Goal: Task Accomplishment & Management: Use online tool/utility

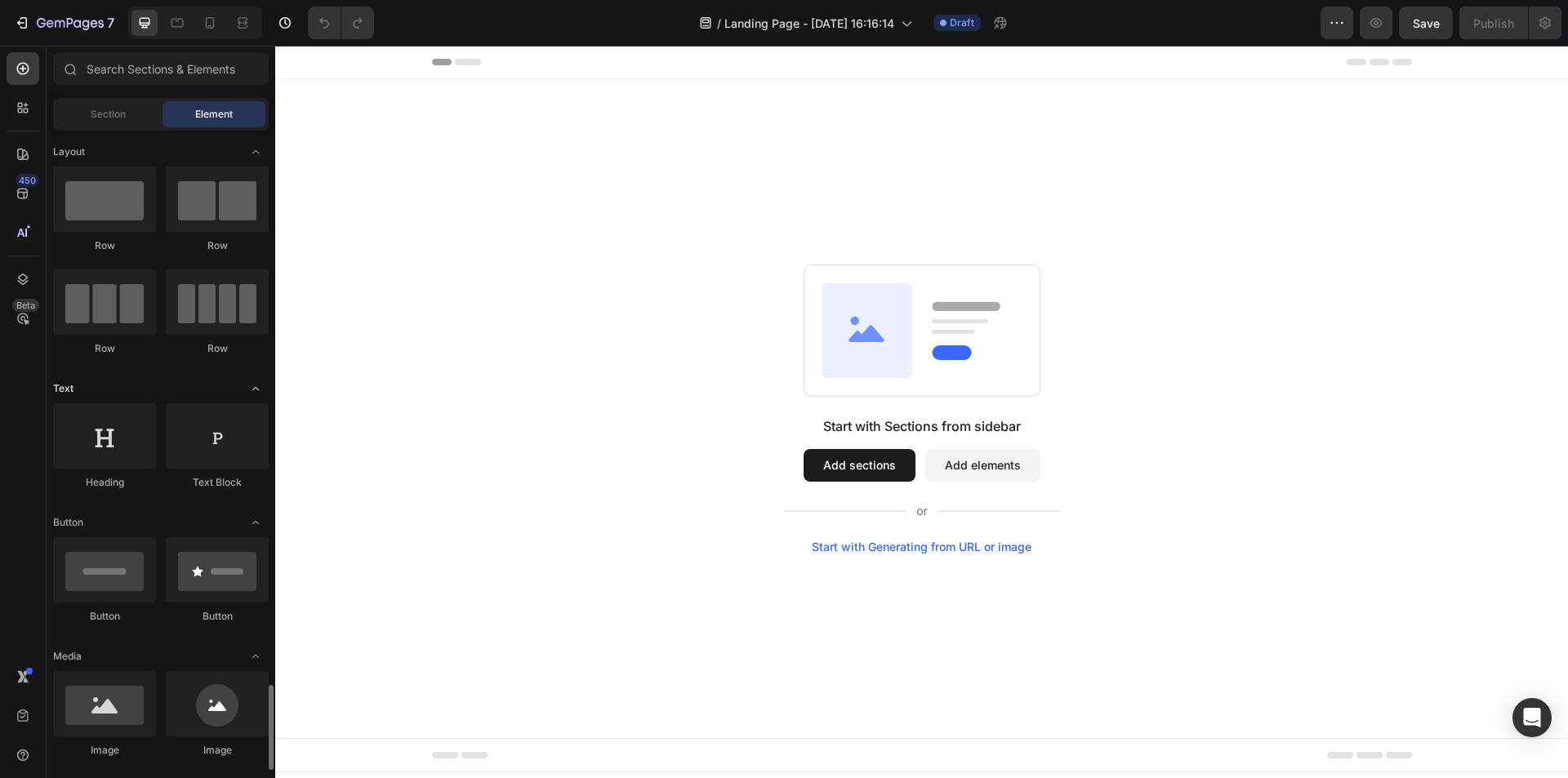
scroll to position [490, 0]
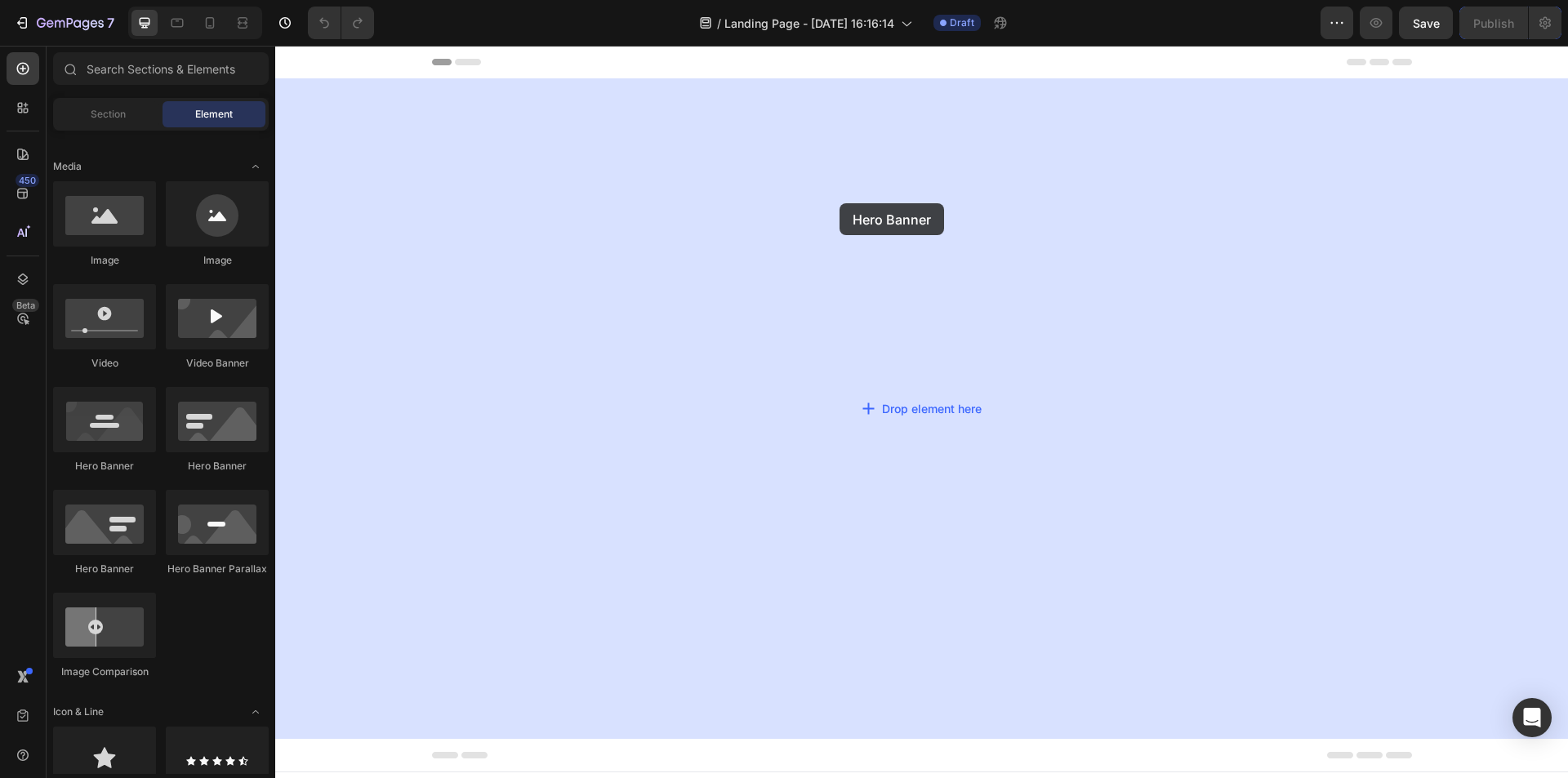
drag, startPoint x: 394, startPoint y: 480, endPoint x: 840, endPoint y: 204, distance: 524.5
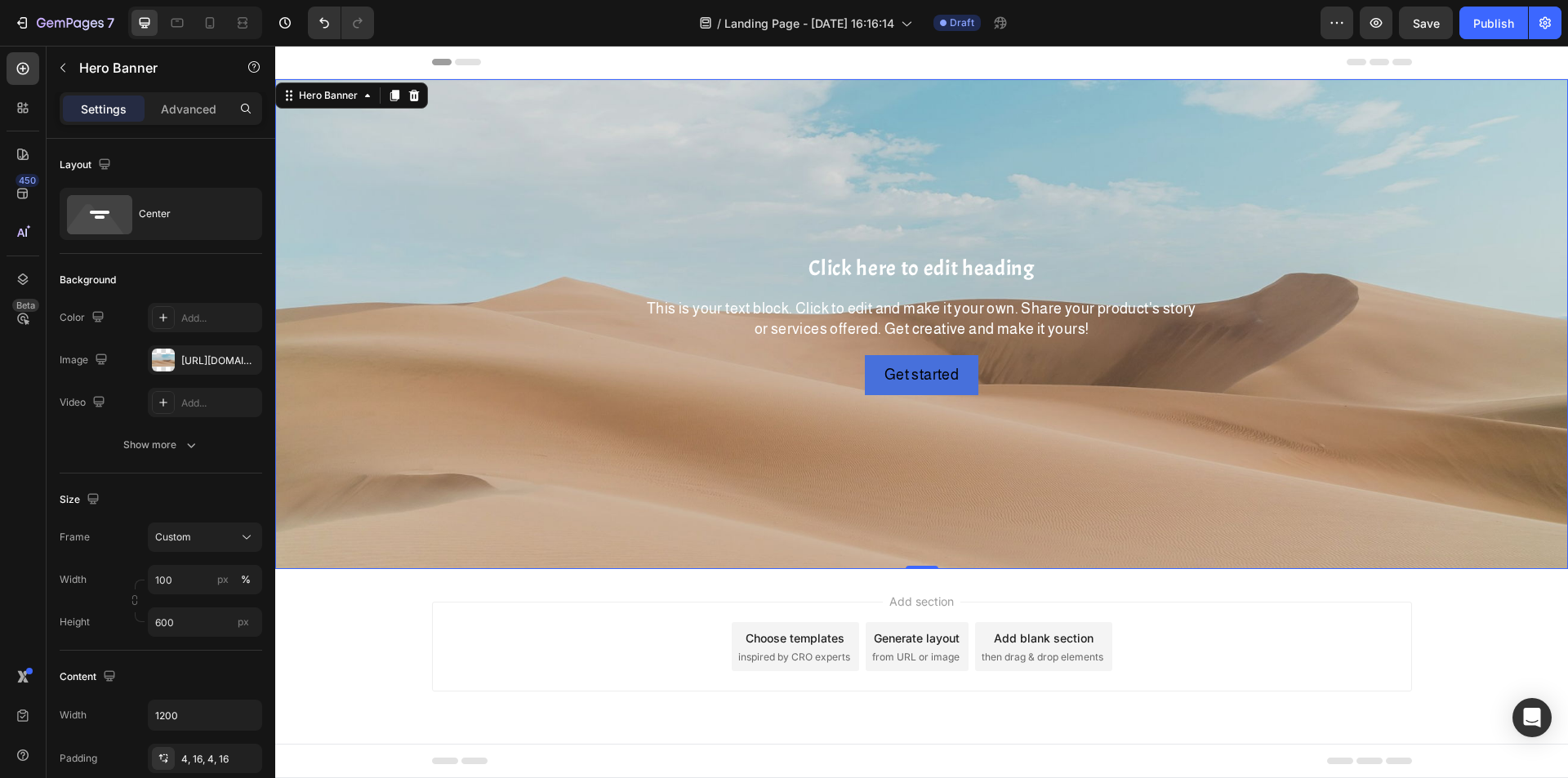
scroll to position [0, 0]
click at [204, 367] on div "[URL][DOMAIN_NAME]" at bounding box center [204, 360] width 47 height 15
click at [208, 538] on div "Custom" at bounding box center [195, 537] width 80 height 15
click at [203, 565] on div "As banner source" at bounding box center [191, 577] width 131 height 30
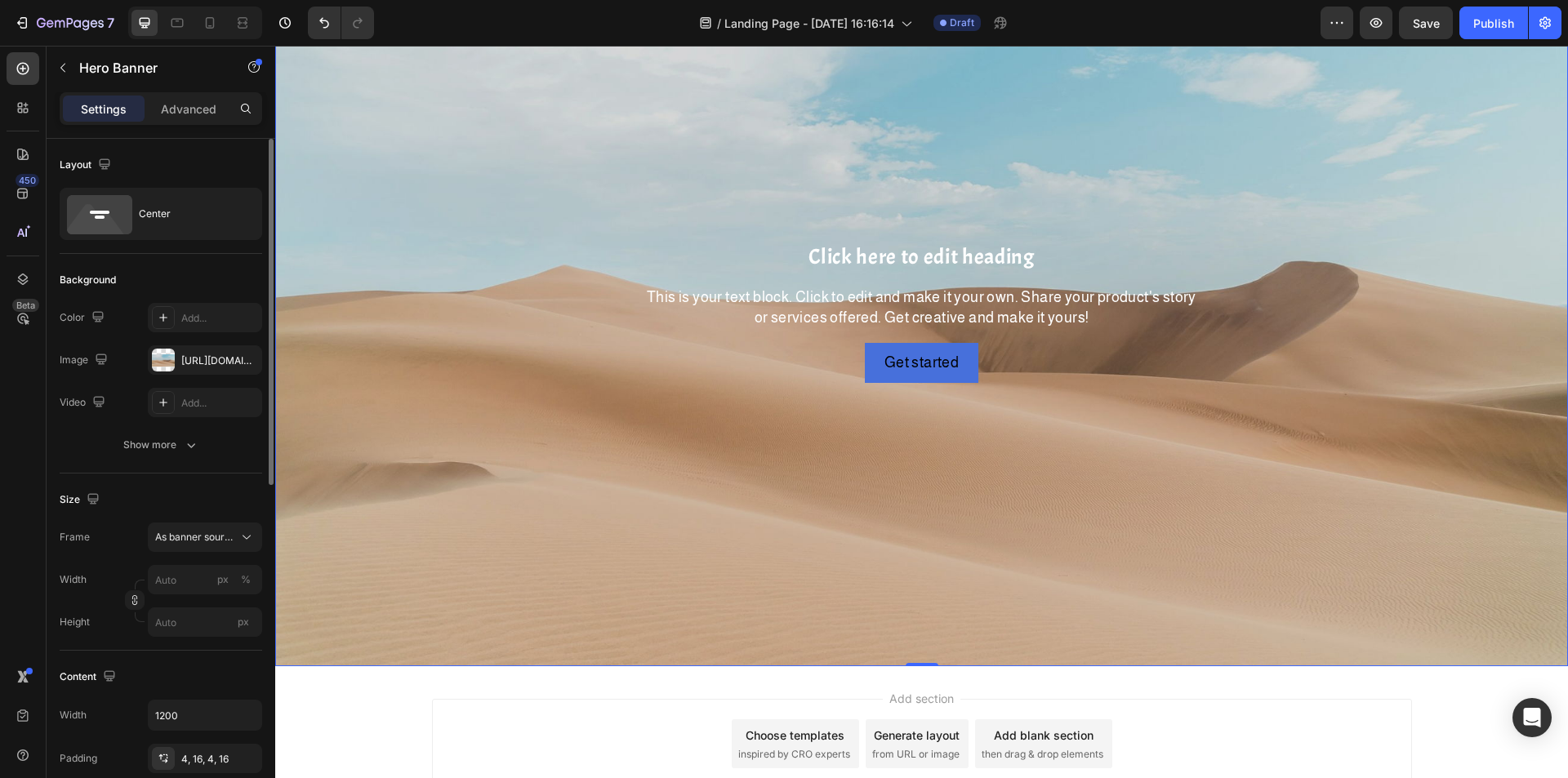
scroll to position [238, 0]
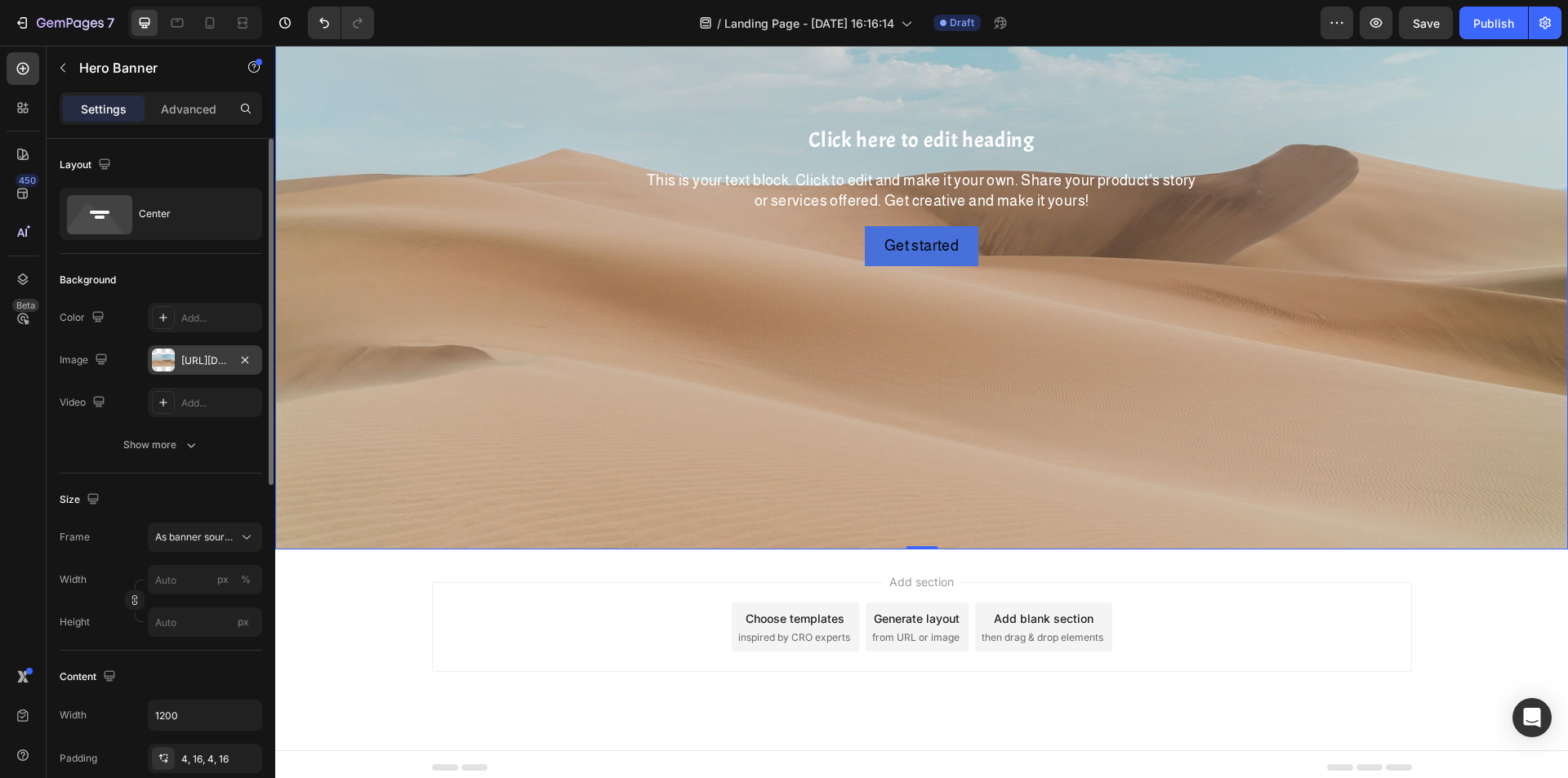
click at [204, 365] on div "[URL][DOMAIN_NAME]" at bounding box center [204, 360] width 47 height 15
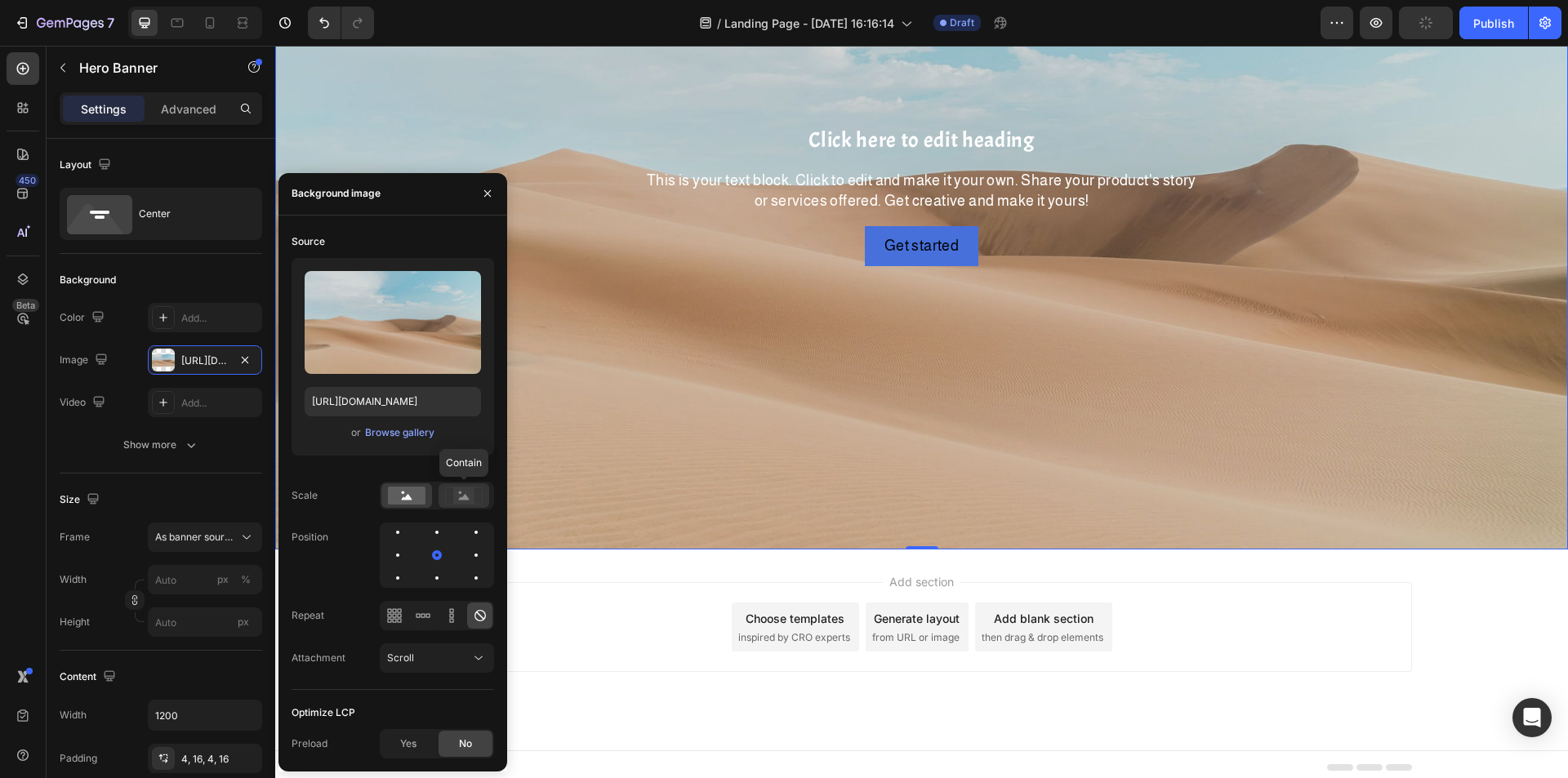
click at [458, 493] on rect at bounding box center [464, 495] width 21 height 17
click at [399, 493] on rect at bounding box center [406, 495] width 37 height 18
click at [463, 484] on div at bounding box center [464, 496] width 50 height 24
click at [401, 489] on rect at bounding box center [406, 495] width 37 height 18
drag, startPoint x: 198, startPoint y: 491, endPoint x: 219, endPoint y: 520, distance: 35.8
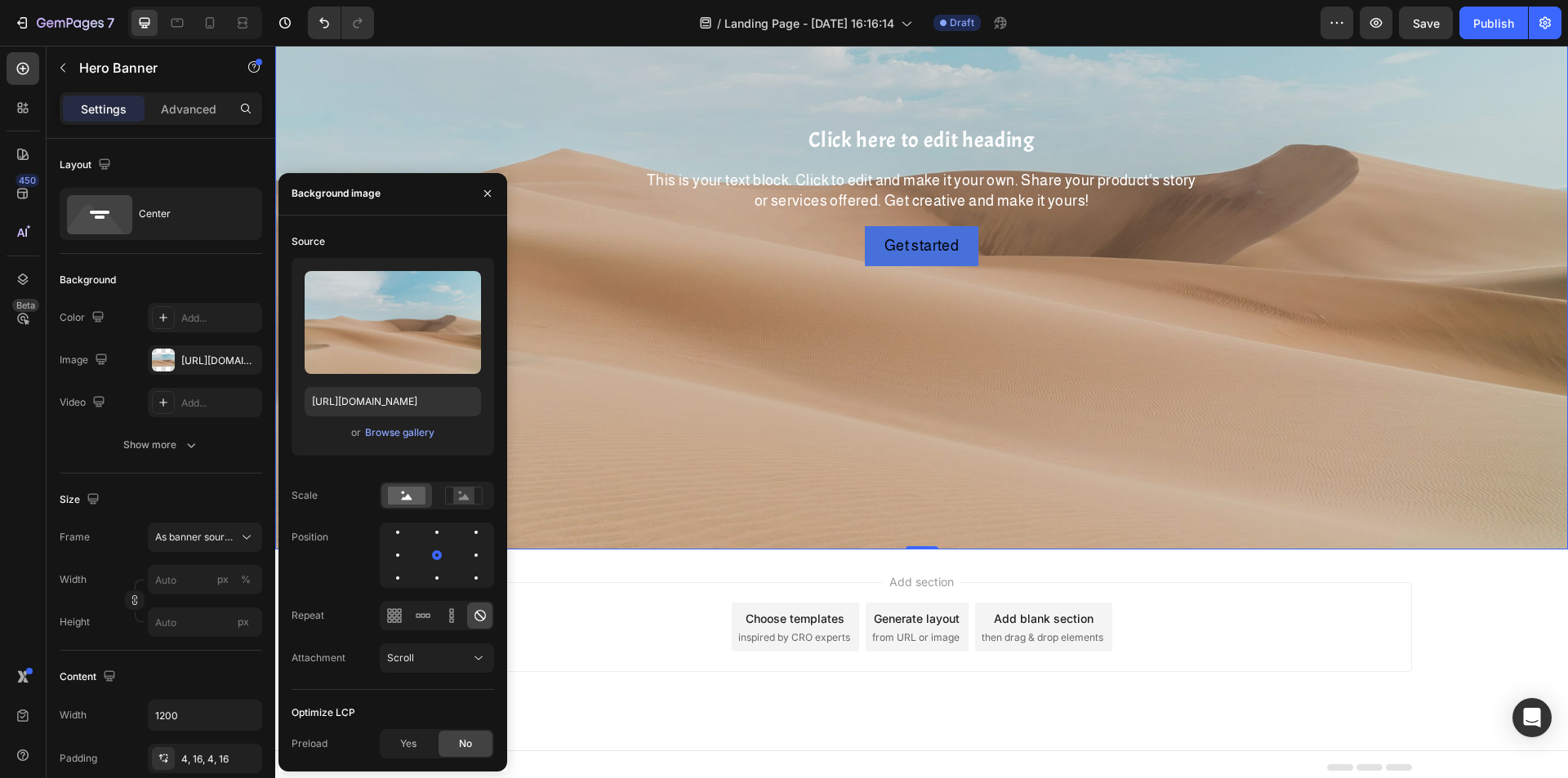
click at [198, 493] on div "Size" at bounding box center [161, 500] width 203 height 26
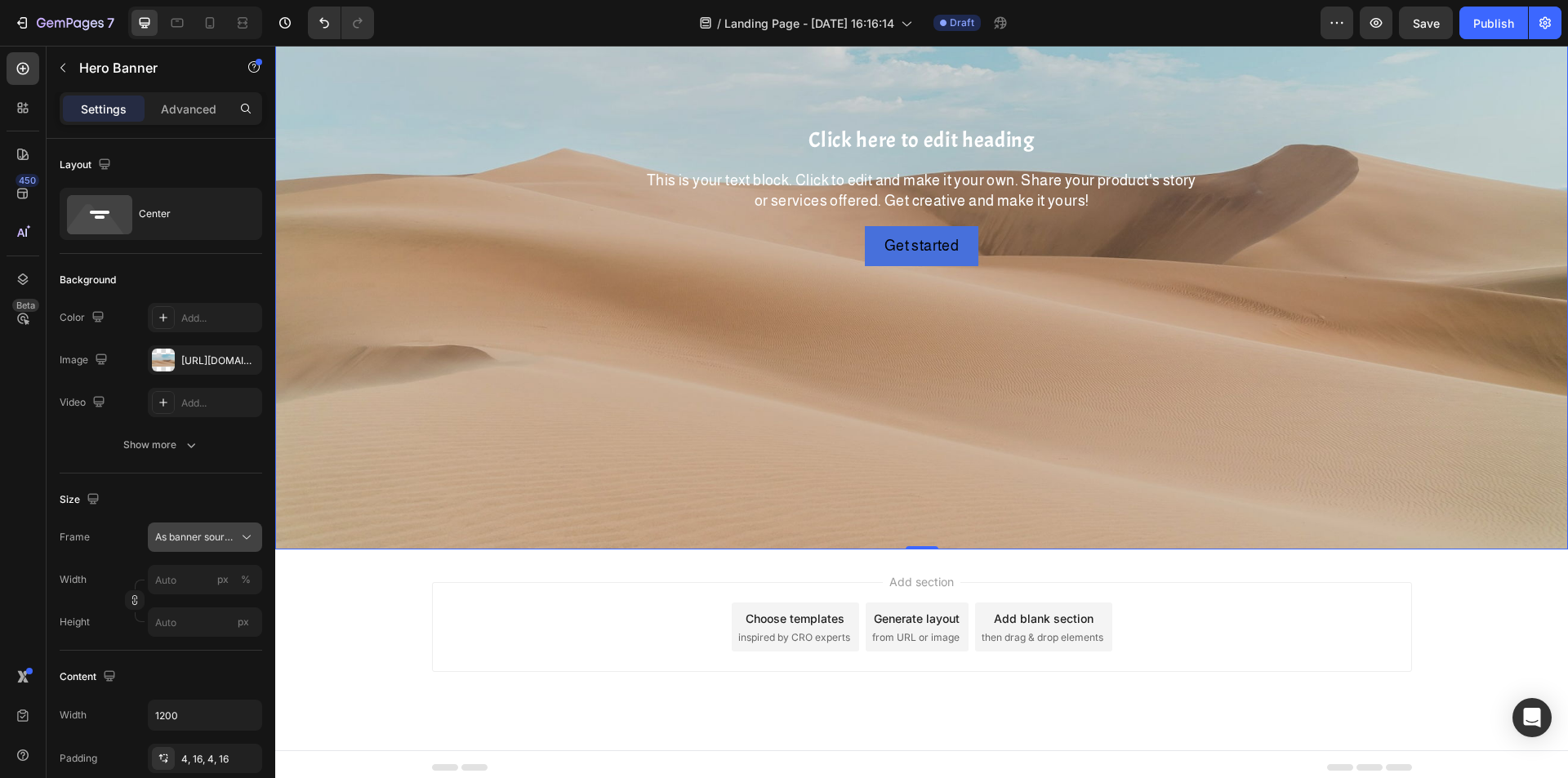
click at [238, 542] on icon at bounding box center [246, 537] width 17 height 17
click at [243, 536] on icon at bounding box center [246, 537] width 17 height 17
click at [236, 547] on button "As banner source" at bounding box center [204, 538] width 114 height 30
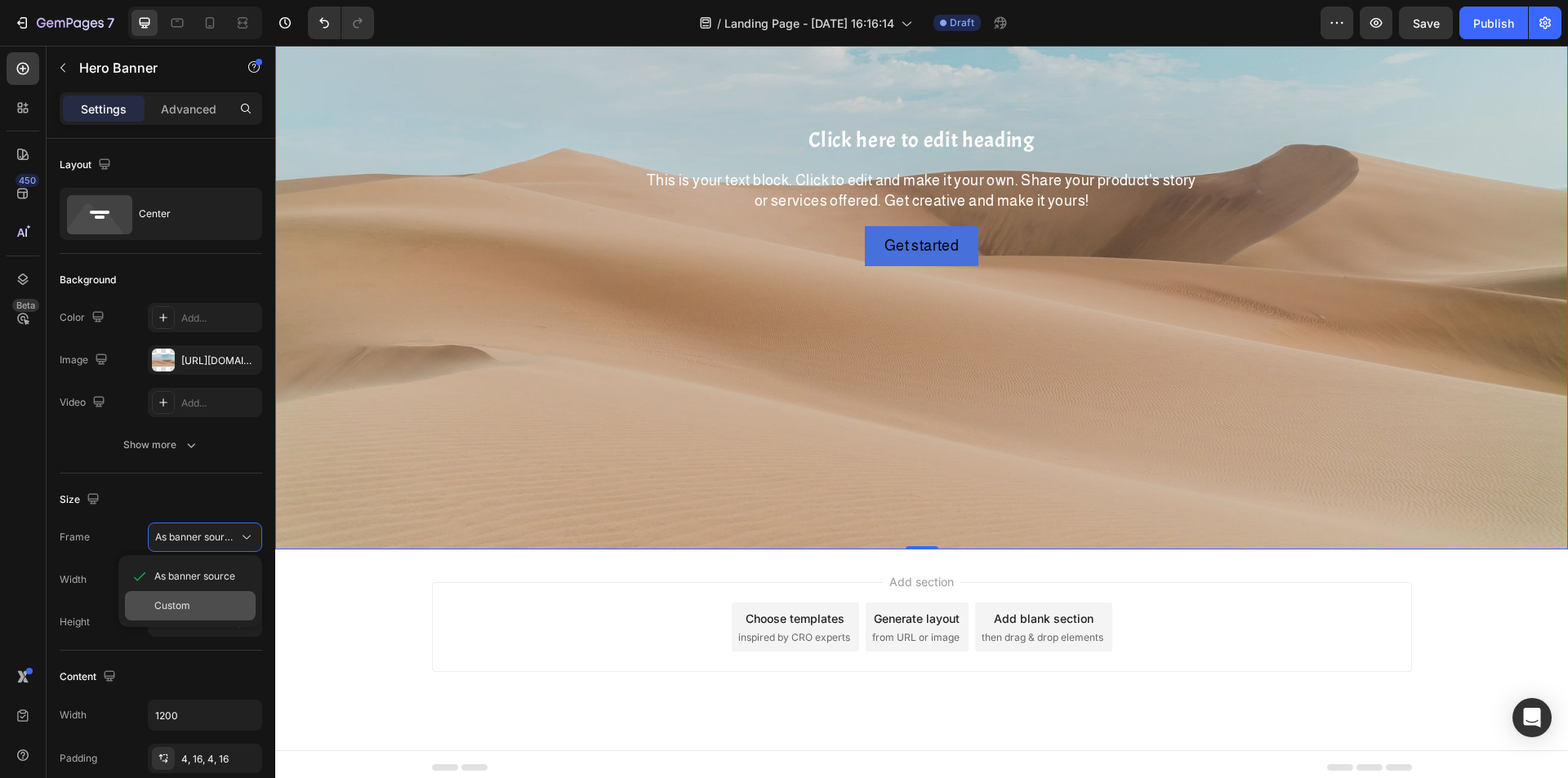
click at [211, 598] on div "Custom" at bounding box center [191, 606] width 131 height 30
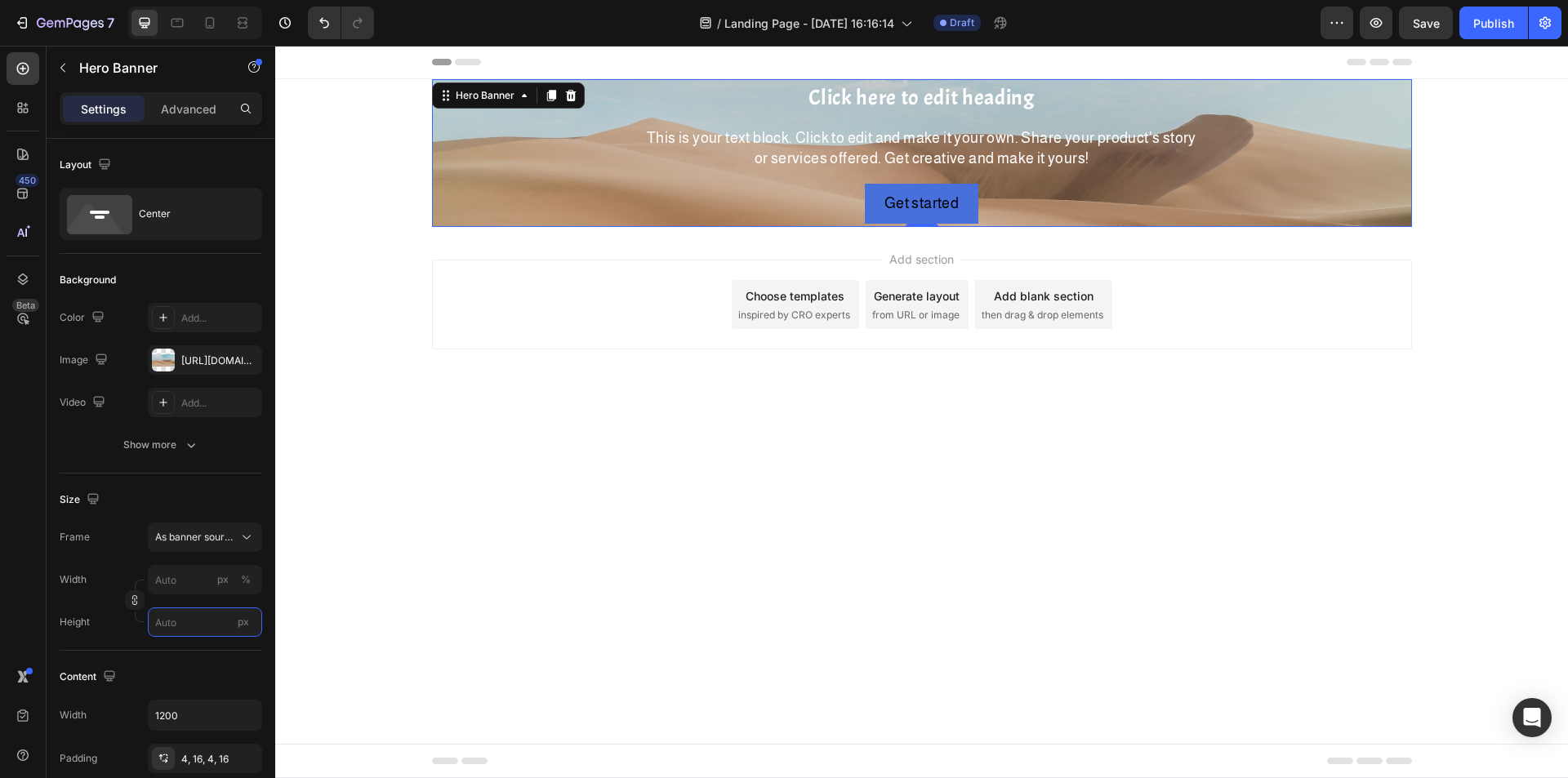
click at [180, 613] on input "px" at bounding box center [204, 622] width 114 height 30
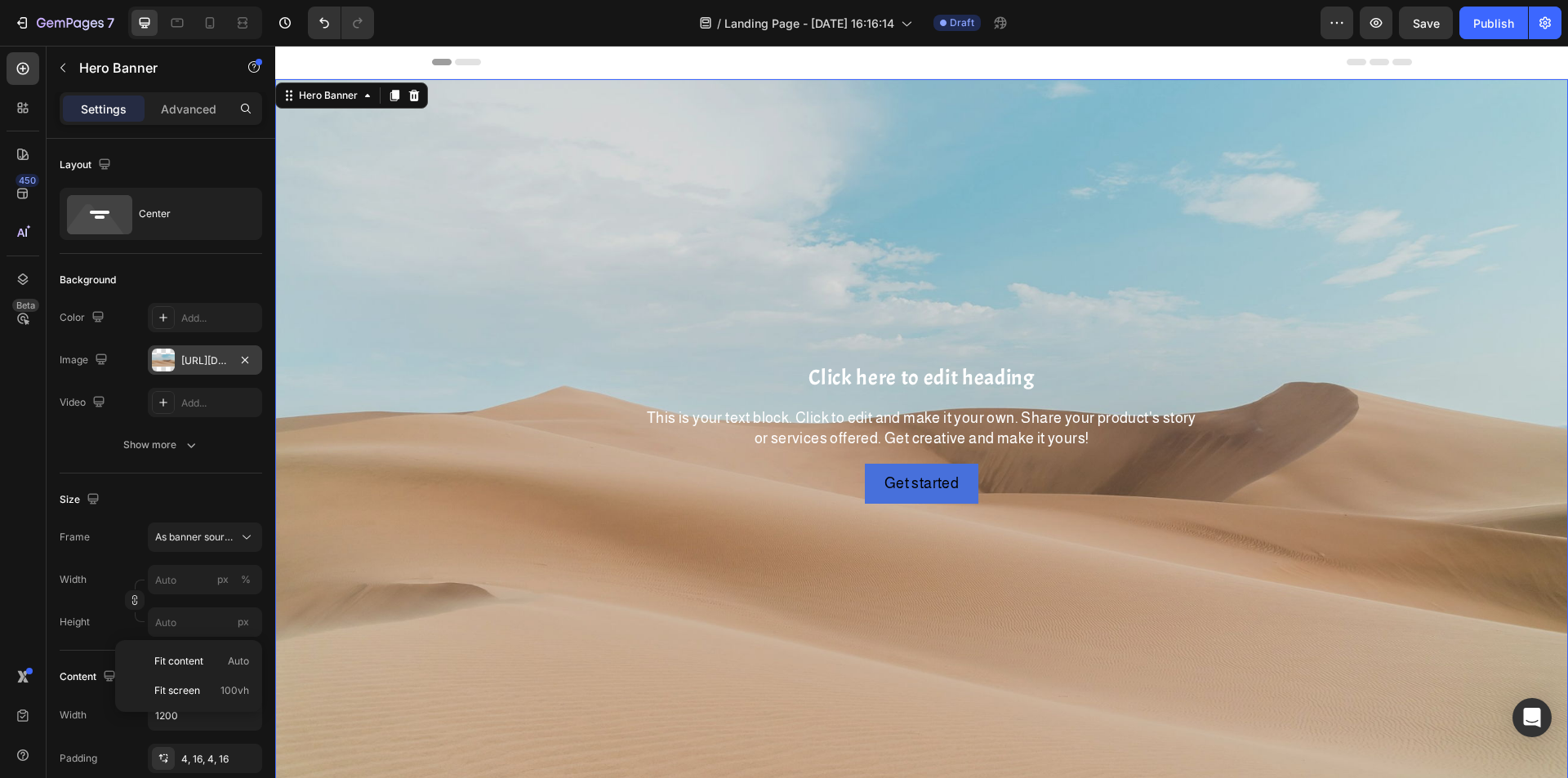
click at [212, 355] on div "[URL][DOMAIN_NAME]" at bounding box center [204, 360] width 47 height 15
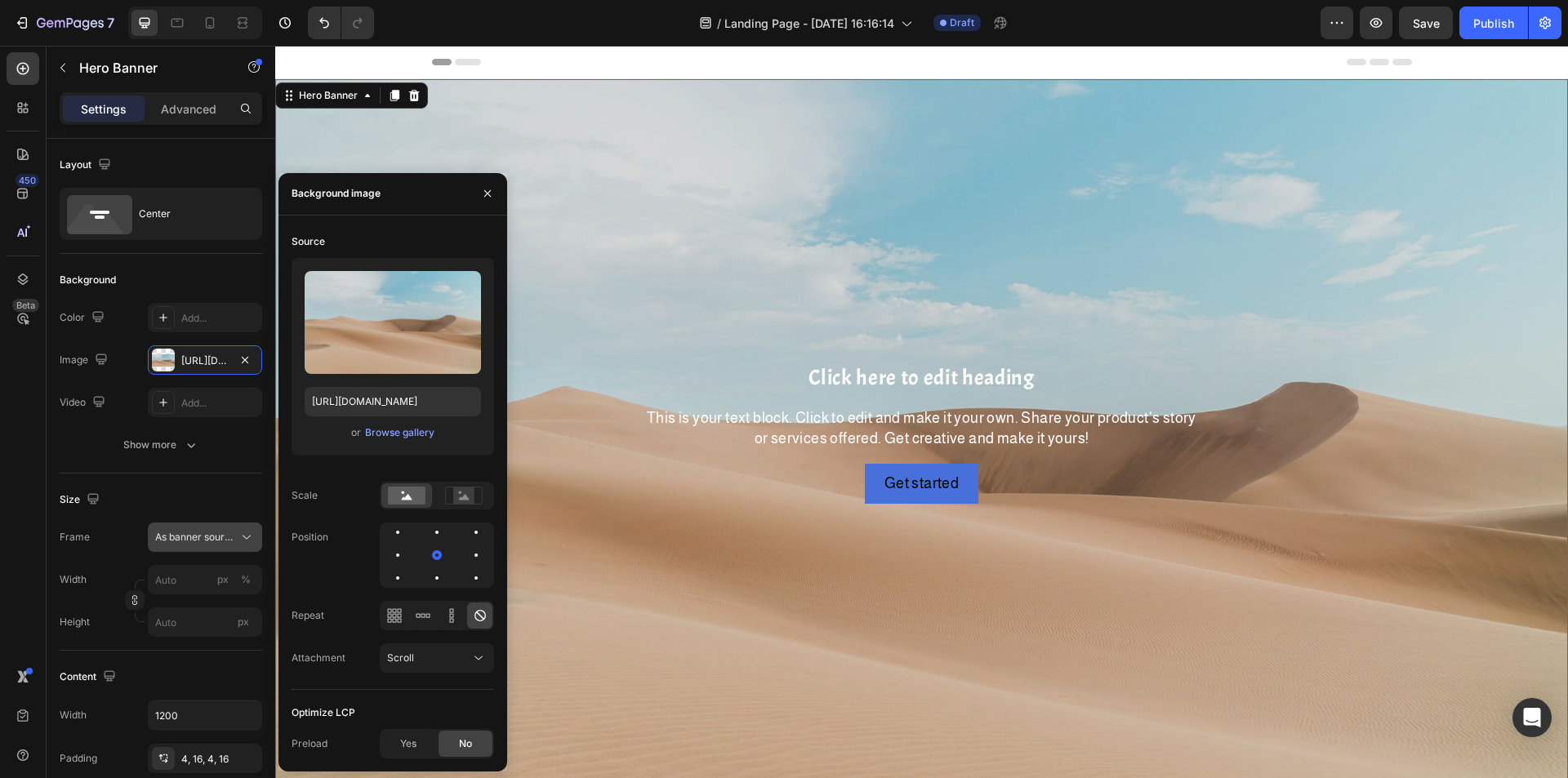
click at [227, 533] on span "As banner source" at bounding box center [195, 537] width 80 height 15
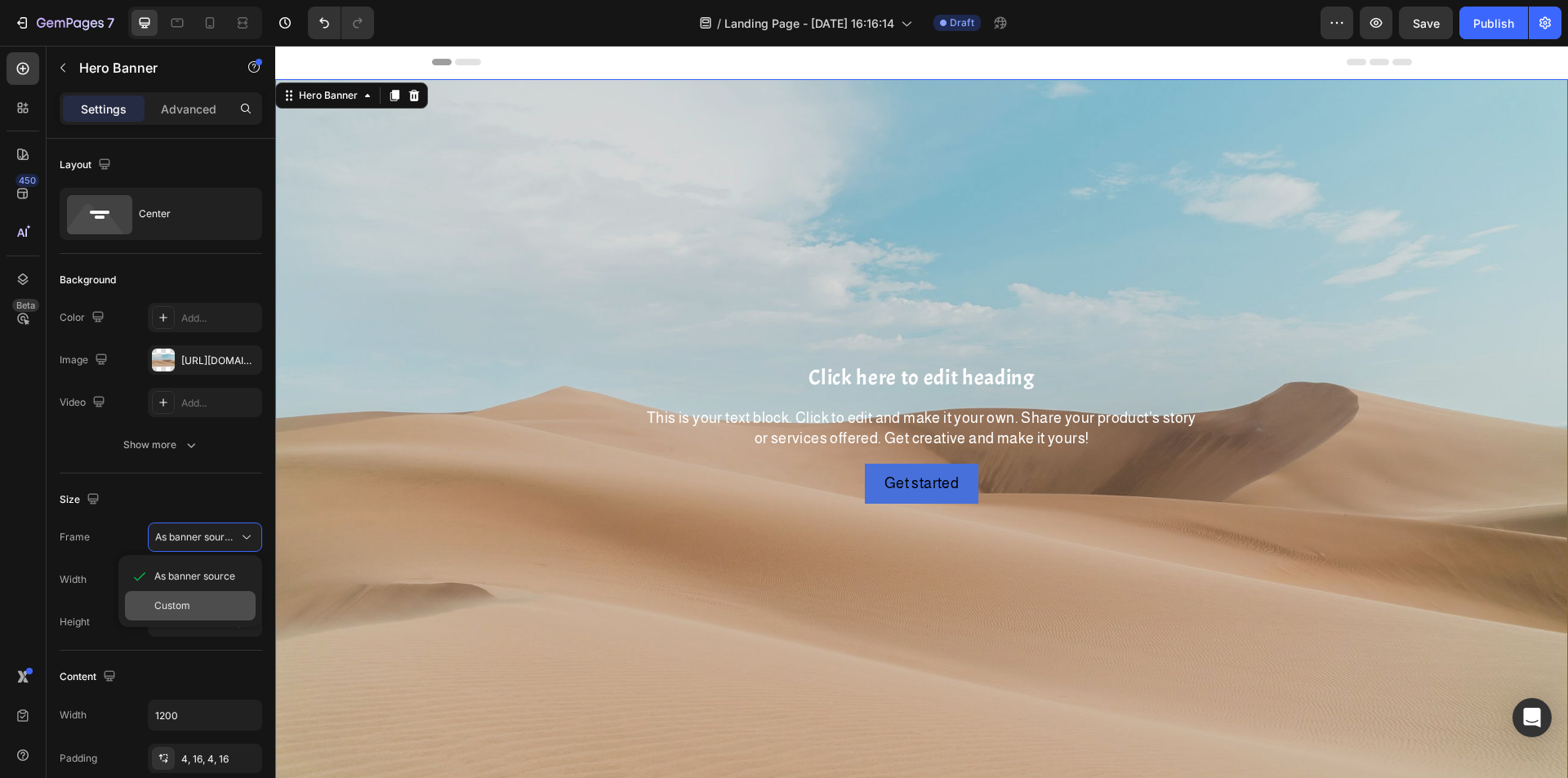
click at [204, 599] on div "Custom" at bounding box center [191, 606] width 131 height 30
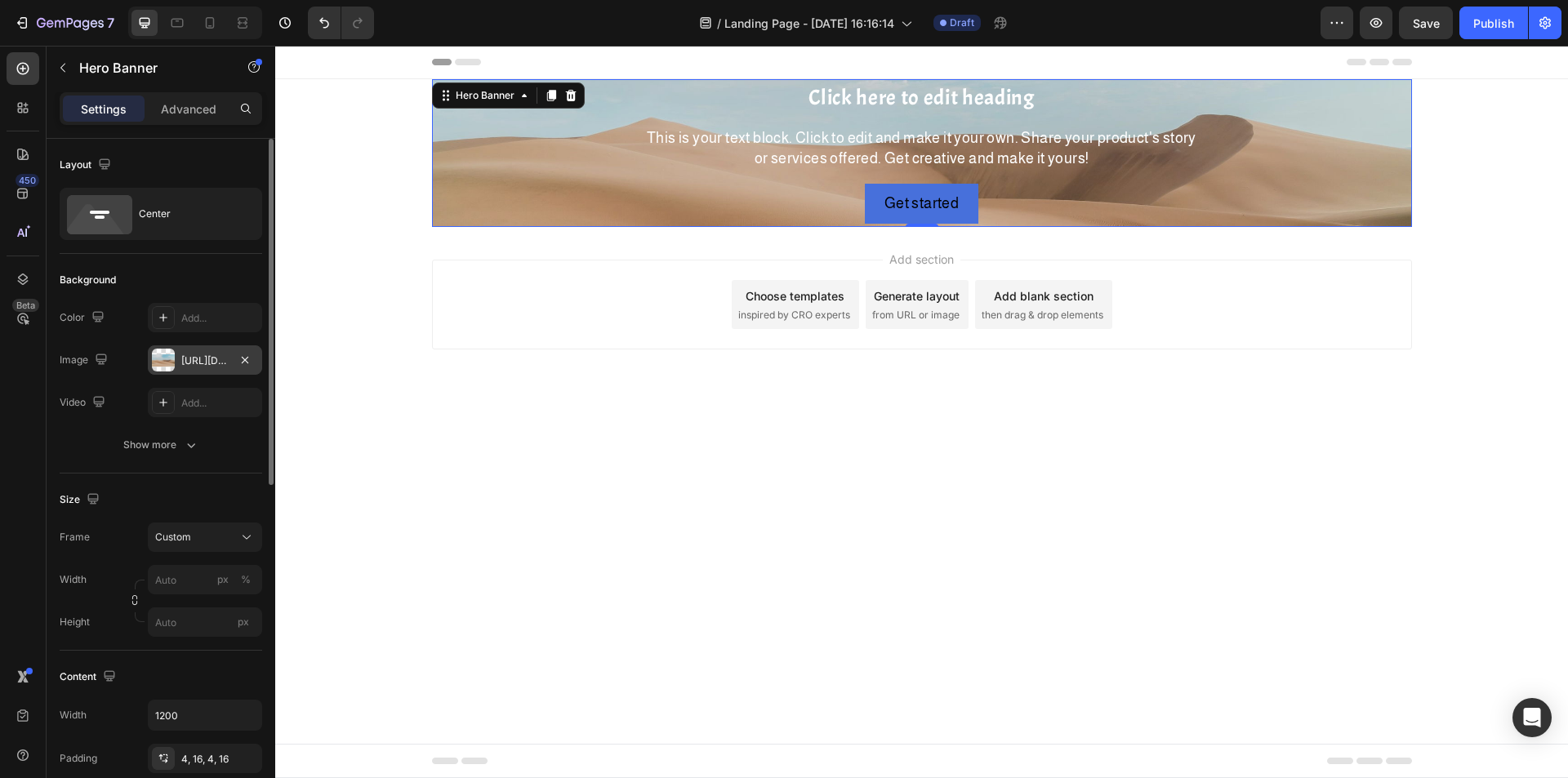
click at [198, 357] on div "[URL][DOMAIN_NAME]" at bounding box center [204, 360] width 47 height 15
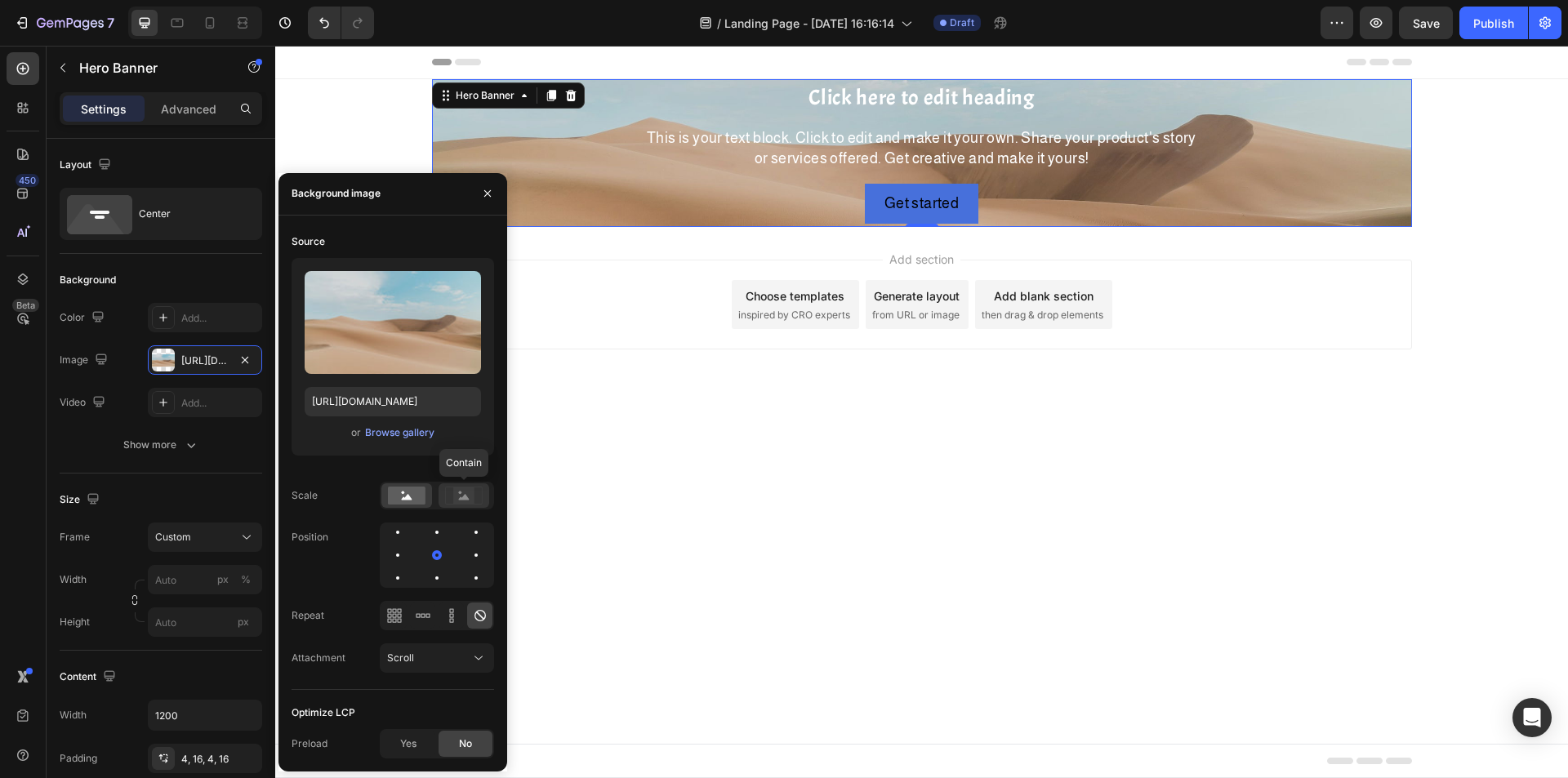
click at [471, 493] on rect at bounding box center [464, 495] width 21 height 17
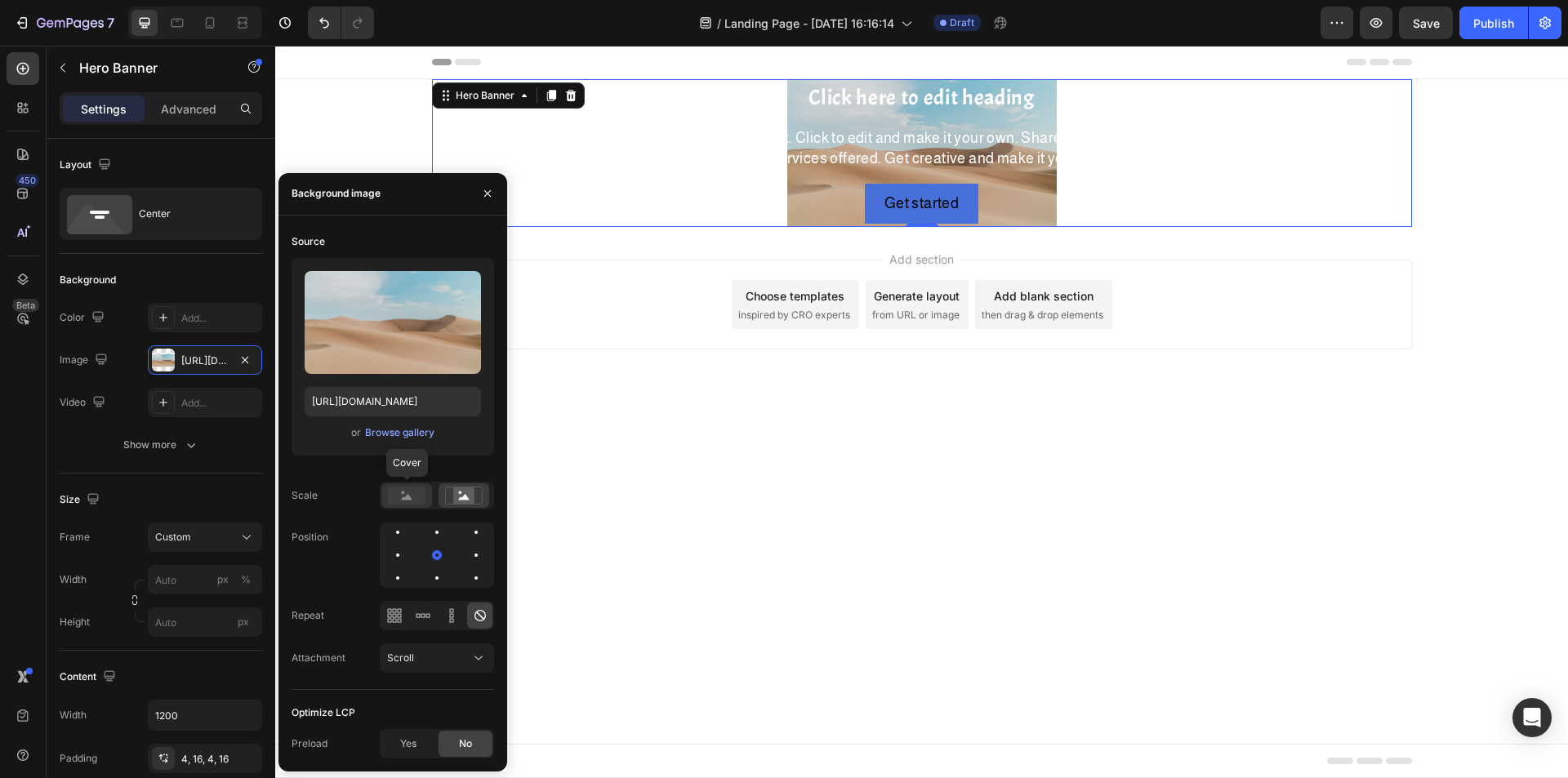
click at [391, 494] on rect at bounding box center [406, 495] width 37 height 18
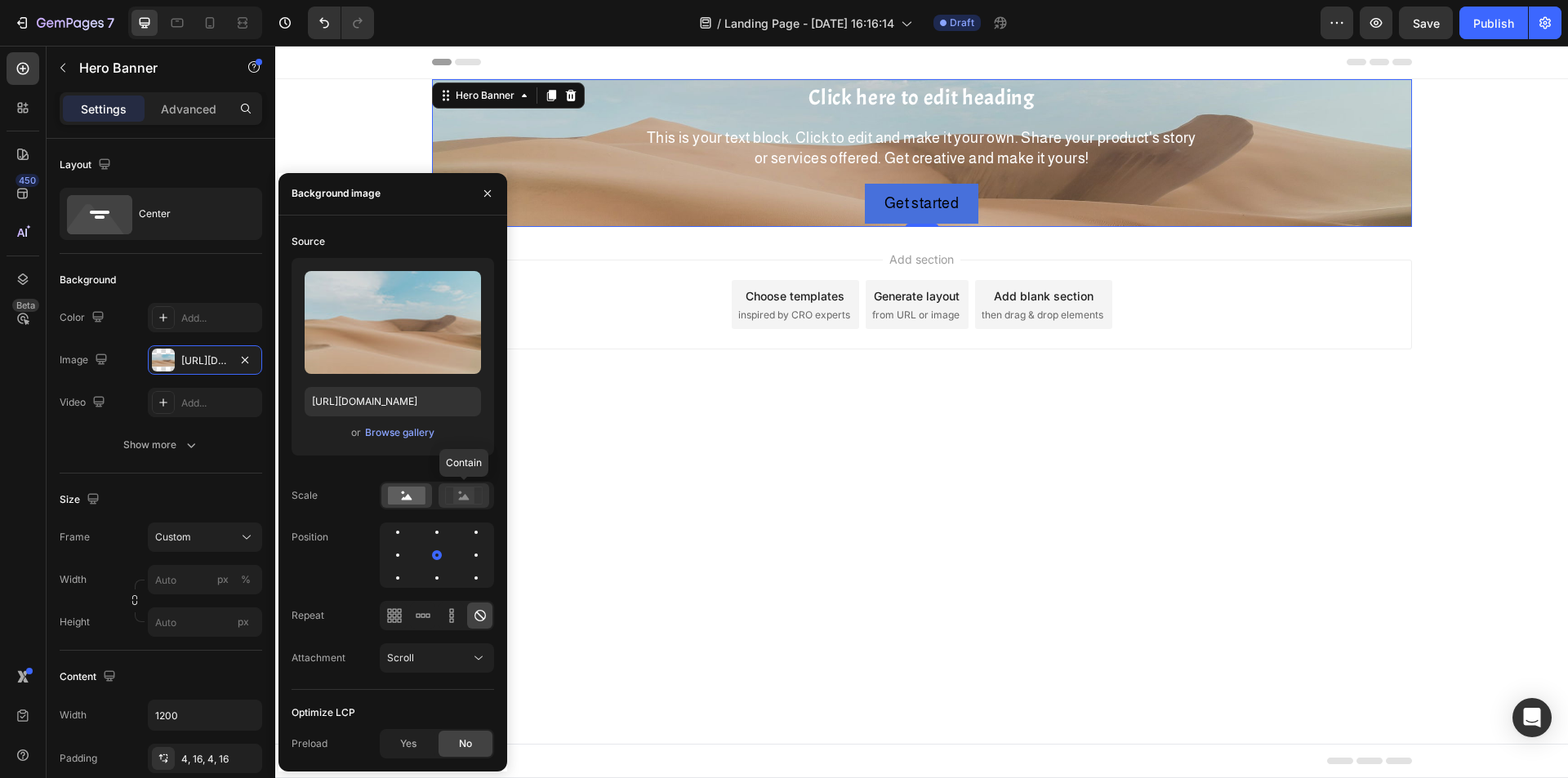
click at [448, 500] on icon at bounding box center [463, 495] width 37 height 18
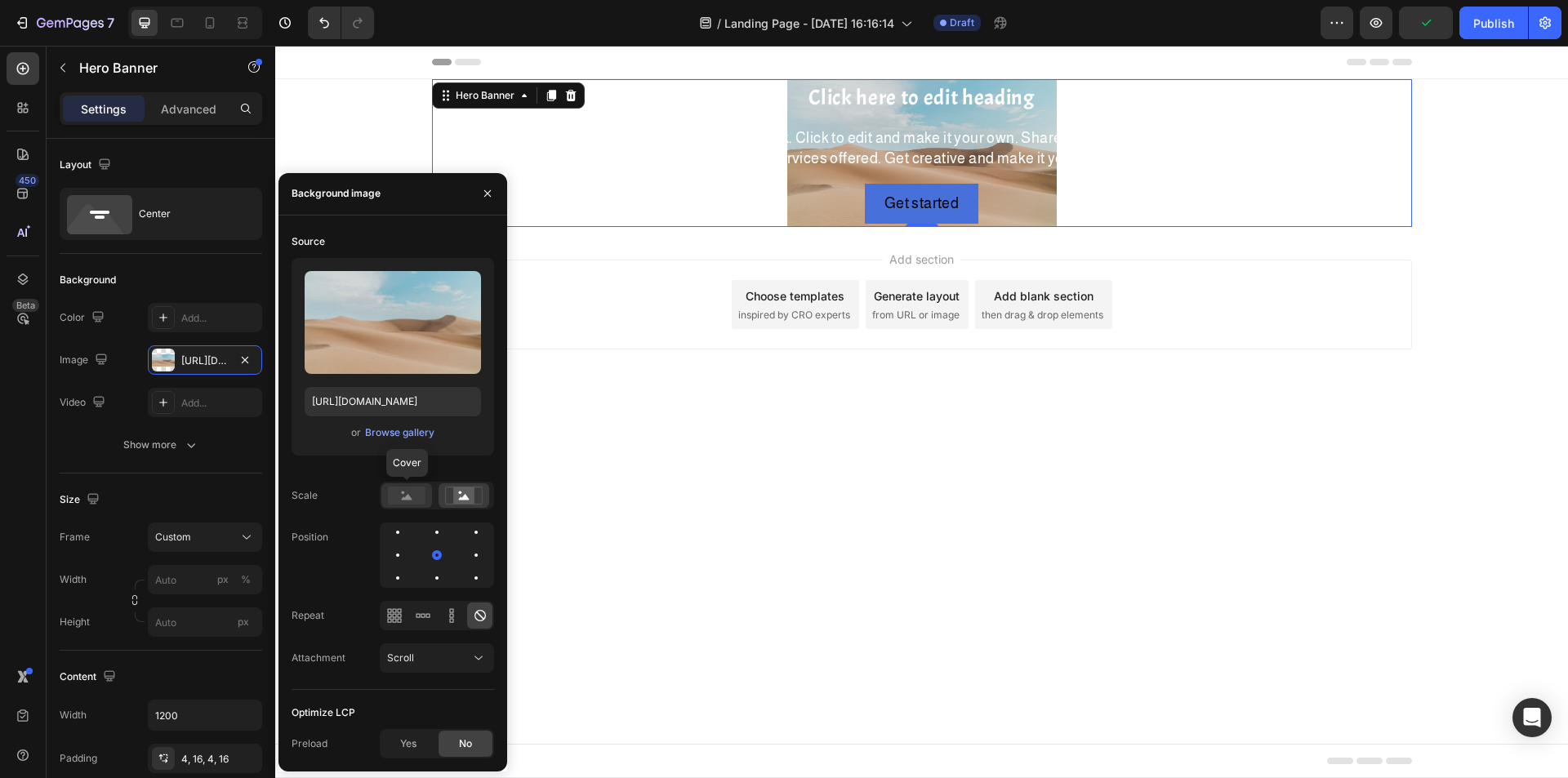
click at [418, 500] on rect at bounding box center [406, 495] width 37 height 18
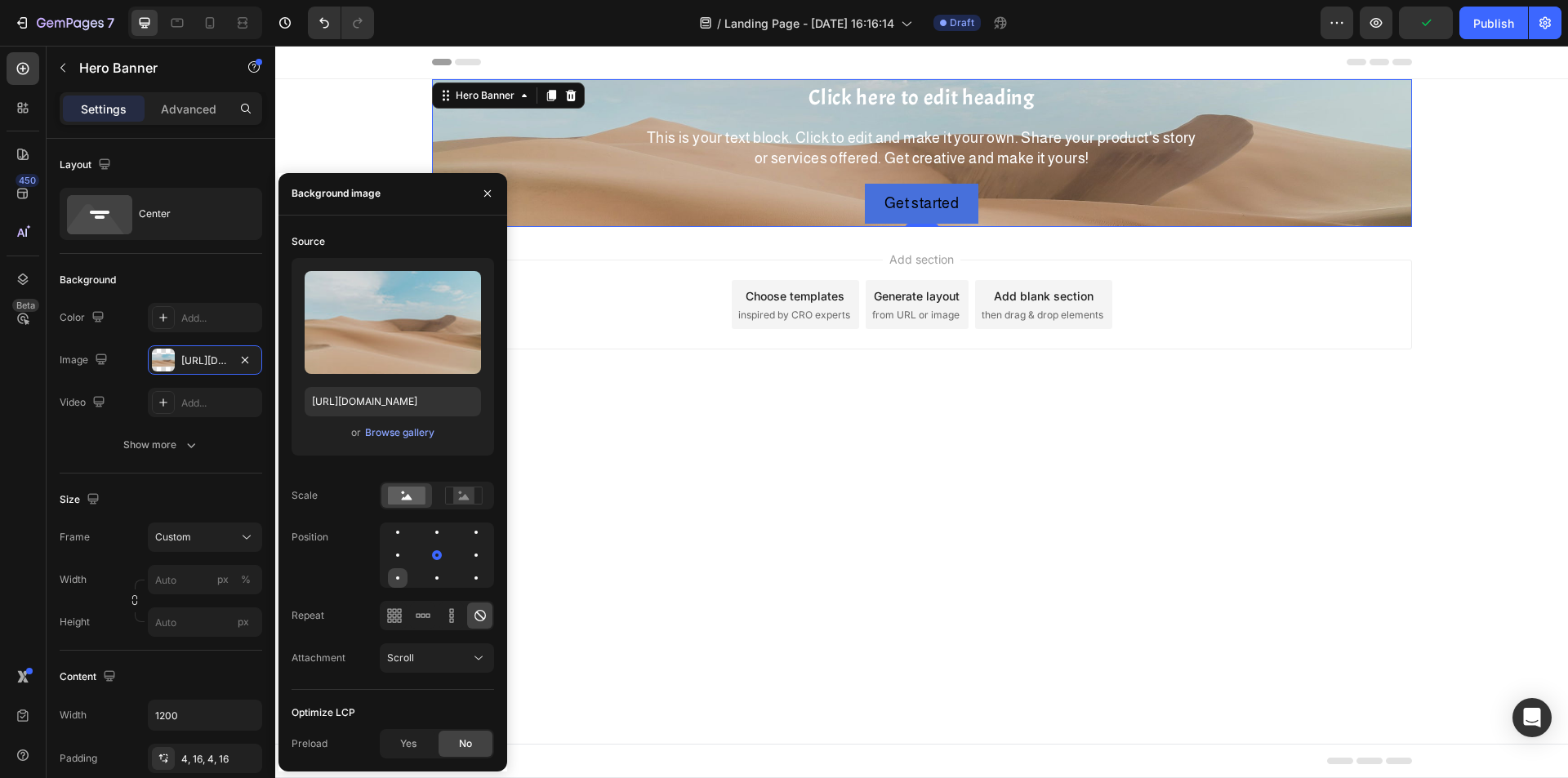
click at [397, 578] on div at bounding box center [398, 578] width 3 height 3
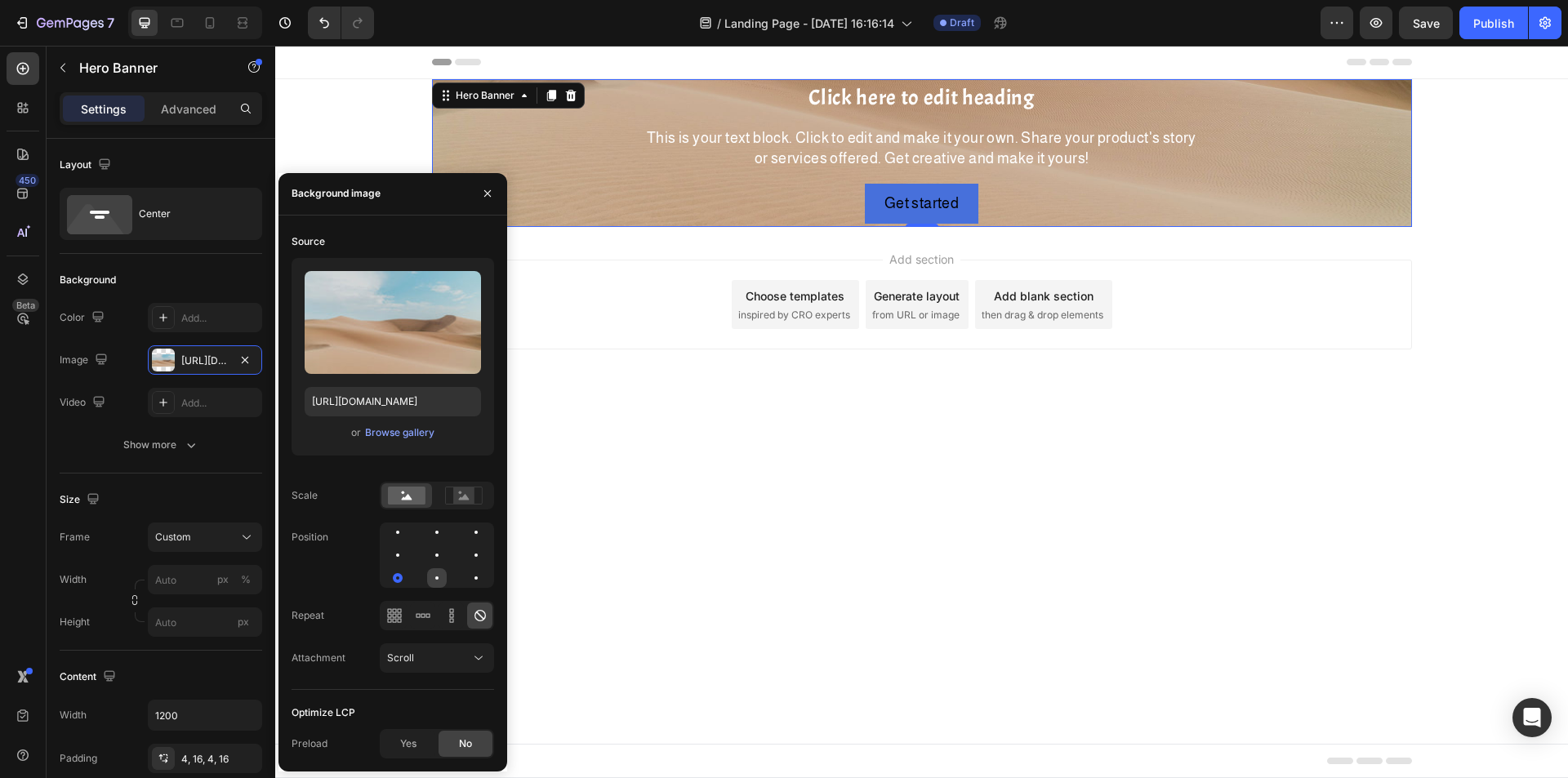
click at [466, 576] on div at bounding box center [476, 578] width 20 height 20
click at [468, 580] on div at bounding box center [476, 578] width 20 height 20
click at [474, 553] on div at bounding box center [476, 555] width 3 height 3
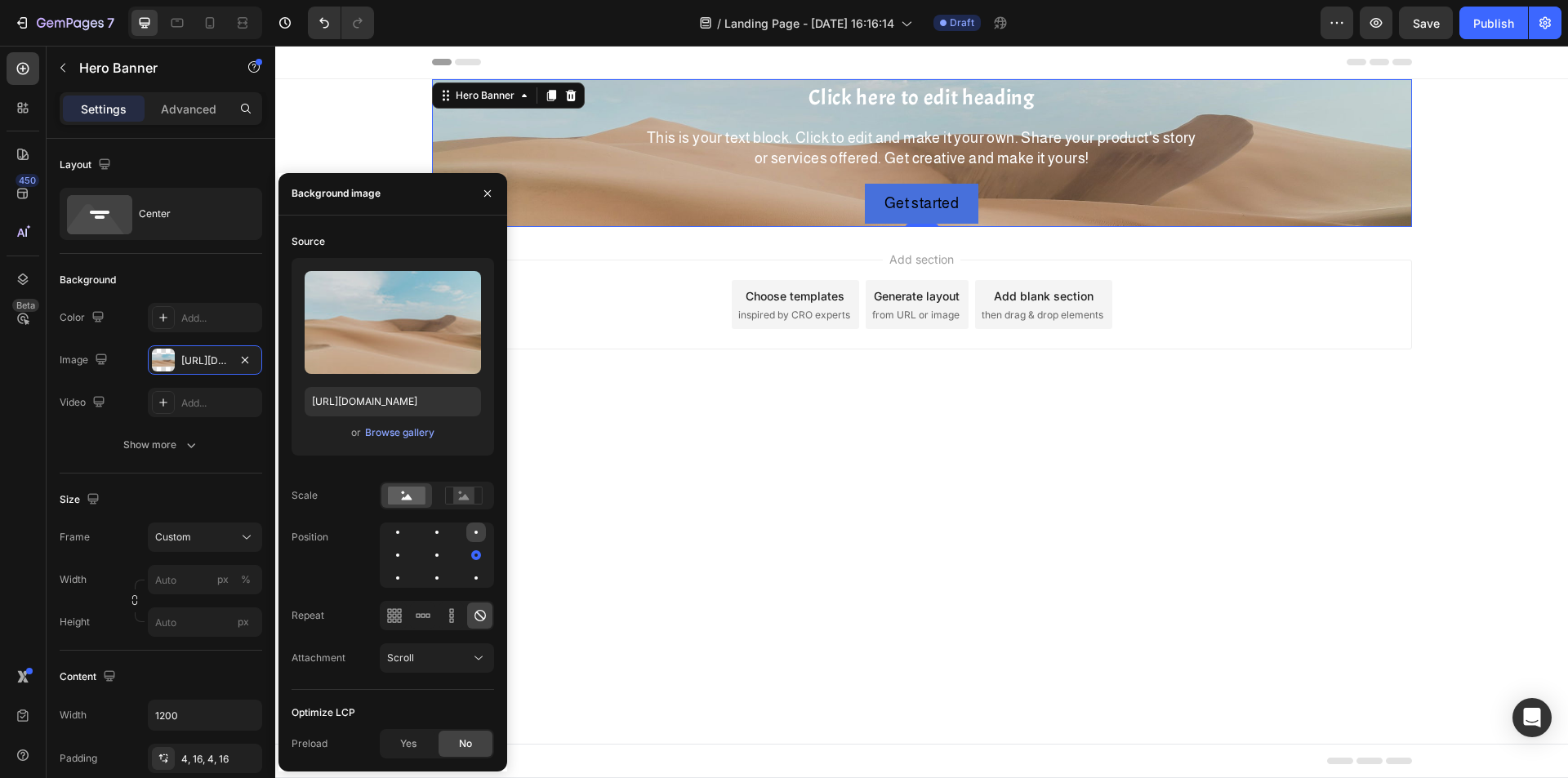
click at [407, 546] on div at bounding box center [398, 555] width 20 height 20
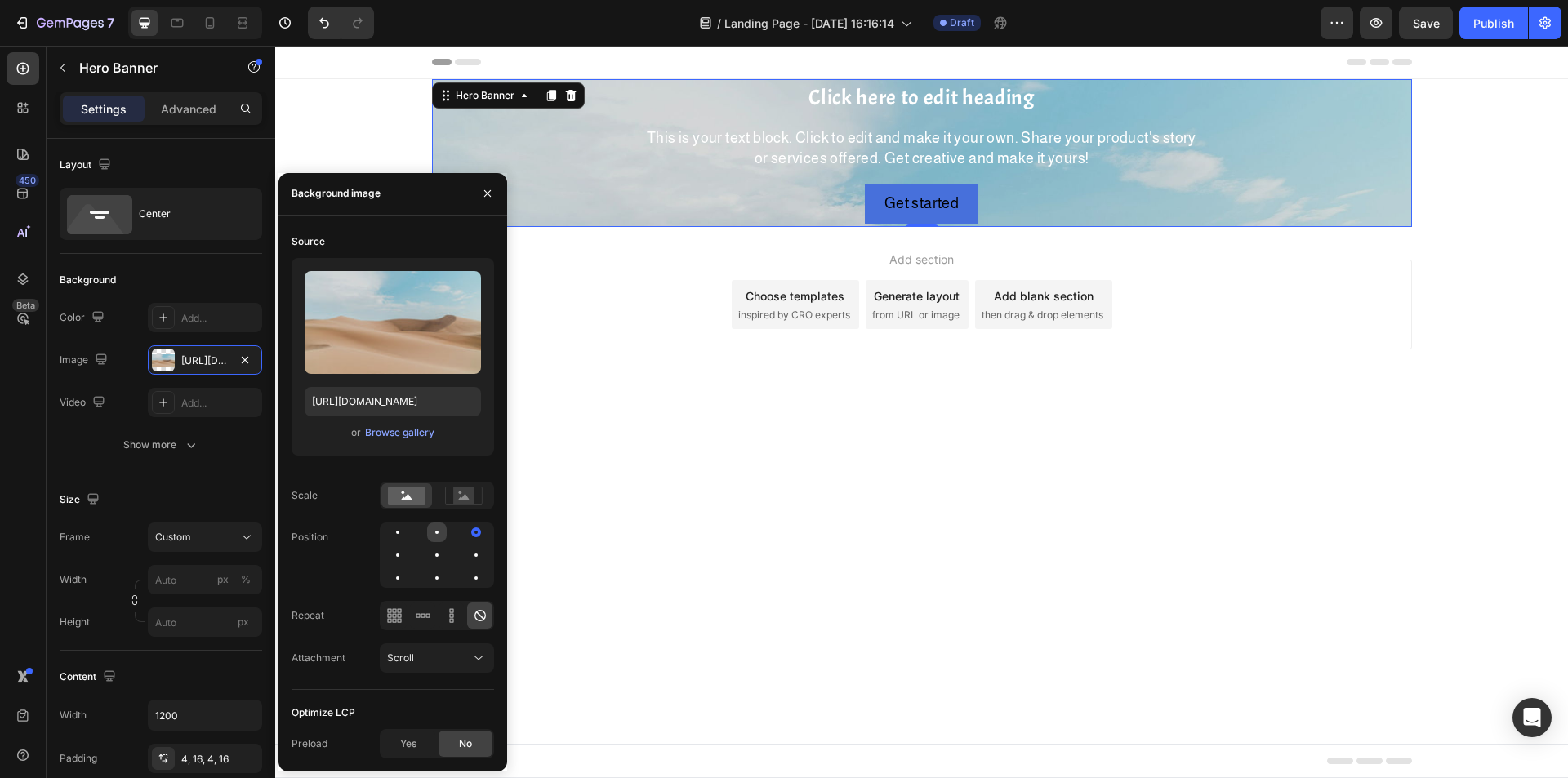
click at [466, 527] on div at bounding box center [476, 533] width 20 height 20
click at [427, 533] on div at bounding box center [437, 533] width 20 height 20
click at [240, 533] on icon at bounding box center [246, 537] width 17 height 17
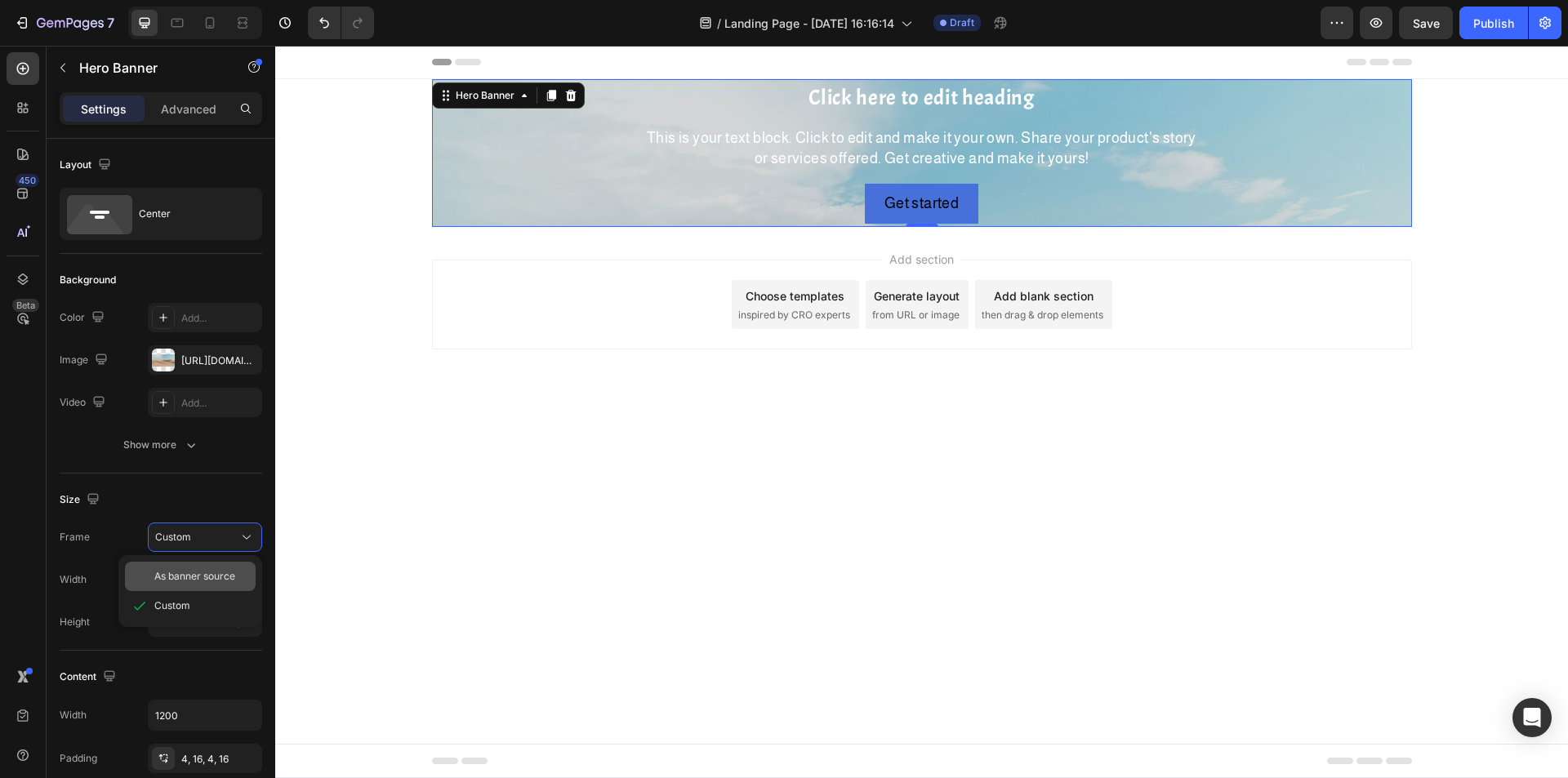
click at [222, 576] on span "As banner source" at bounding box center [194, 576] width 81 height 15
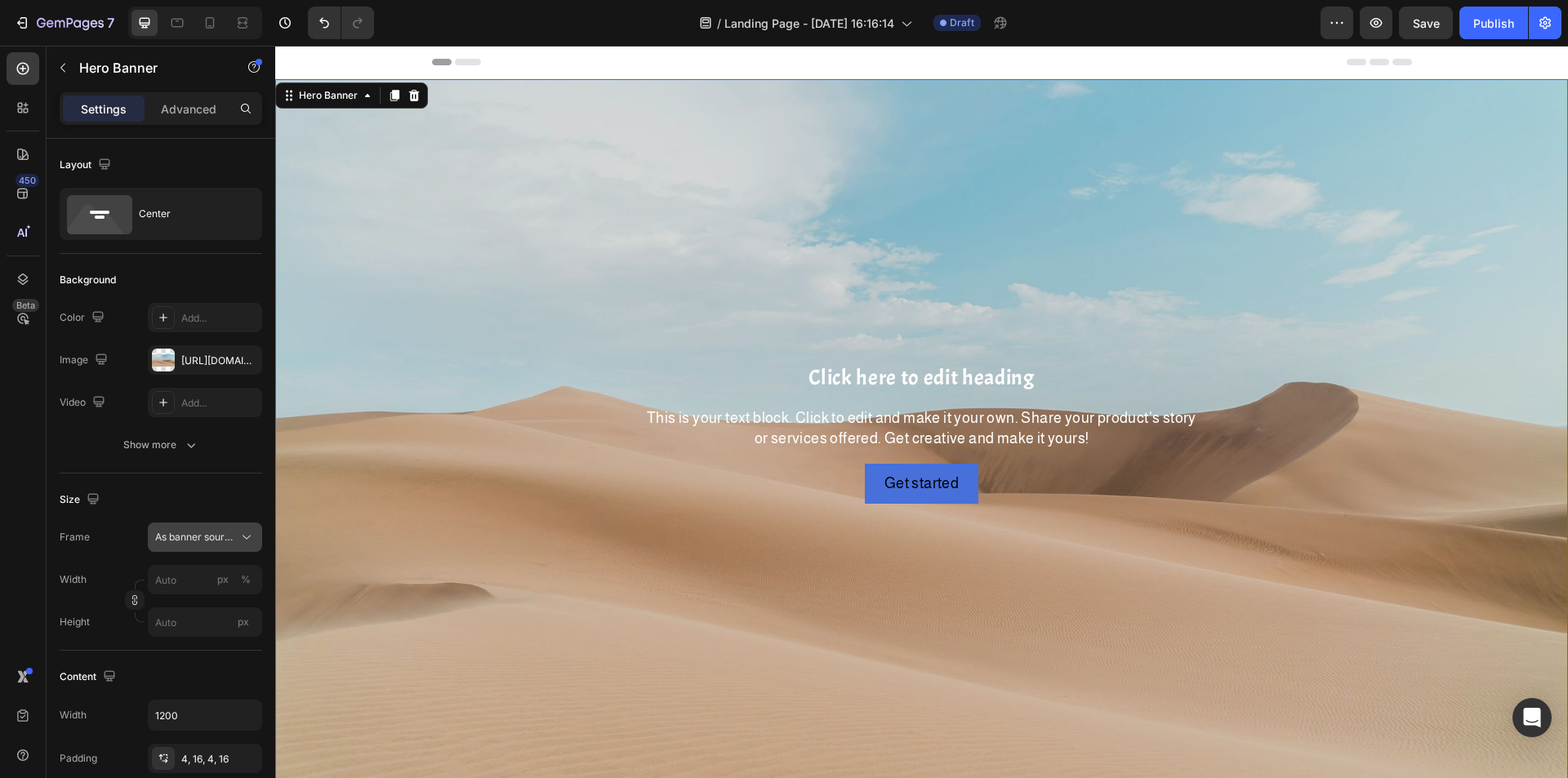
click at [233, 541] on span "As banner source" at bounding box center [195, 537] width 80 height 15
click at [219, 487] on div "Size" at bounding box center [161, 500] width 203 height 26
click at [203, 625] on input "px" at bounding box center [204, 622] width 114 height 30
click at [198, 694] on span "Fit screen" at bounding box center [177, 690] width 46 height 15
type input "100"
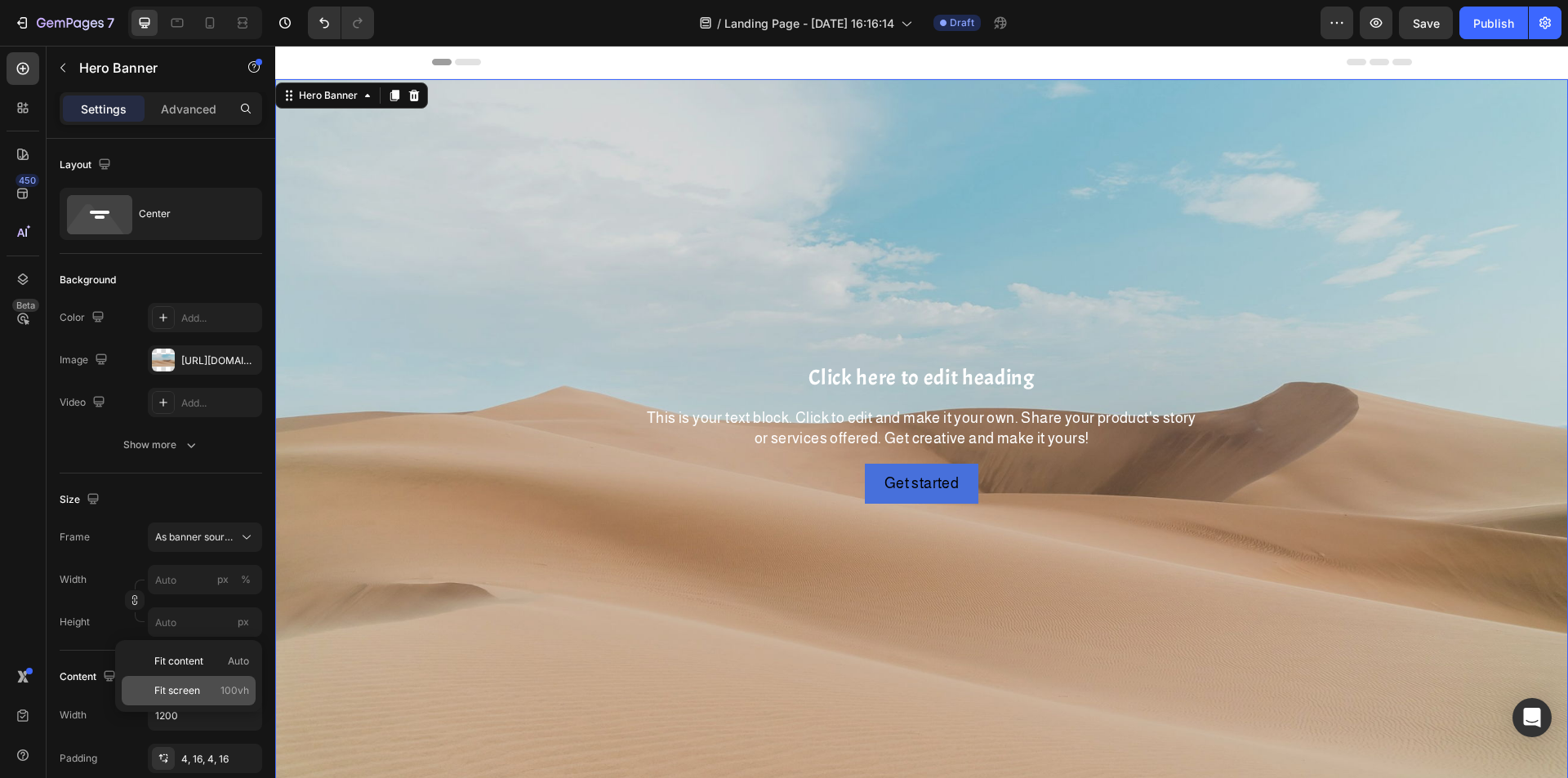
type input "100 vh"
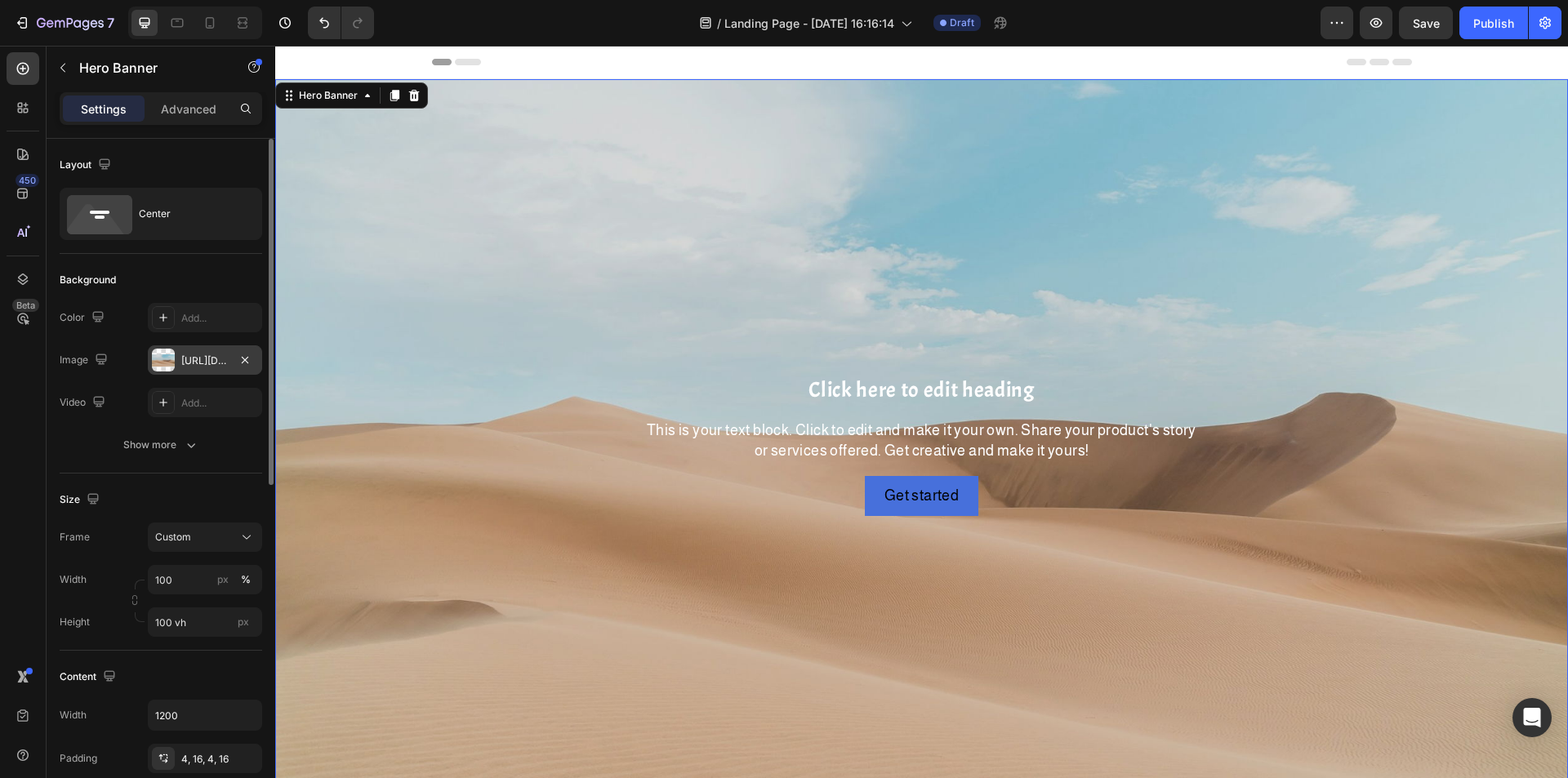
click at [198, 365] on div "[URL][DOMAIN_NAME]" at bounding box center [204, 360] width 47 height 15
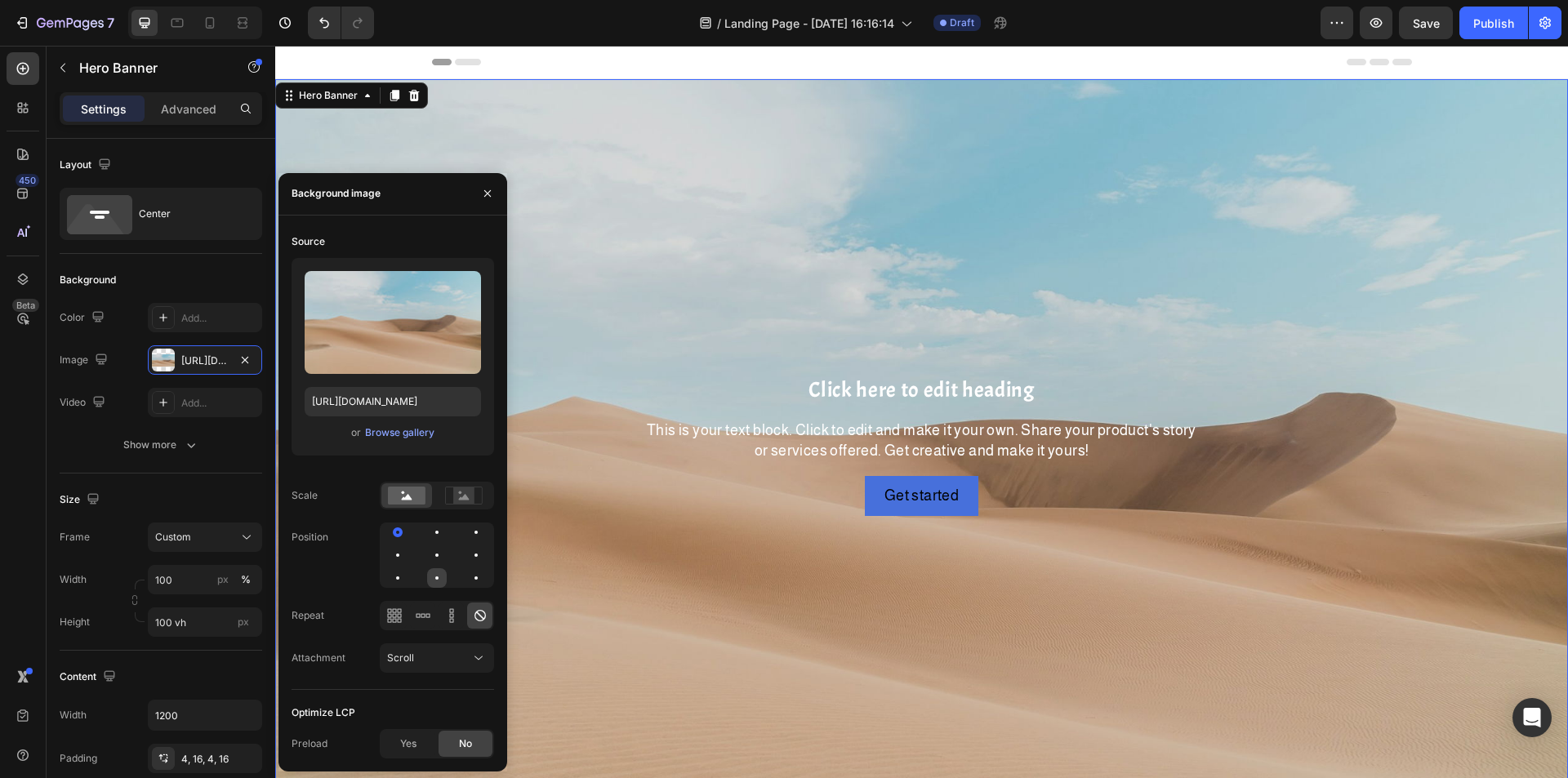
click at [436, 578] on div at bounding box center [437, 578] width 3 height 3
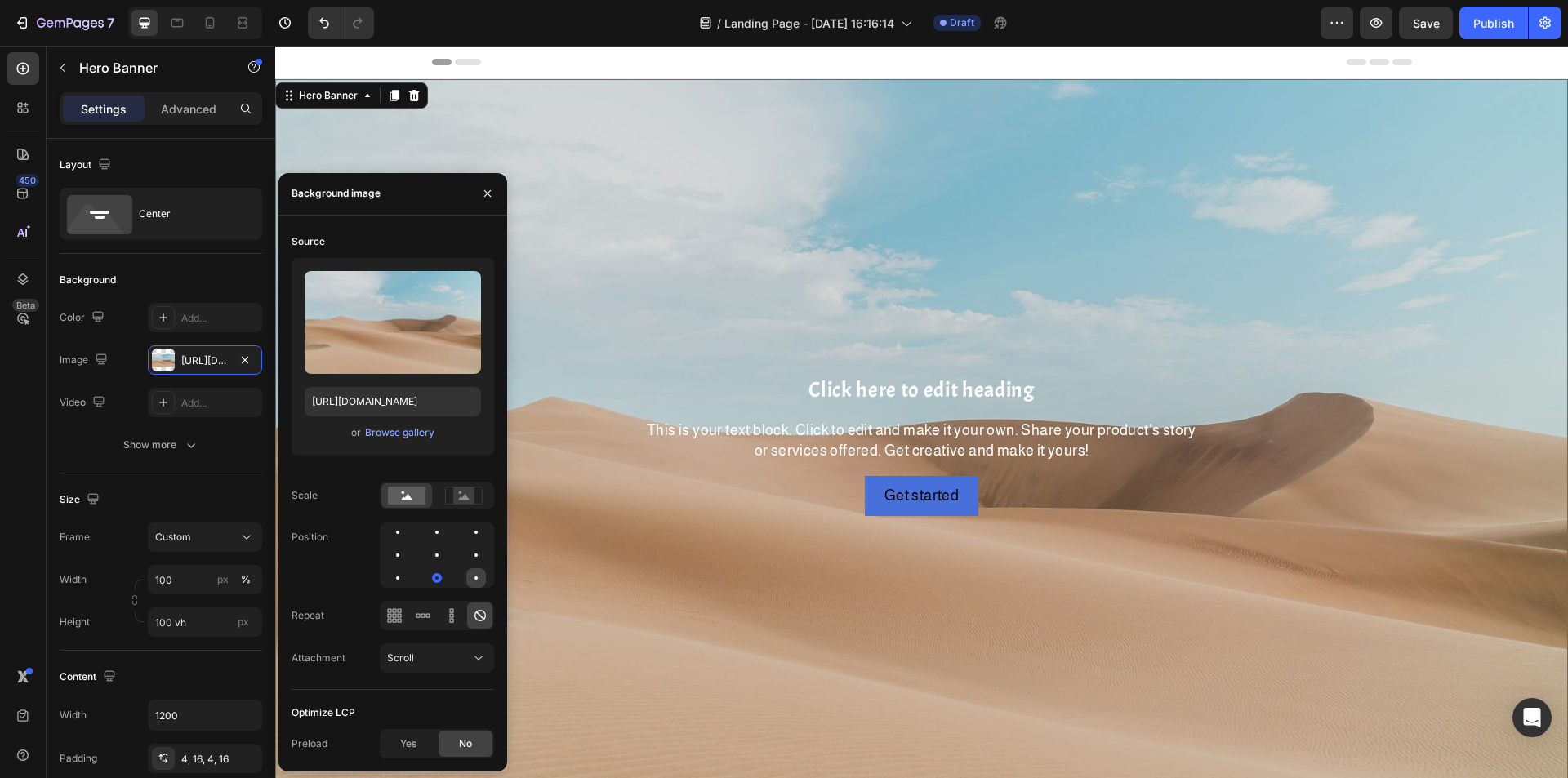
click at [474, 576] on div at bounding box center [476, 578] width 20 height 20
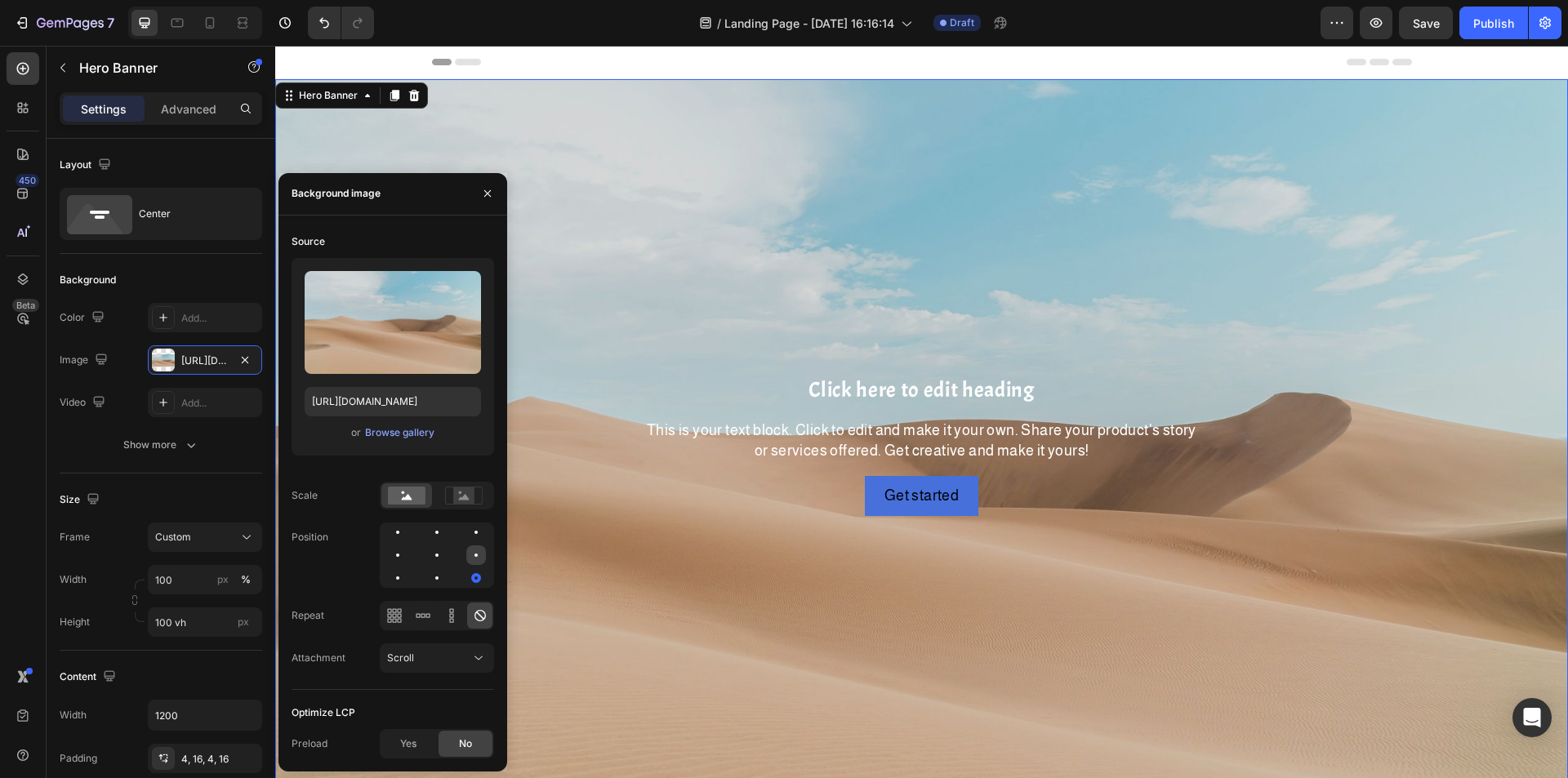
click at [407, 568] on div at bounding box center [398, 578] width 20 height 20
click at [407, 546] on div at bounding box center [398, 555] width 20 height 20
click at [466, 529] on div at bounding box center [476, 533] width 20 height 20
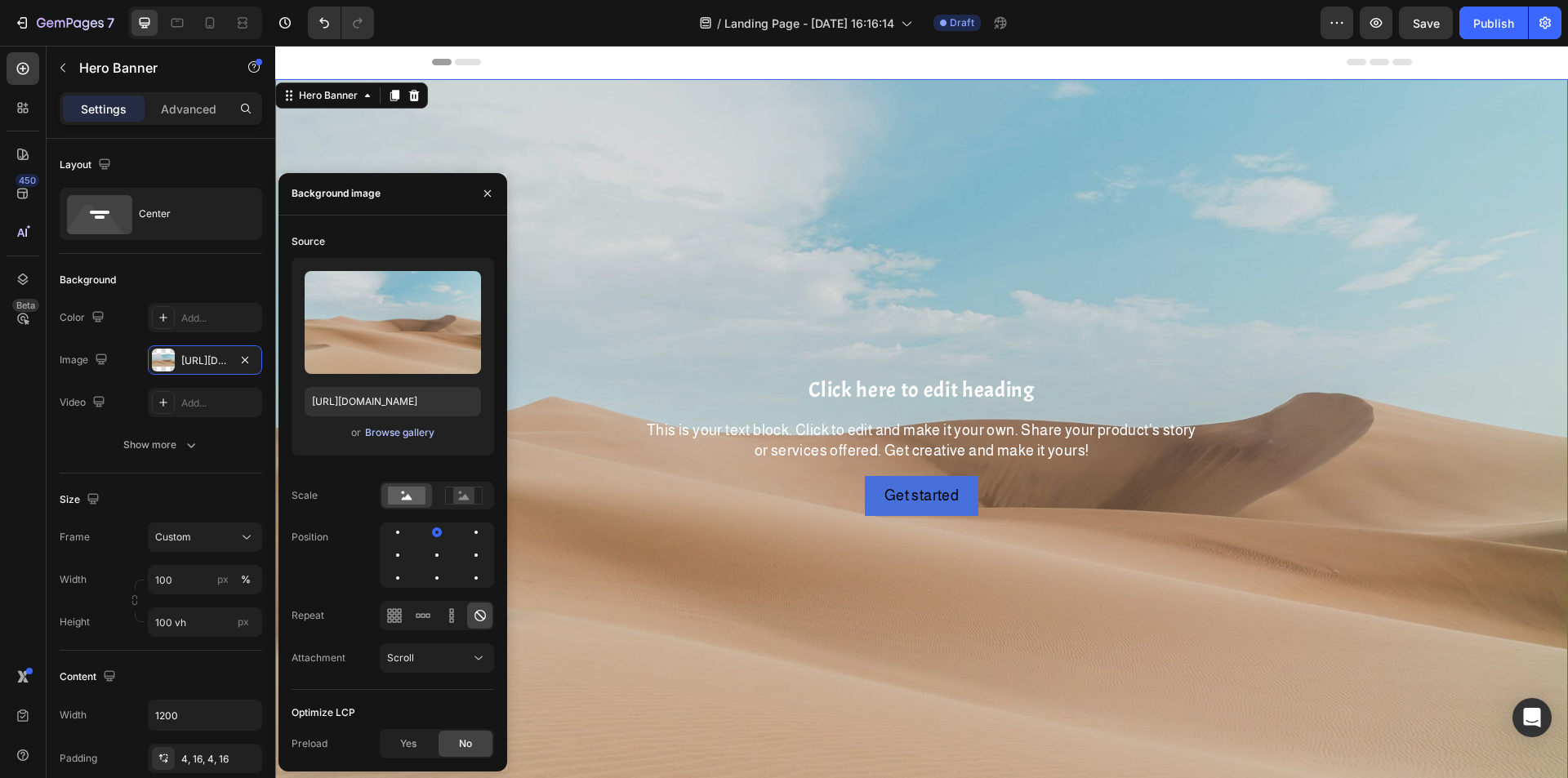
click at [402, 429] on div "Browse gallery" at bounding box center [399, 433] width 70 height 15
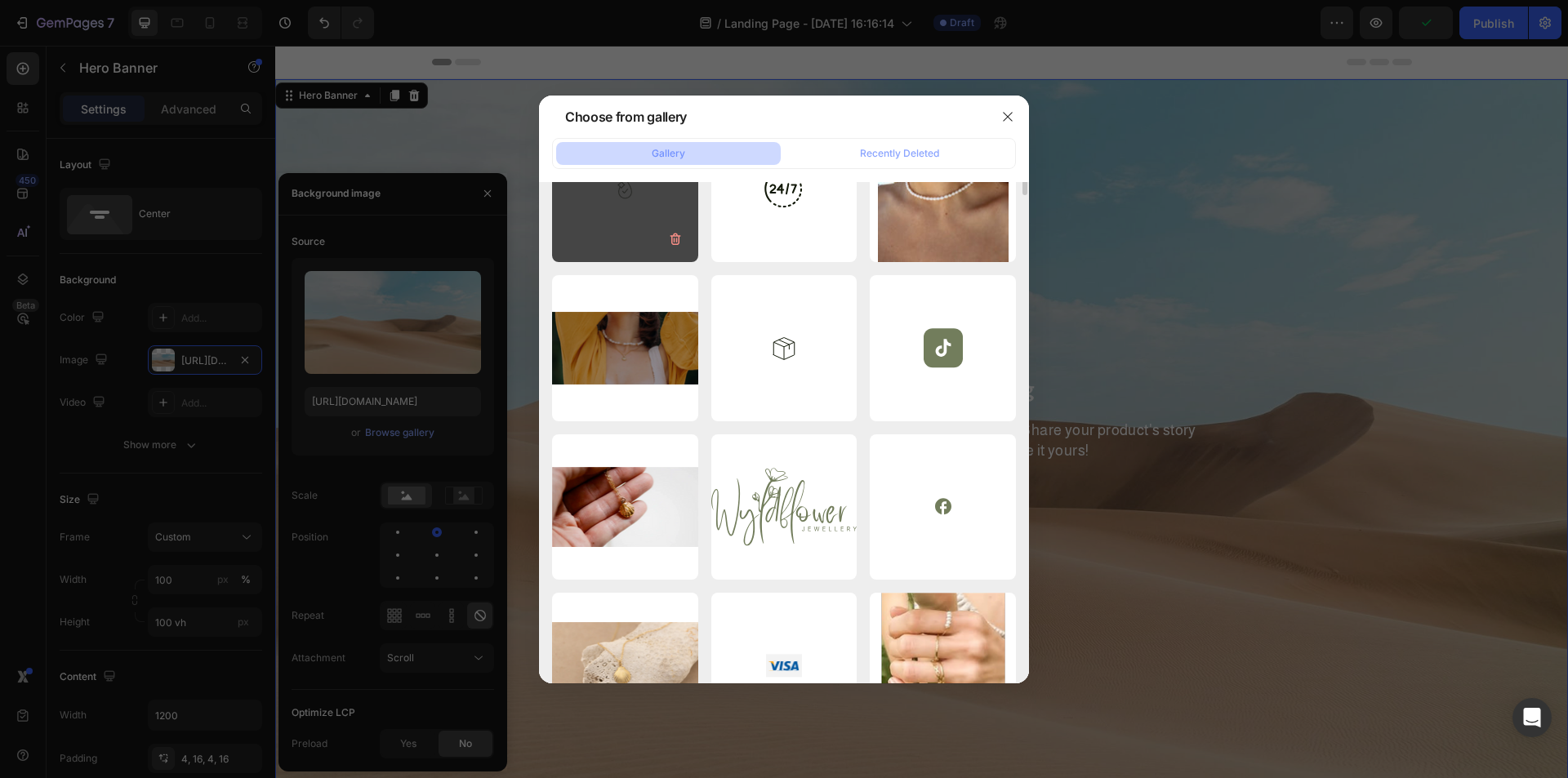
scroll to position [1342, 0]
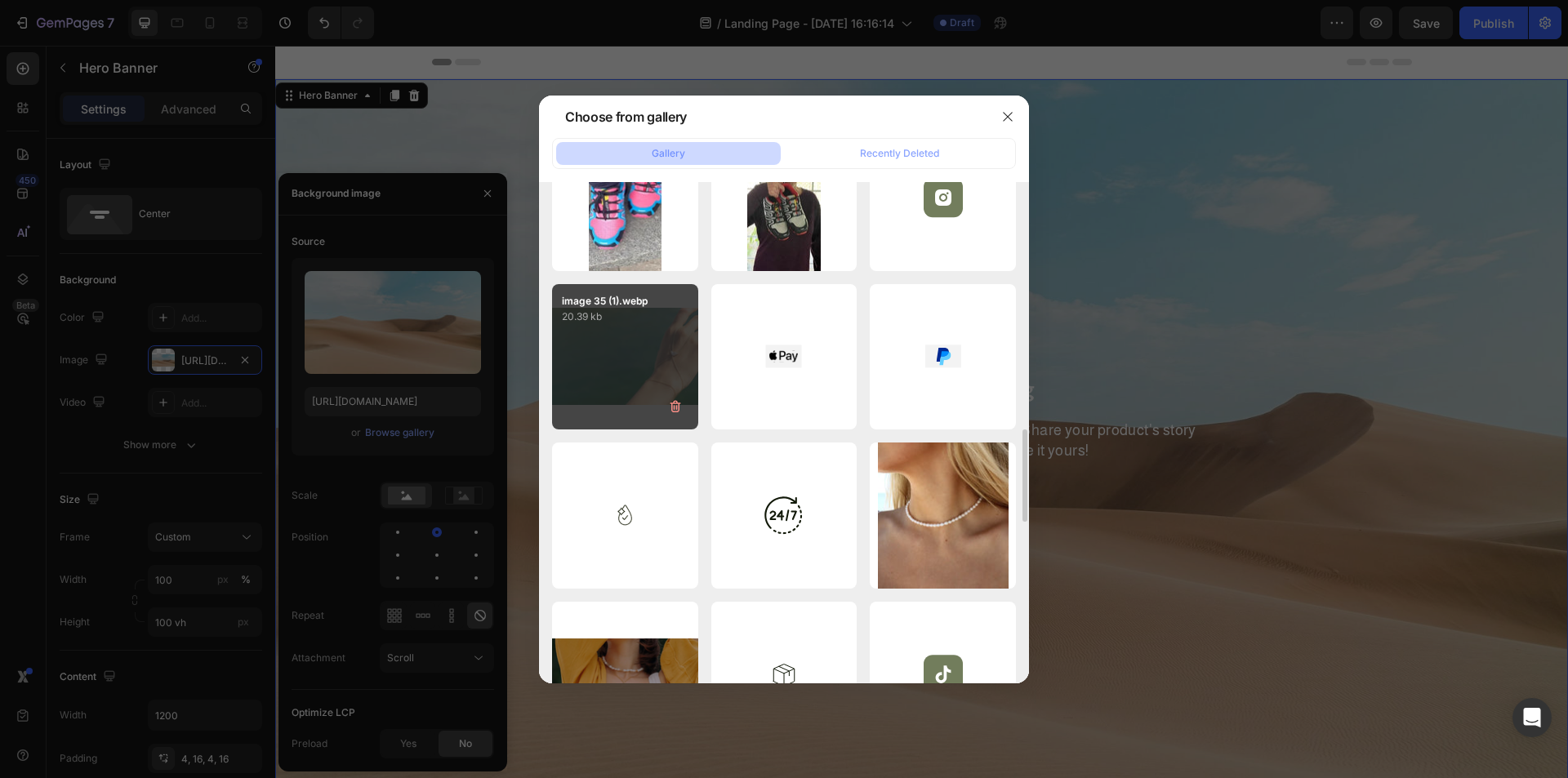
click at [617, 366] on div "image 35 (1).webp 20.39 kb" at bounding box center [625, 358] width 146 height 146
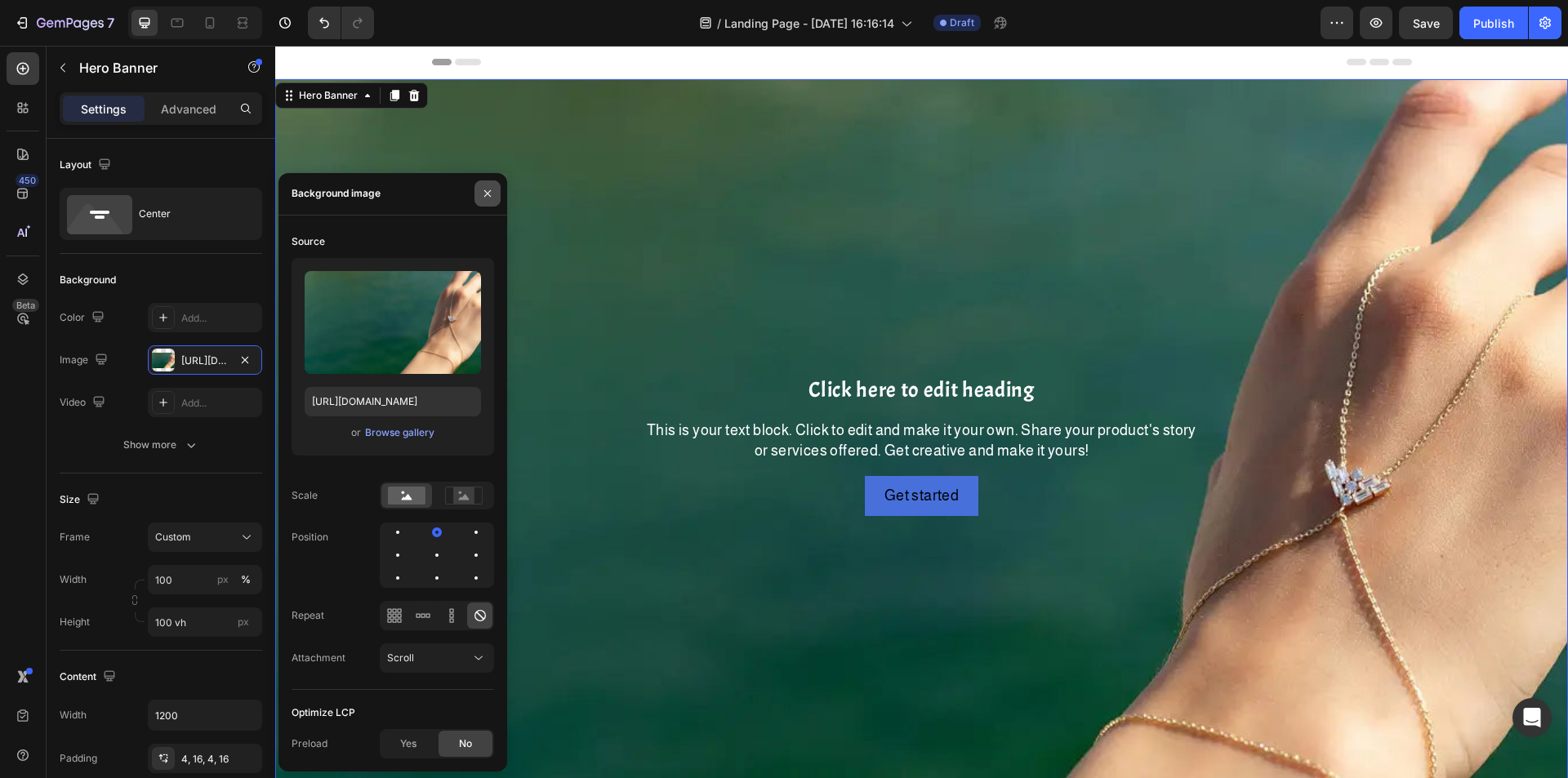
click at [489, 186] on button "button" at bounding box center [487, 193] width 26 height 26
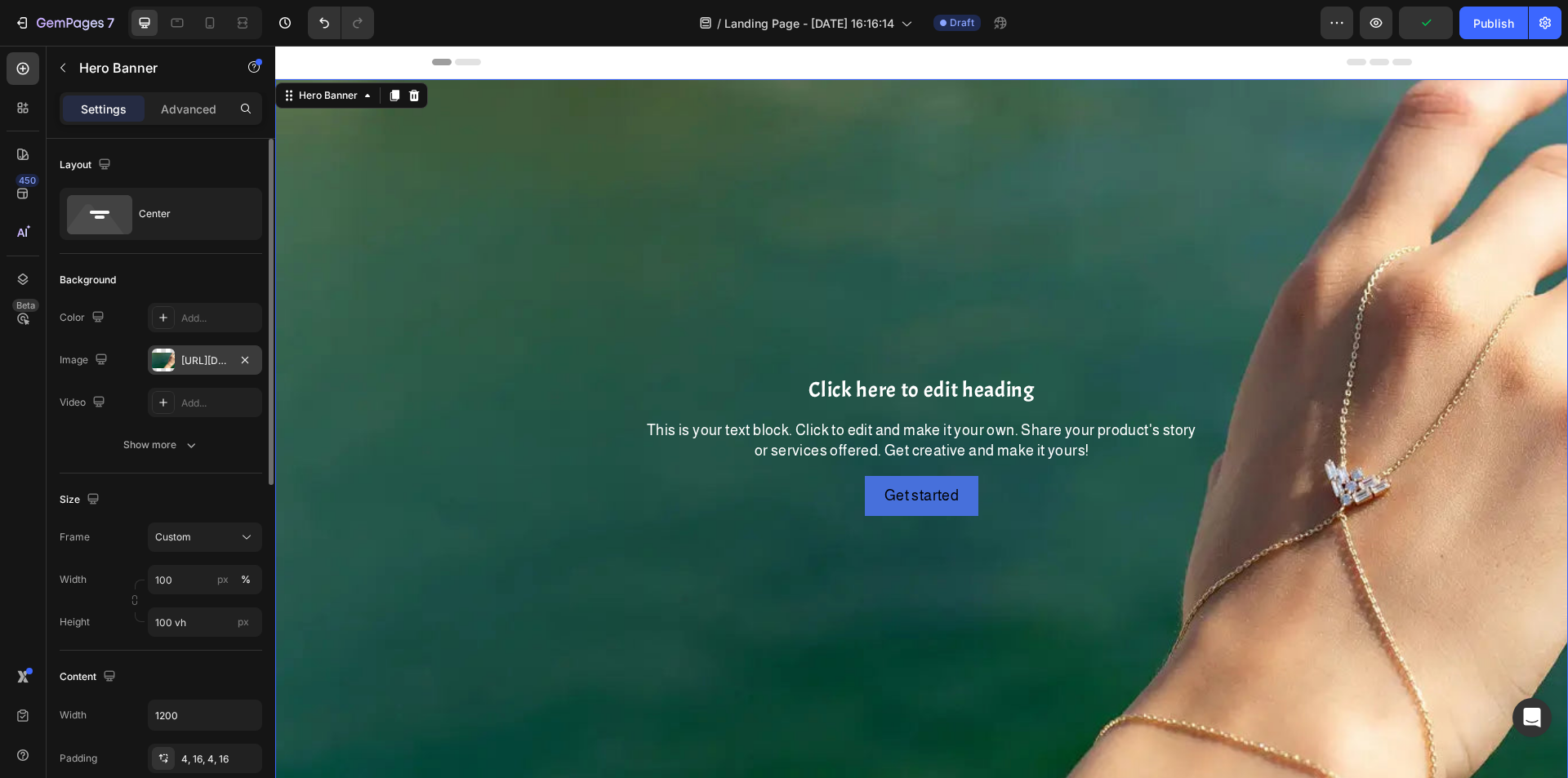
click at [198, 351] on div "[URL][DOMAIN_NAME]" at bounding box center [204, 360] width 114 height 30
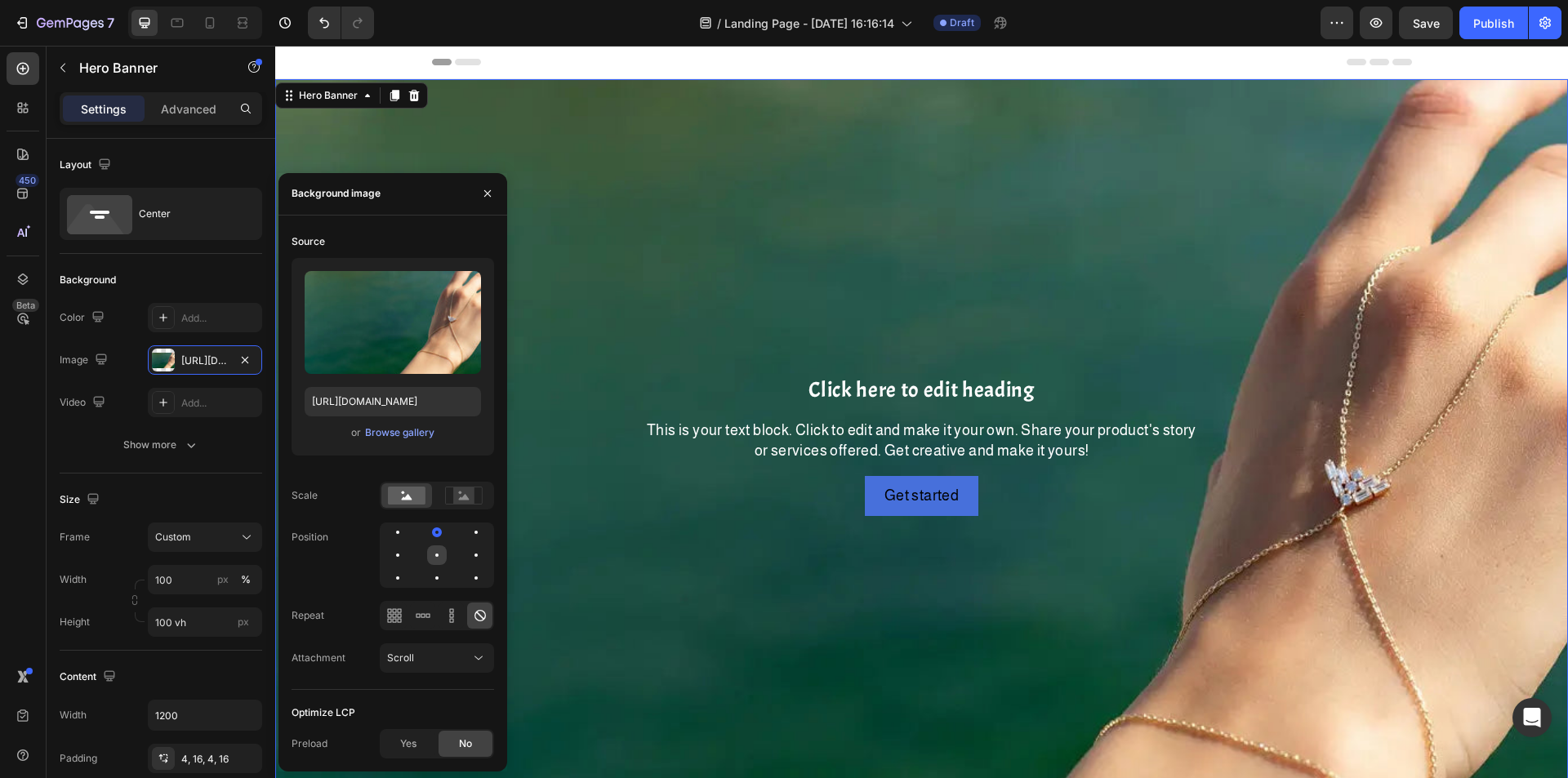
click at [466, 550] on div at bounding box center [476, 555] width 20 height 20
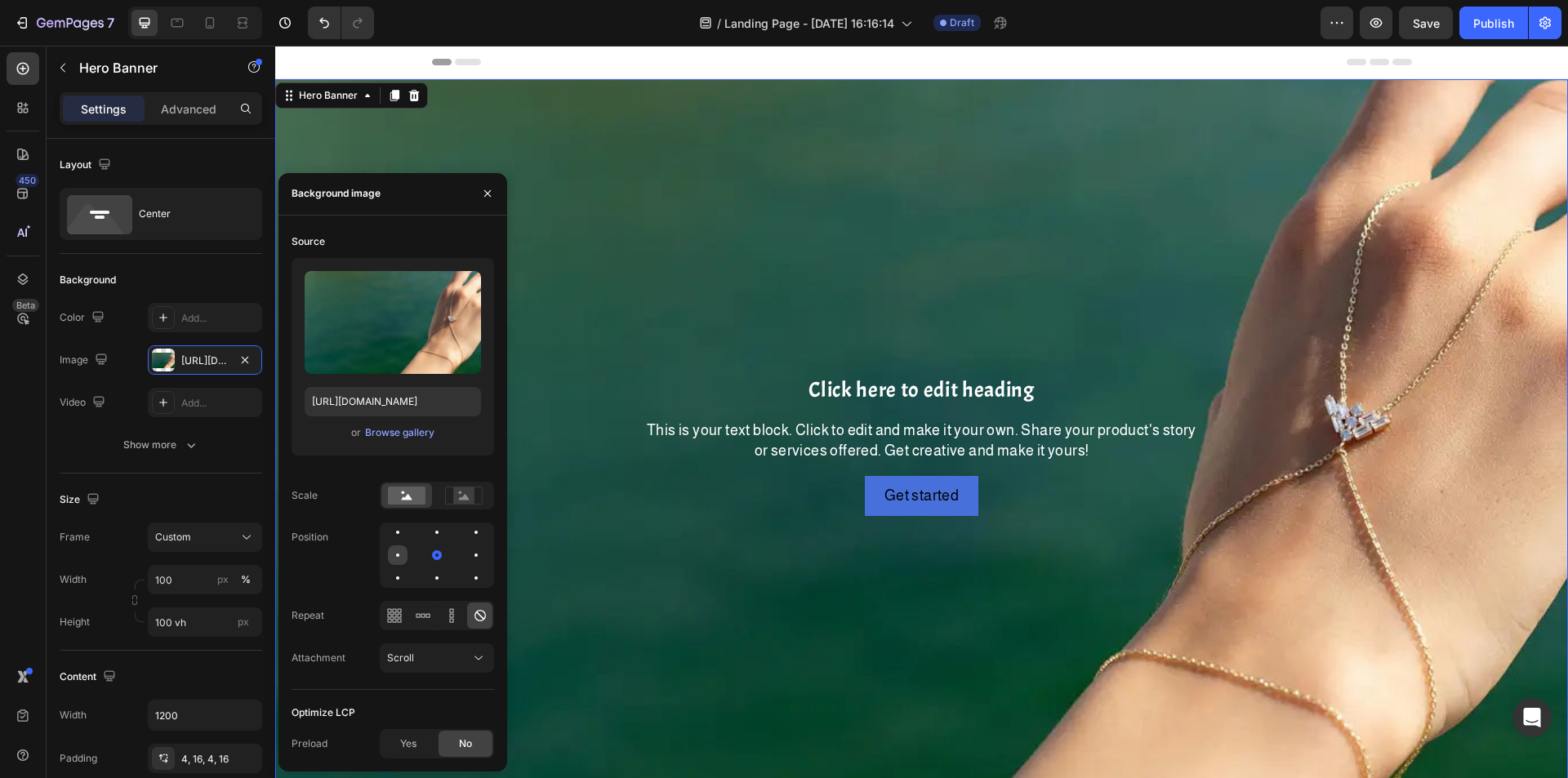
click at [427, 550] on div at bounding box center [437, 555] width 20 height 20
click at [407, 568] on div at bounding box center [398, 578] width 20 height 20
click at [407, 546] on div at bounding box center [398, 555] width 20 height 20
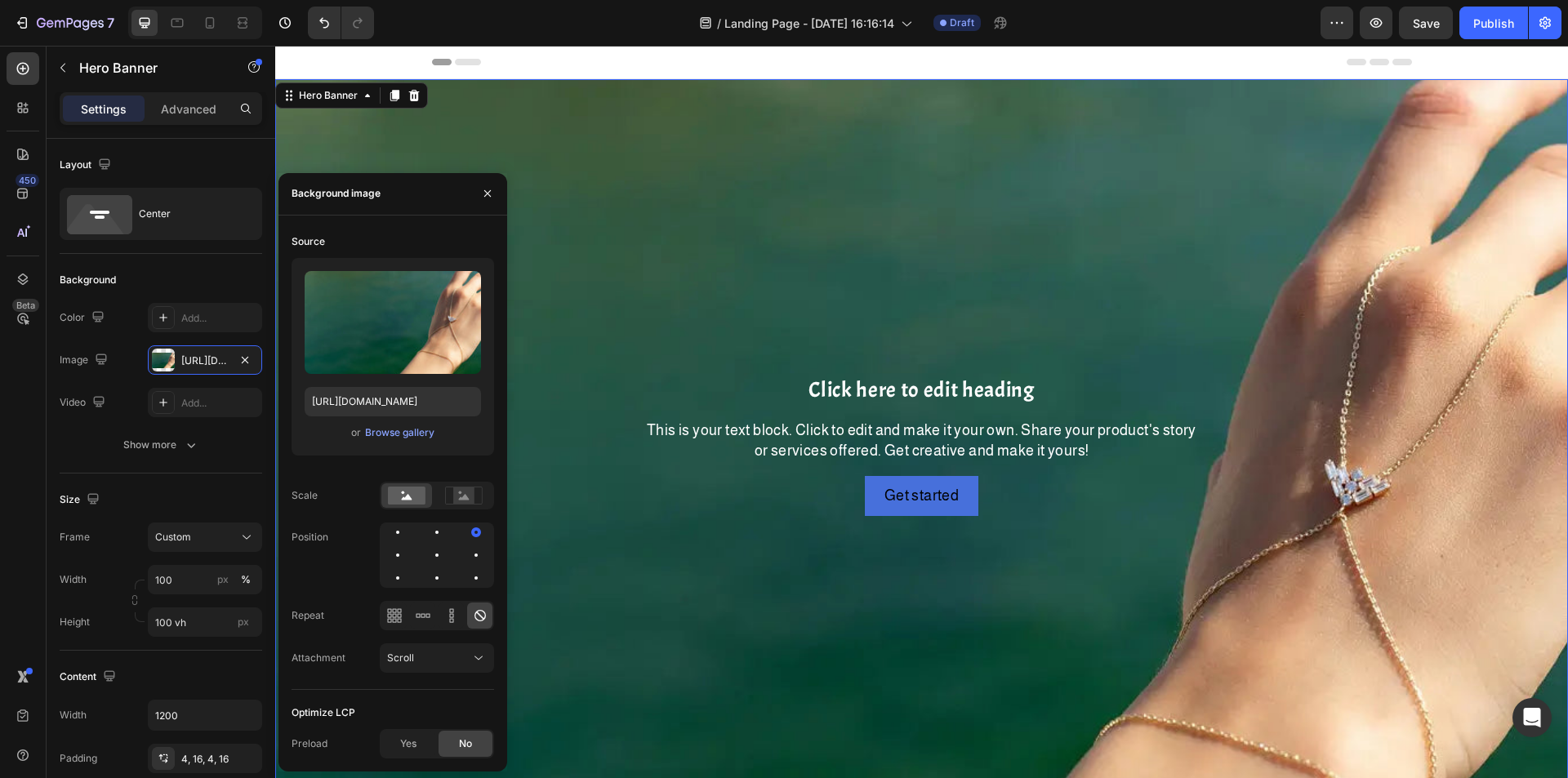
click at [466, 529] on div at bounding box center [476, 533] width 20 height 20
click at [425, 530] on div at bounding box center [436, 555] width 114 height 65
click at [427, 528] on div at bounding box center [437, 533] width 20 height 20
click at [427, 580] on div at bounding box center [437, 578] width 20 height 20
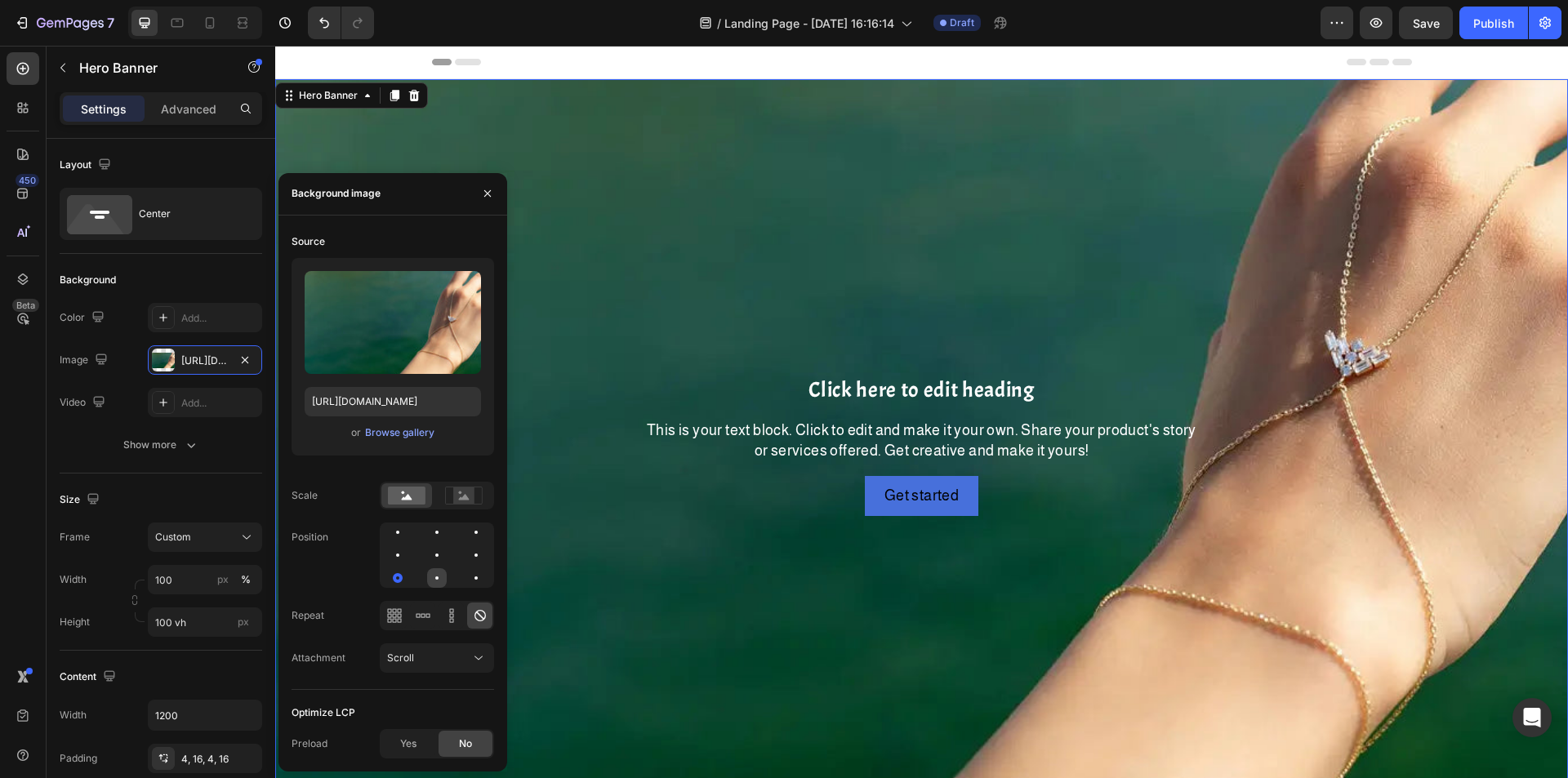
click at [466, 573] on div at bounding box center [476, 578] width 20 height 20
click at [484, 573] on div at bounding box center [476, 578] width 20 height 20
click at [466, 500] on icon at bounding box center [464, 497] width 10 height 6
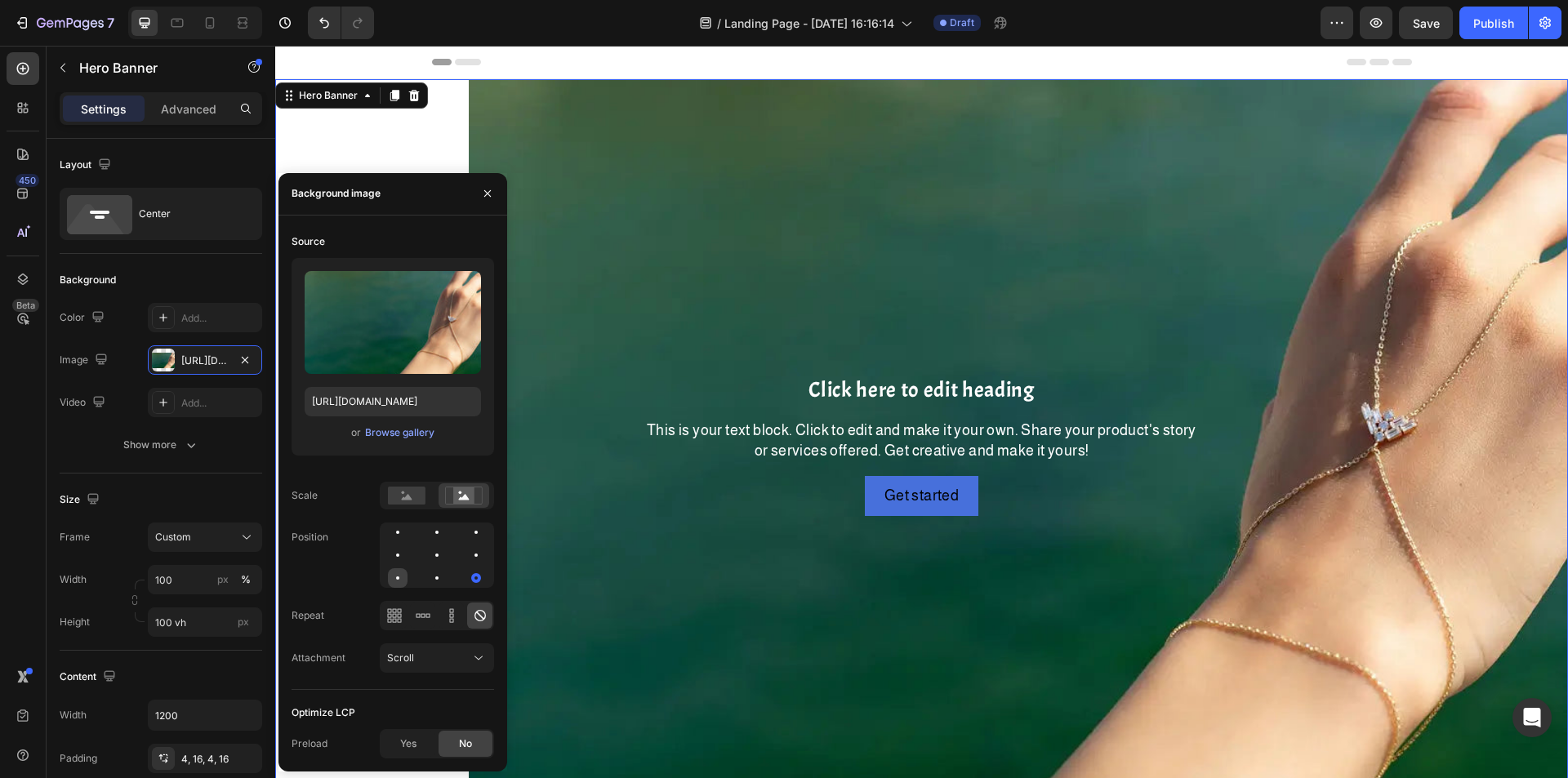
click at [427, 577] on div at bounding box center [437, 578] width 20 height 20
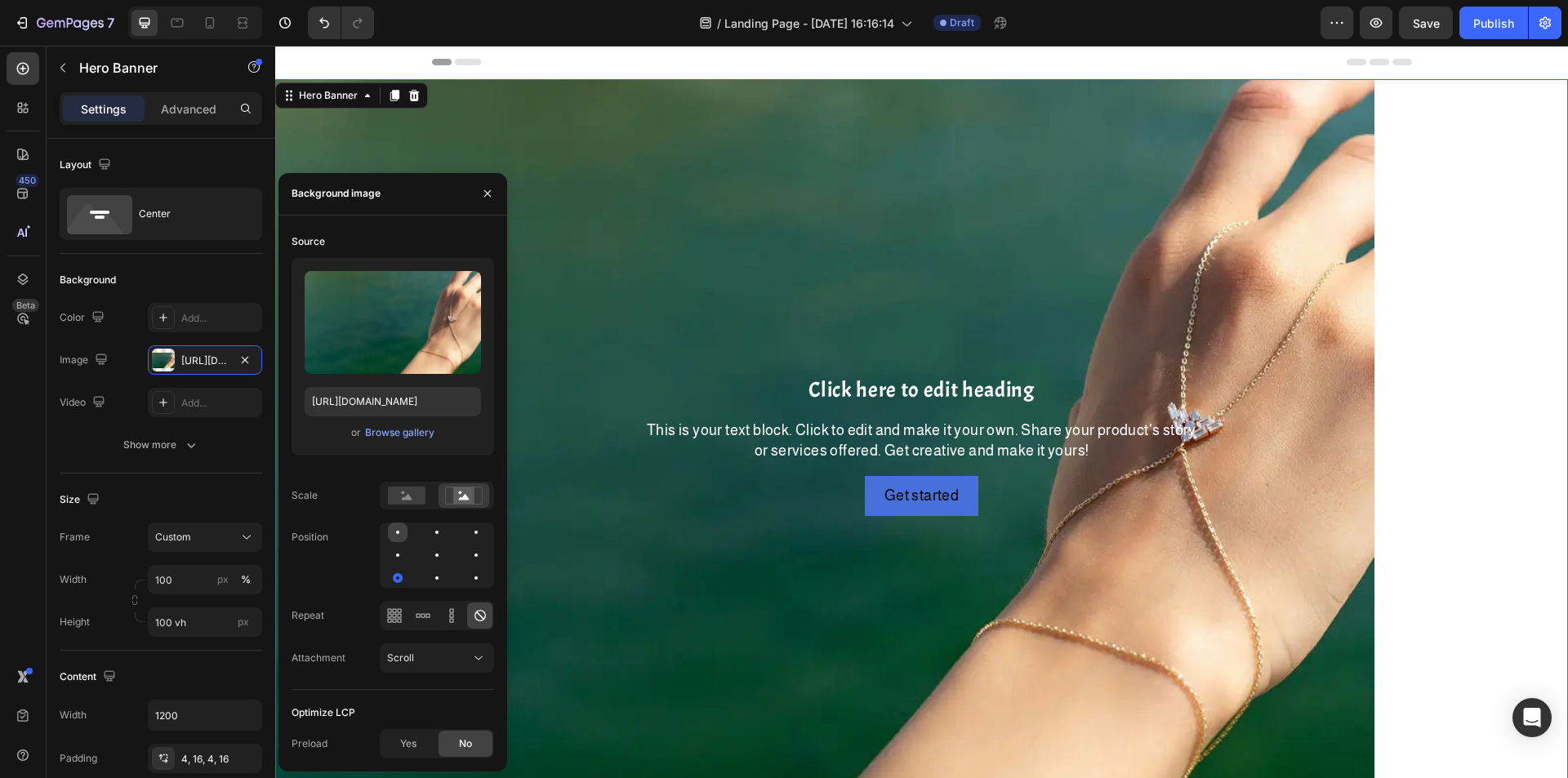
drag, startPoint x: 394, startPoint y: 559, endPoint x: 392, endPoint y: 540, distance: 19.1
click at [427, 559] on div at bounding box center [437, 555] width 20 height 20
click at [427, 531] on div at bounding box center [437, 533] width 20 height 20
click at [435, 532] on div at bounding box center [437, 533] width 3 height 3
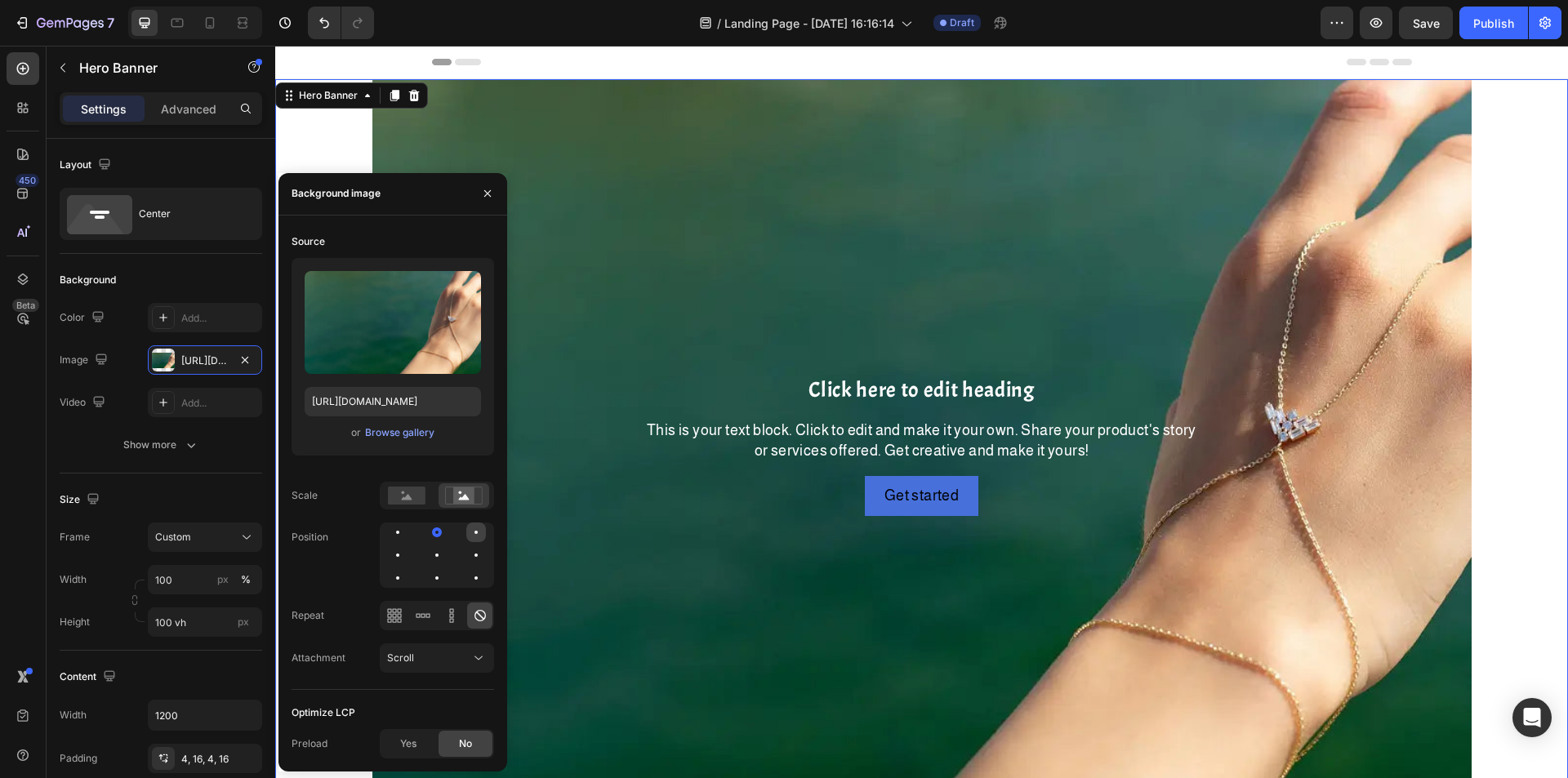
click at [407, 546] on div at bounding box center [398, 555] width 20 height 20
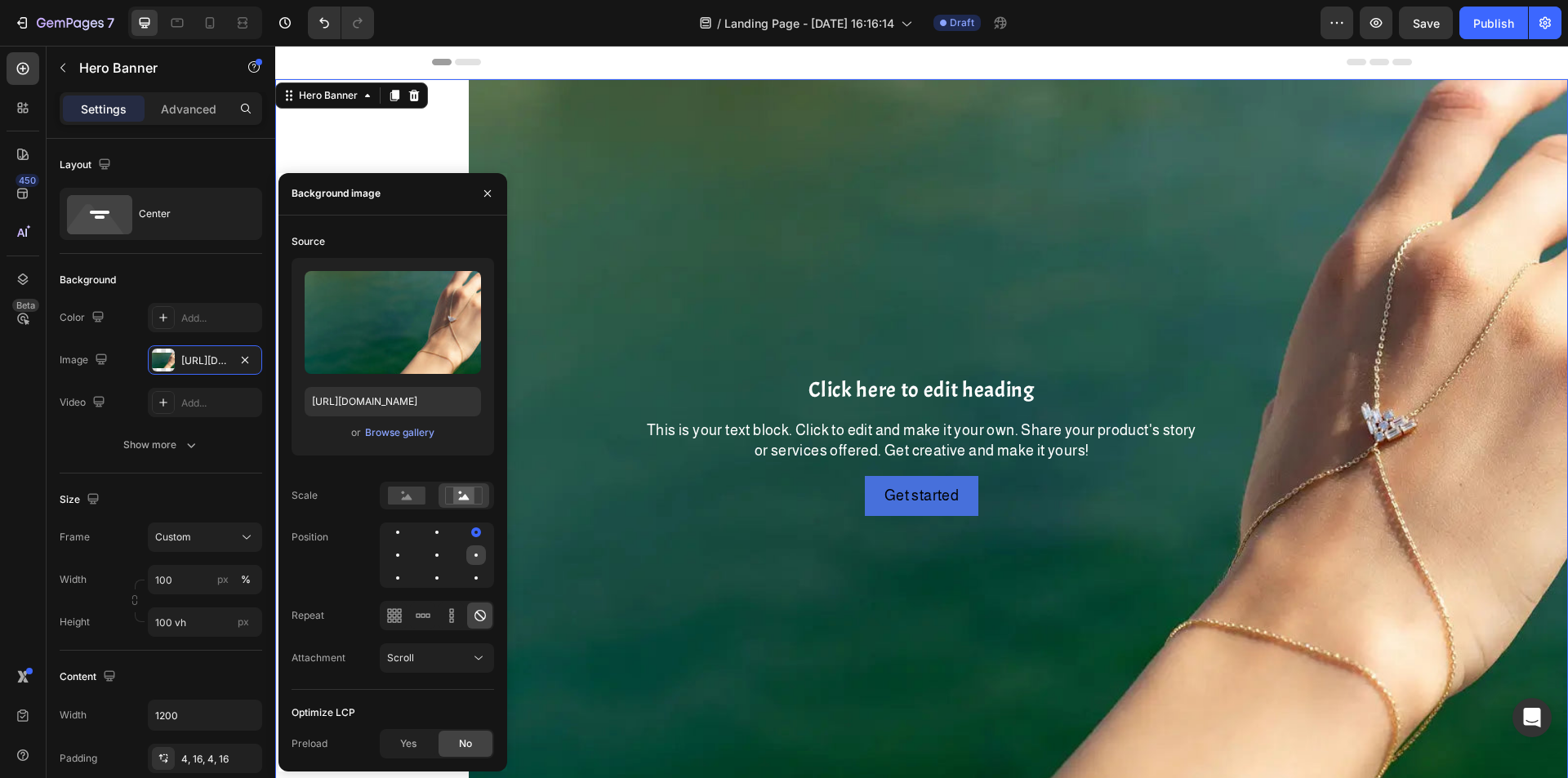
click at [407, 568] on div at bounding box center [398, 578] width 20 height 20
click at [475, 583] on div at bounding box center [476, 578] width 20 height 20
click at [466, 576] on div at bounding box center [476, 578] width 20 height 20
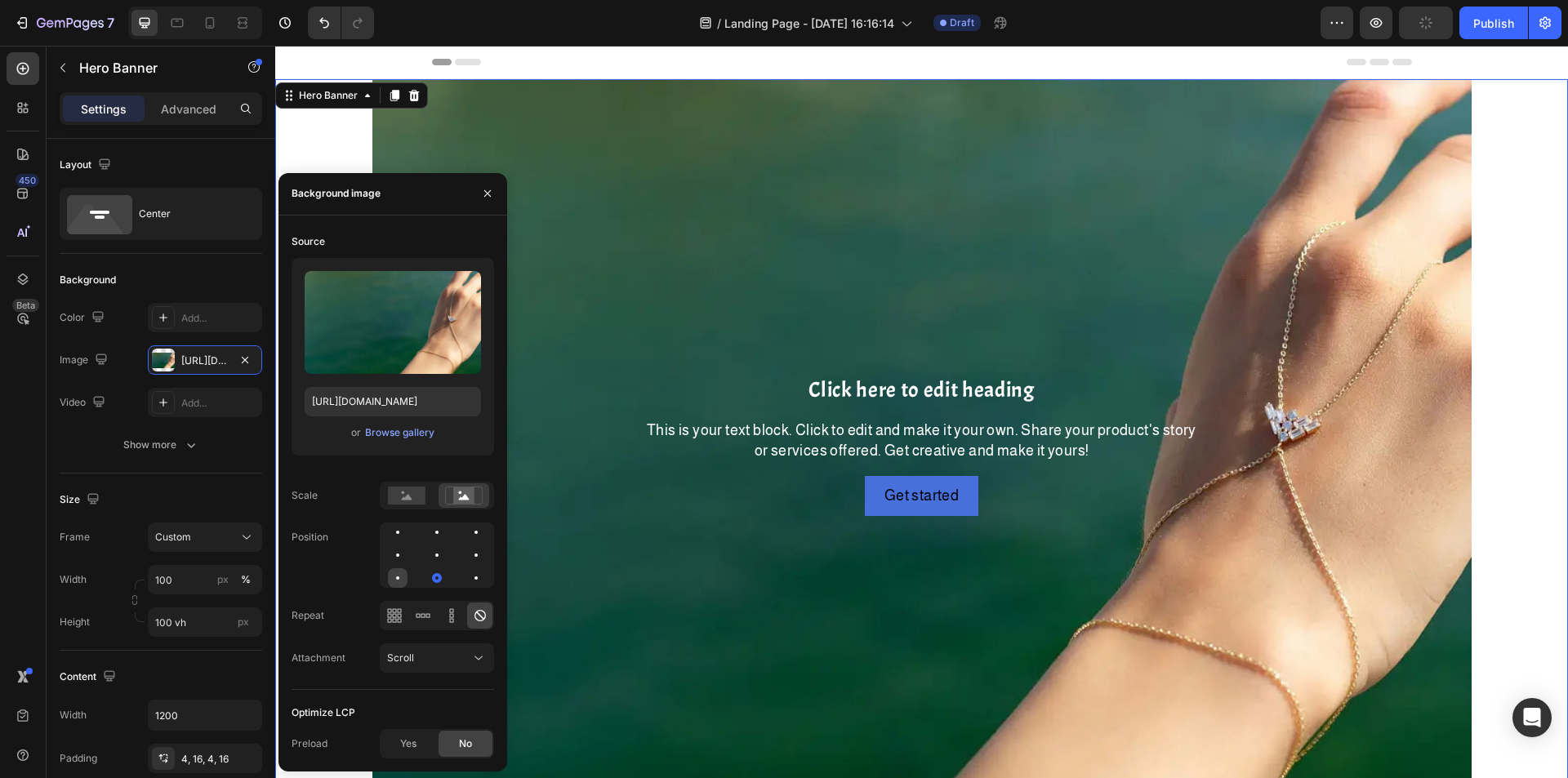
click at [427, 576] on div at bounding box center [437, 578] width 20 height 20
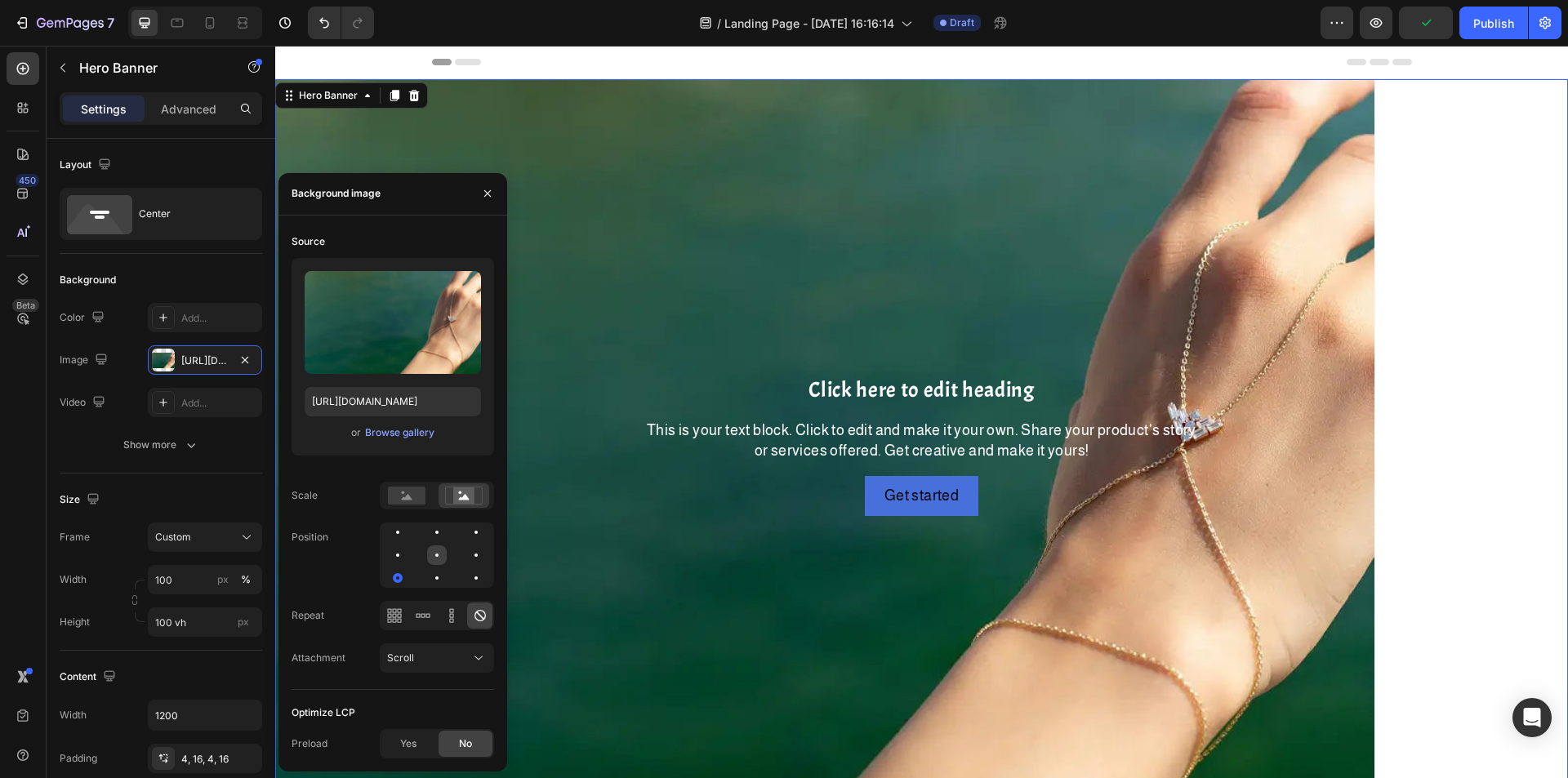
click at [466, 554] on div at bounding box center [476, 555] width 20 height 20
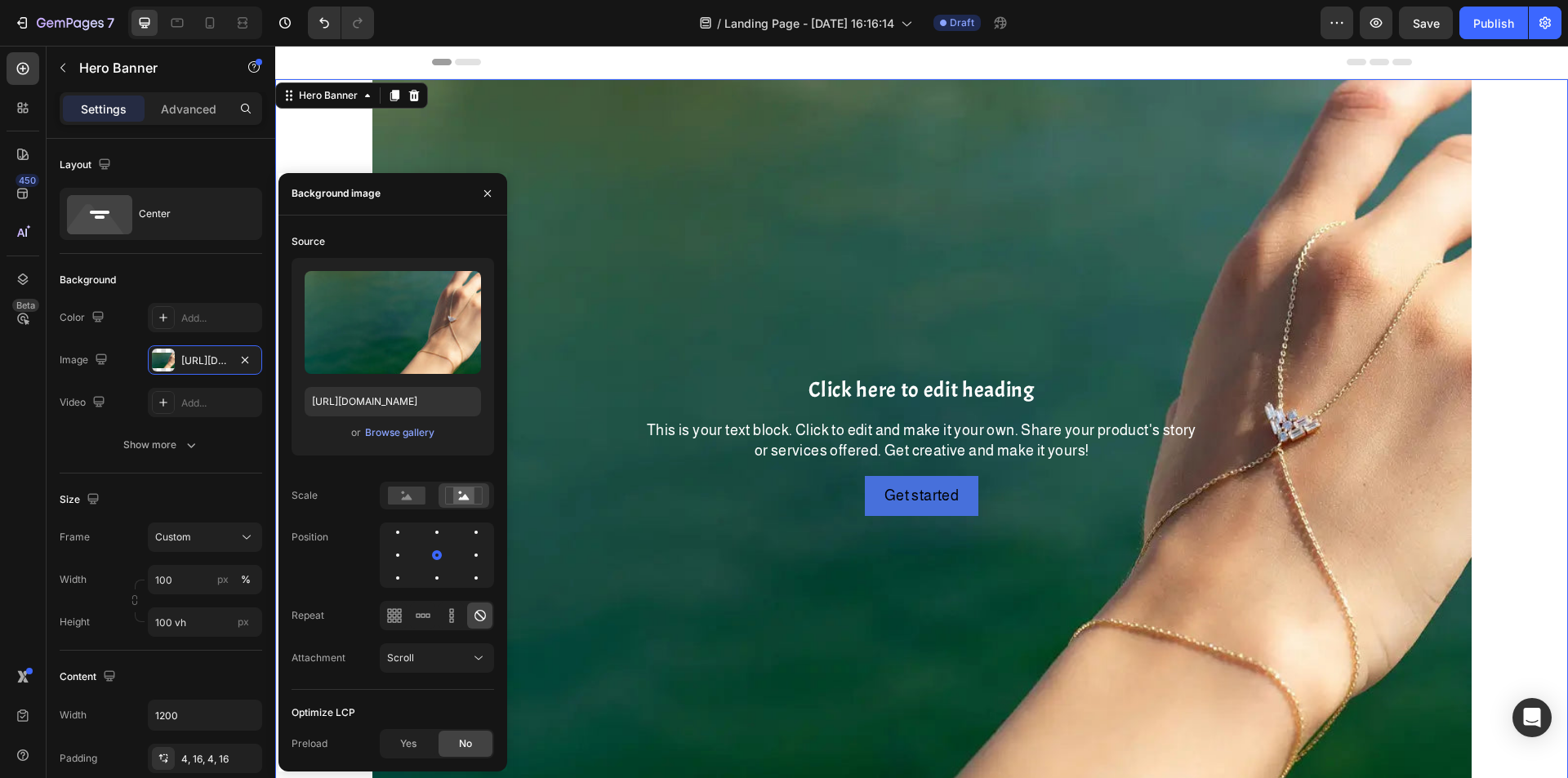
click at [757, 311] on div "Background Image" at bounding box center [921, 446] width 1292 height 733
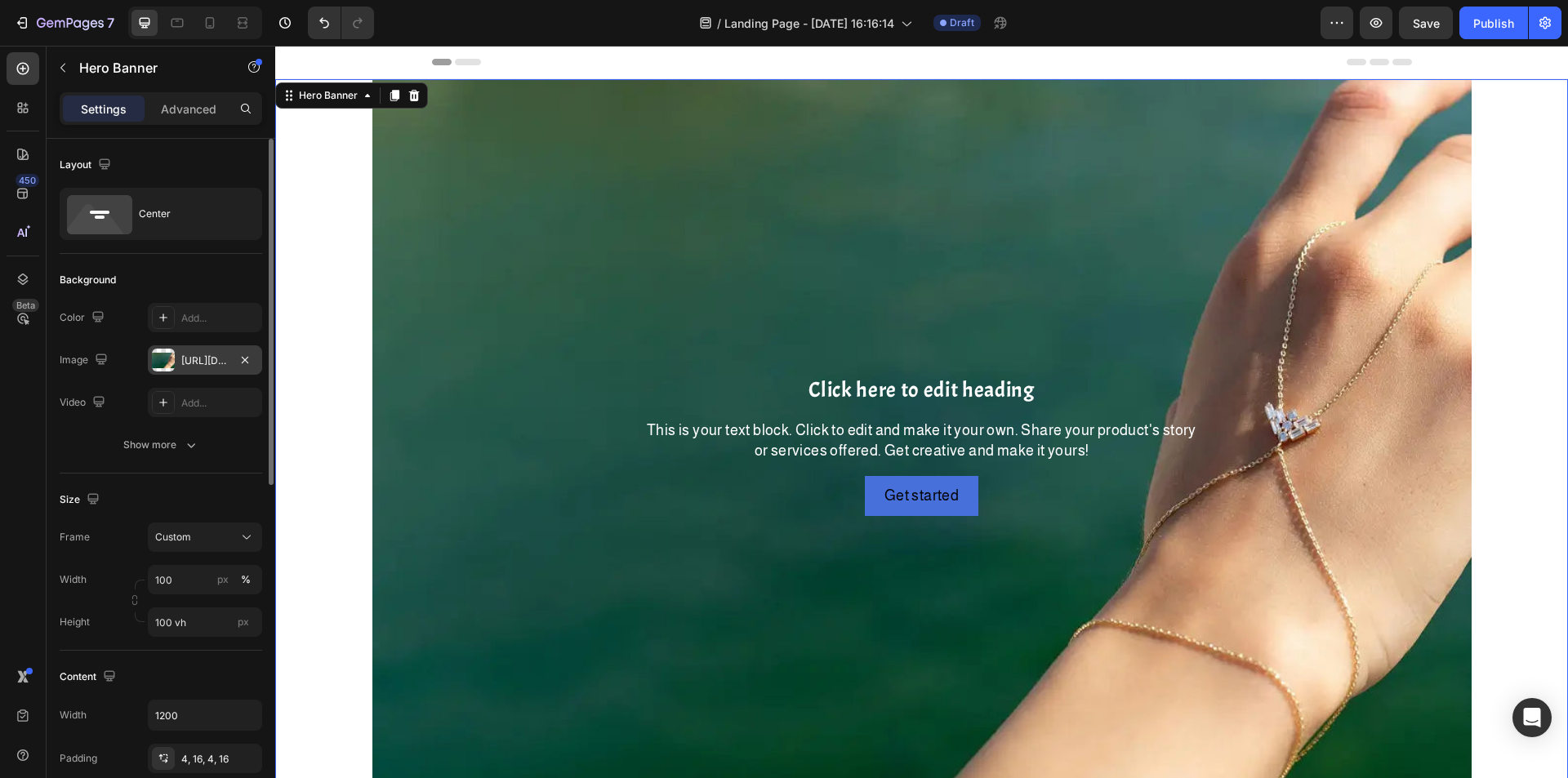
click at [198, 358] on div "[URL][DOMAIN_NAME]" at bounding box center [204, 360] width 47 height 15
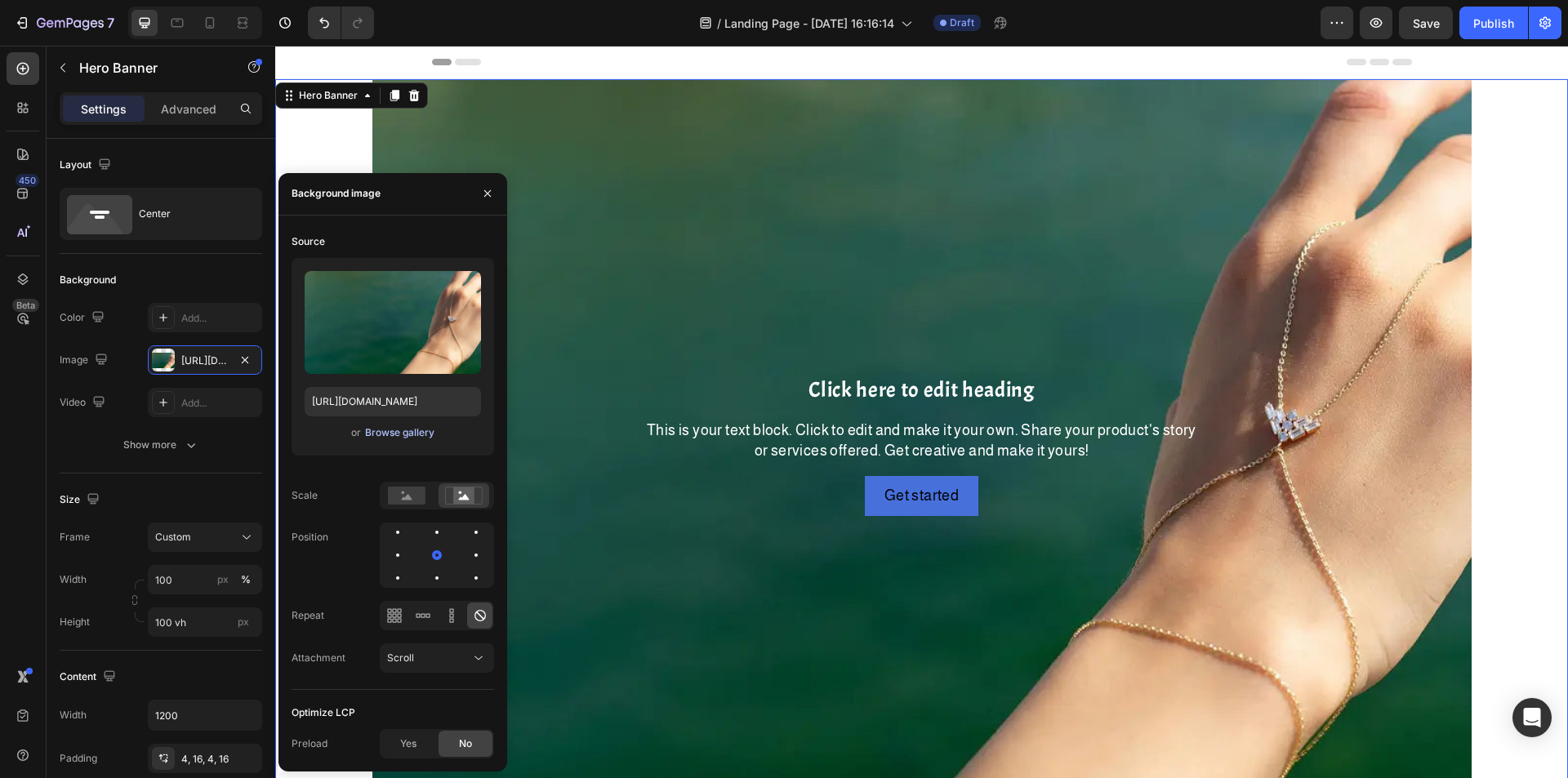
click at [378, 432] on div "Browse gallery" at bounding box center [399, 433] width 70 height 15
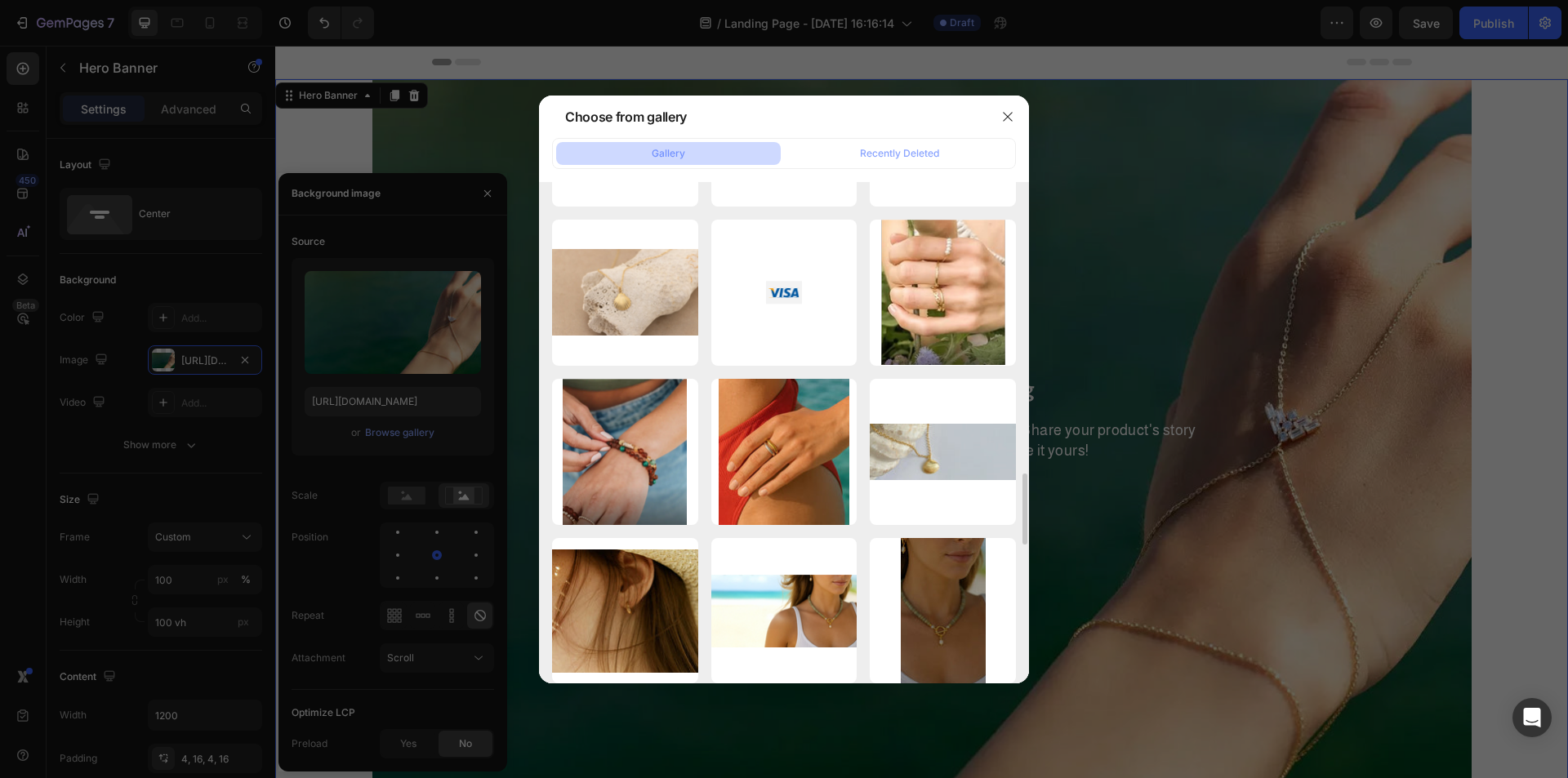
scroll to position [1715, 0]
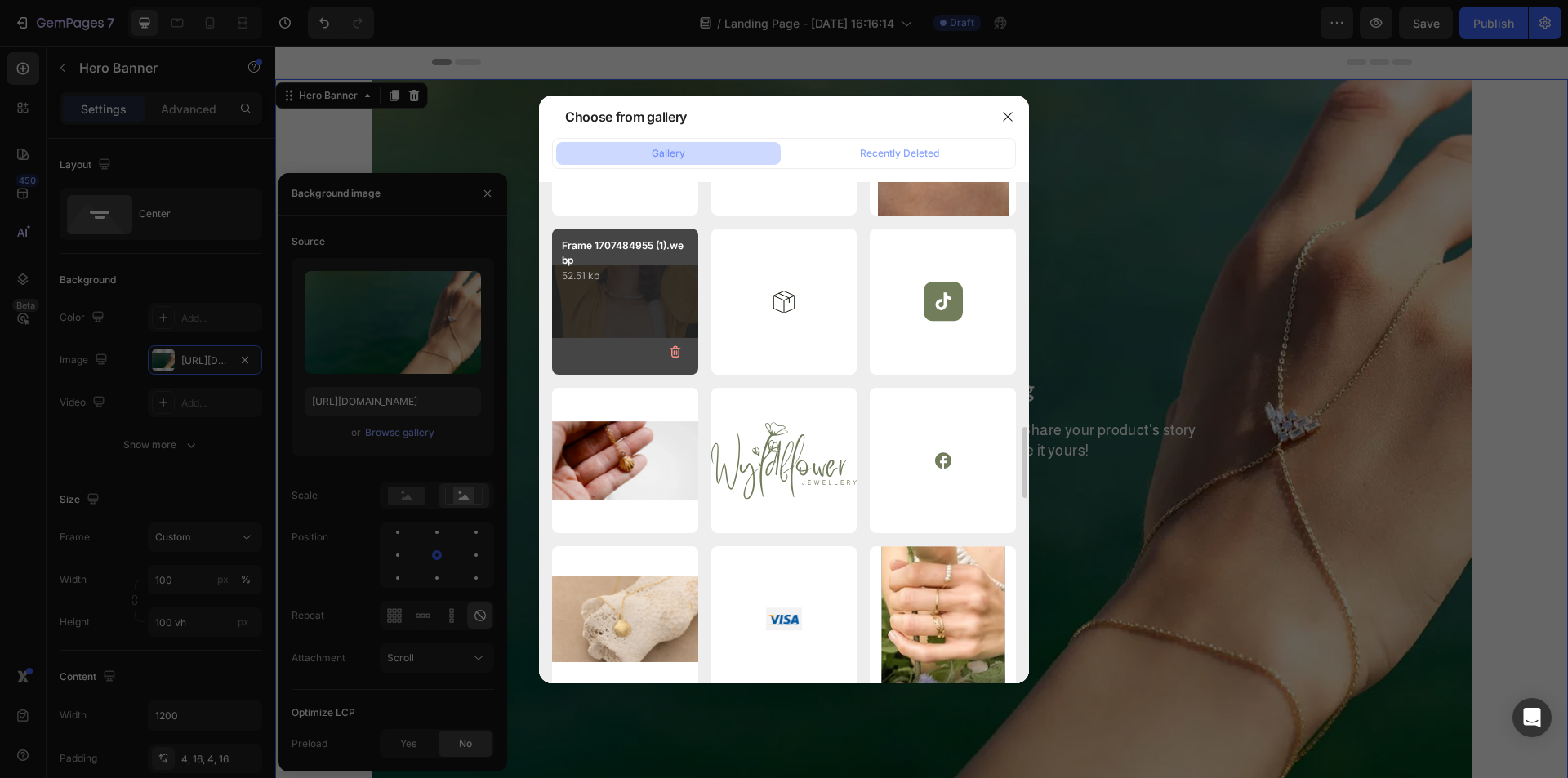
click at [629, 313] on div "Frame 1707484955 (1).webp 52.51 kb" at bounding box center [625, 302] width 146 height 146
type input "[URL][DOMAIN_NAME]"
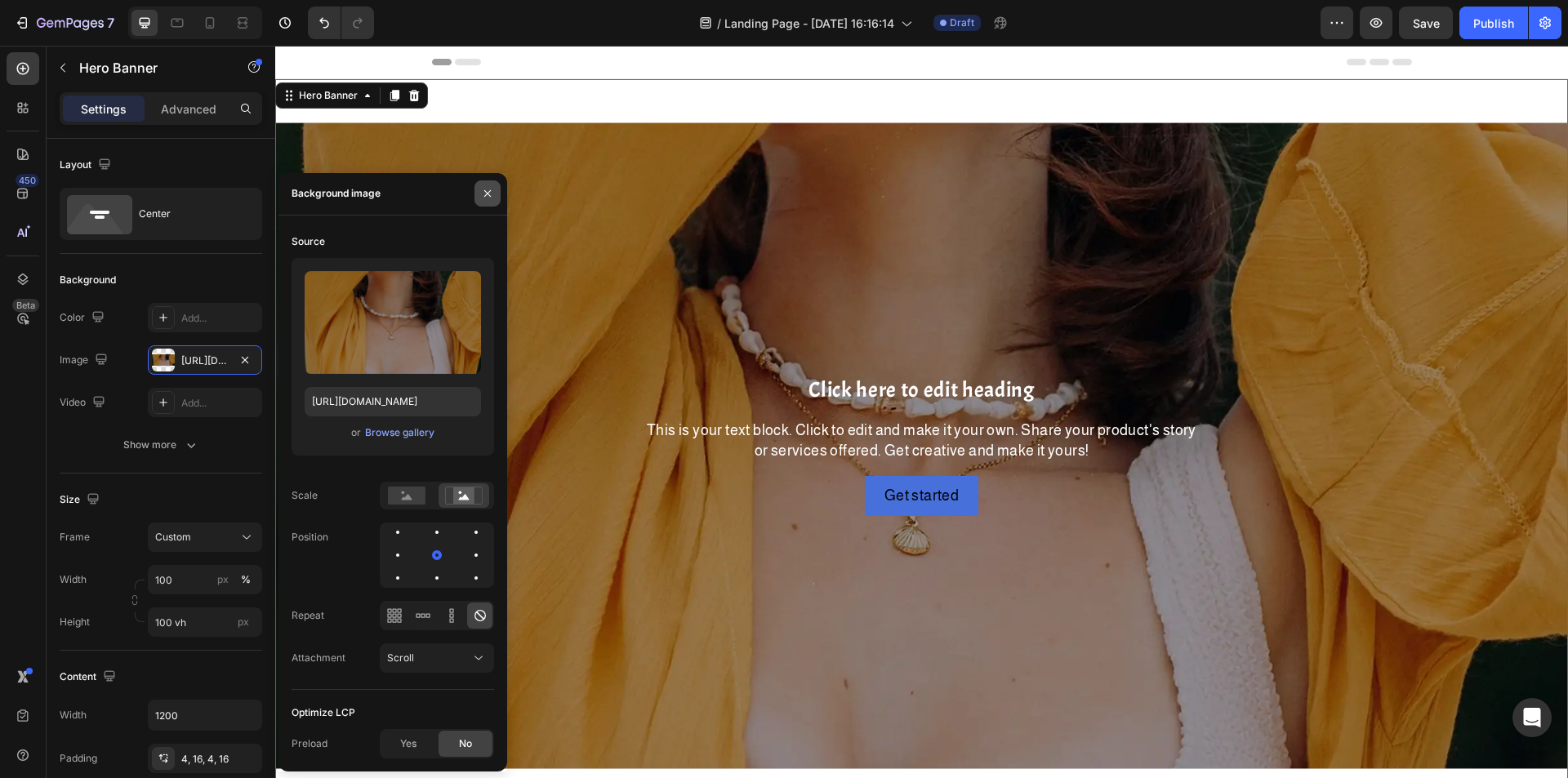
click at [476, 192] on button "button" at bounding box center [487, 193] width 26 height 26
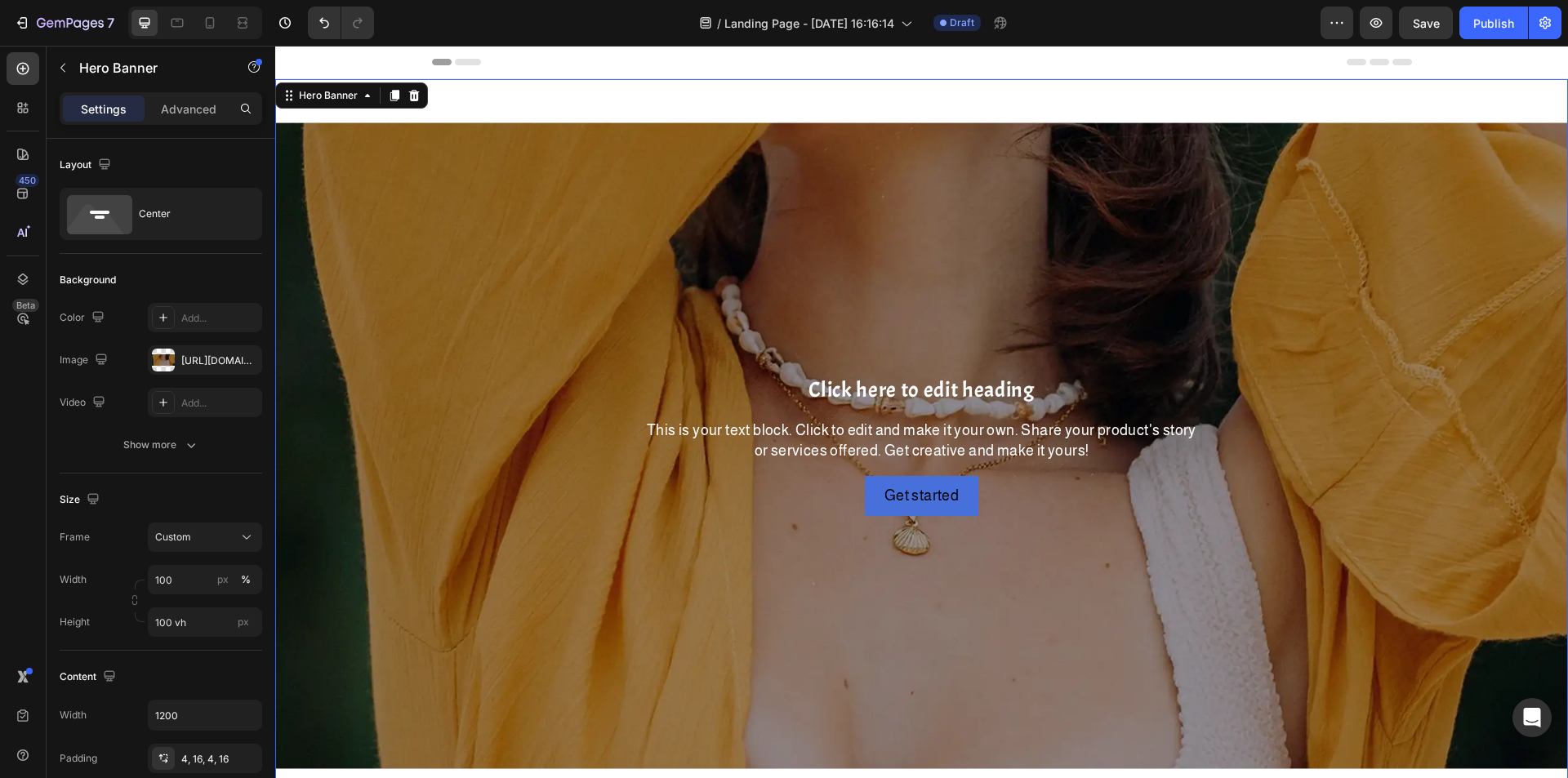
click at [715, 225] on div "Background Image" at bounding box center [921, 446] width 1292 height 733
click at [196, 210] on div "Center" at bounding box center [189, 213] width 99 height 37
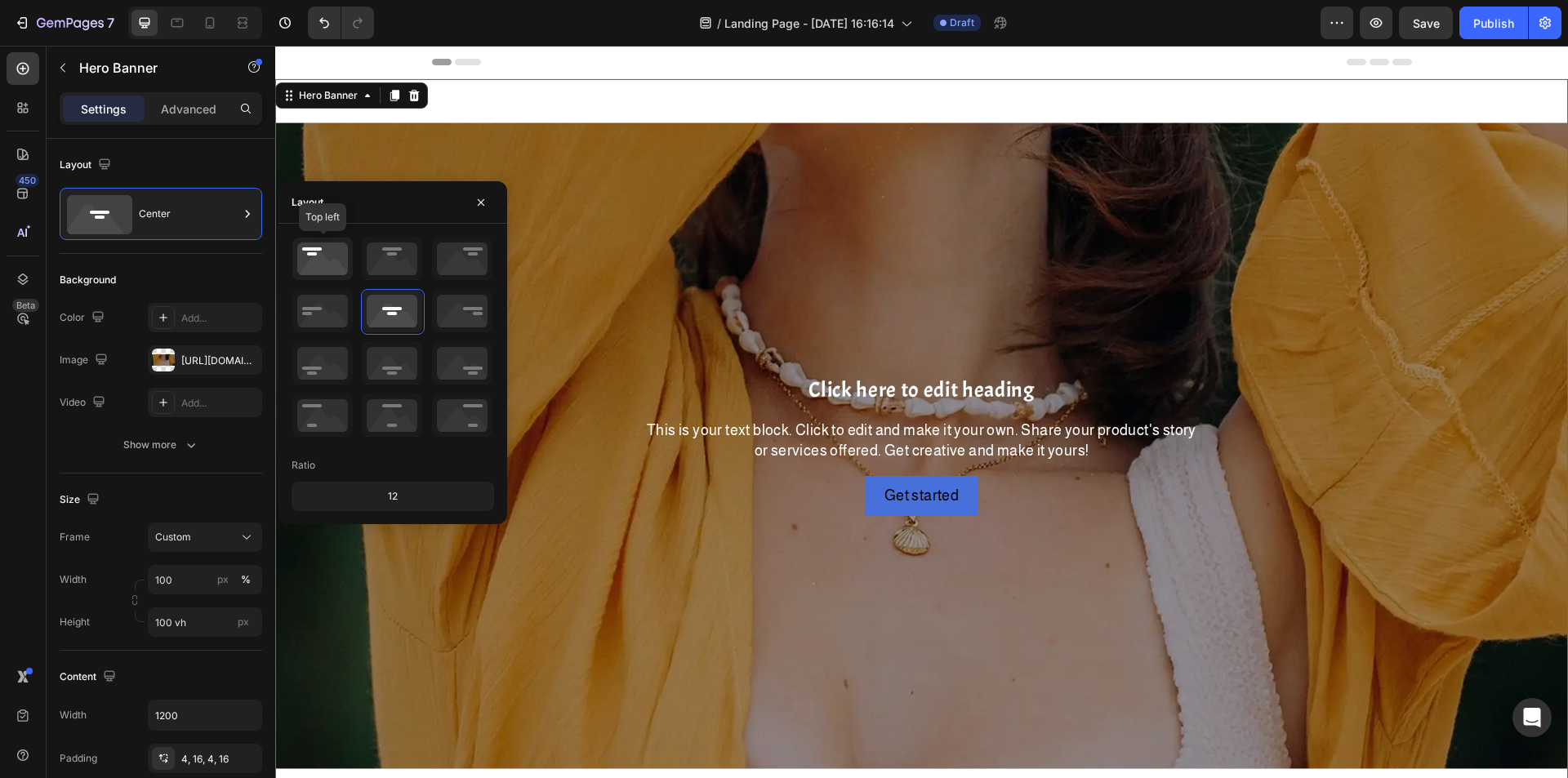
click at [319, 260] on icon at bounding box center [322, 258] width 60 height 43
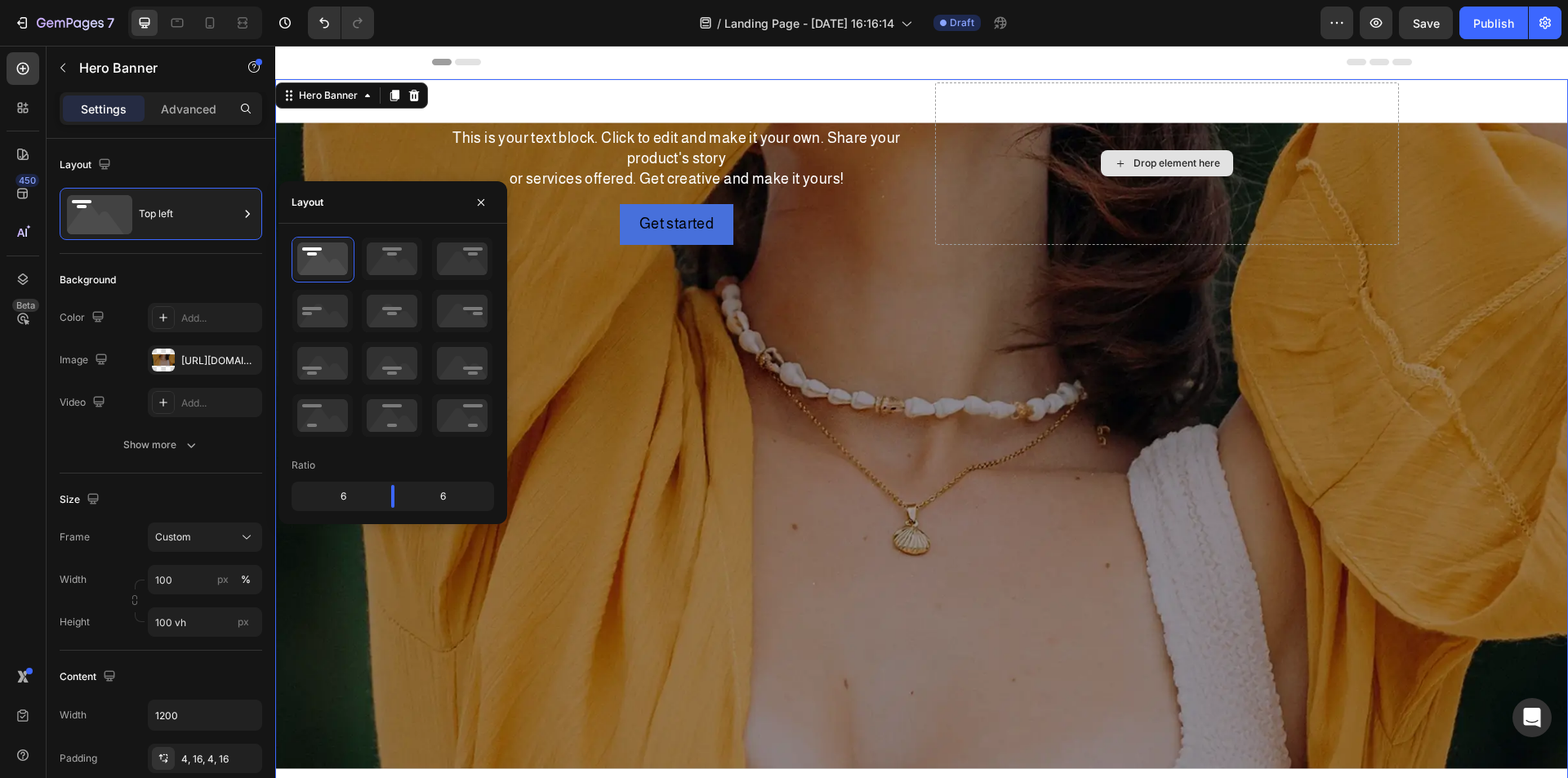
click at [1165, 220] on div "Drop element here" at bounding box center [1166, 164] width 464 height 163
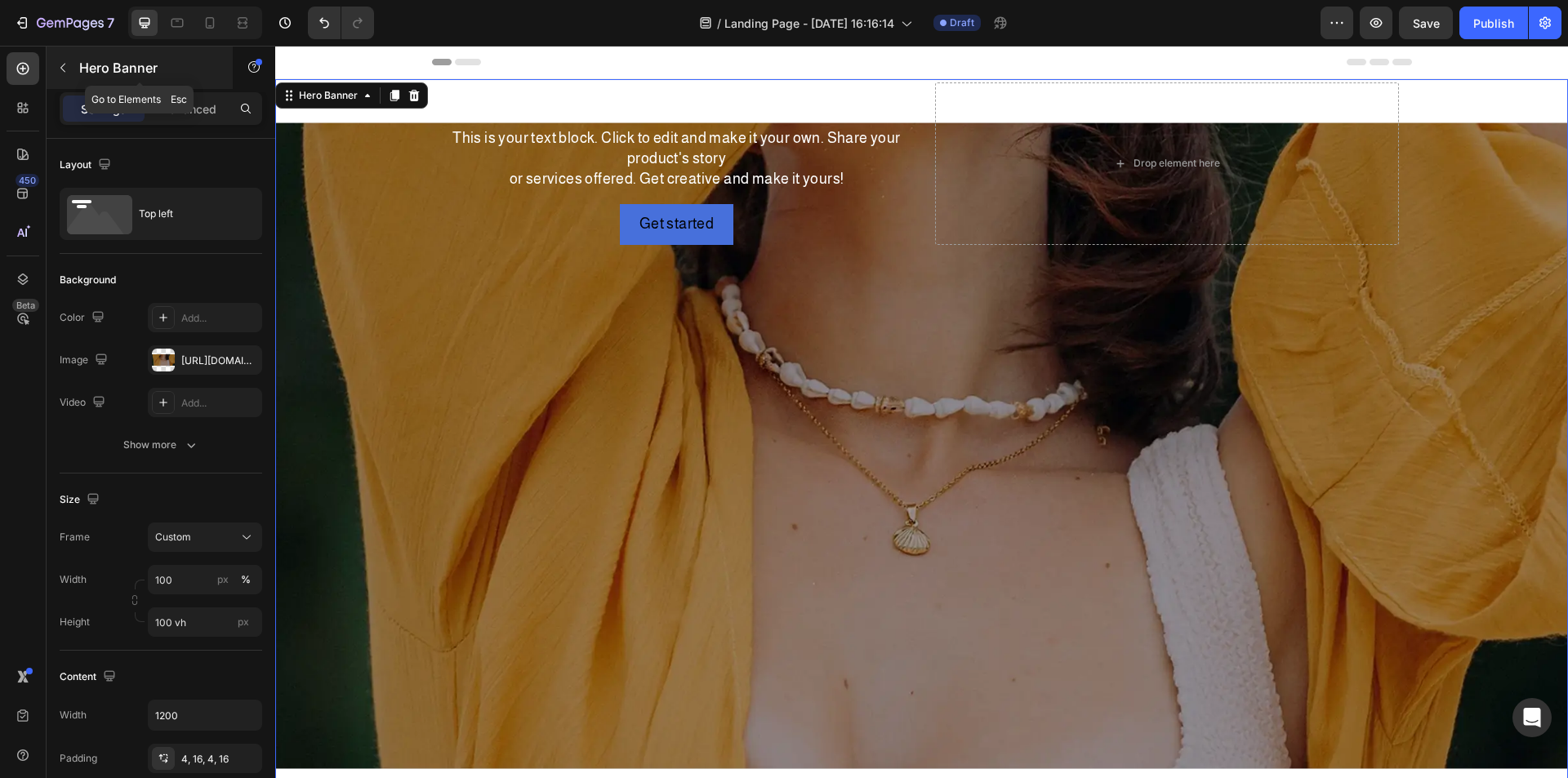
click at [67, 83] on div "Hero Banner" at bounding box center [139, 67] width 186 height 43
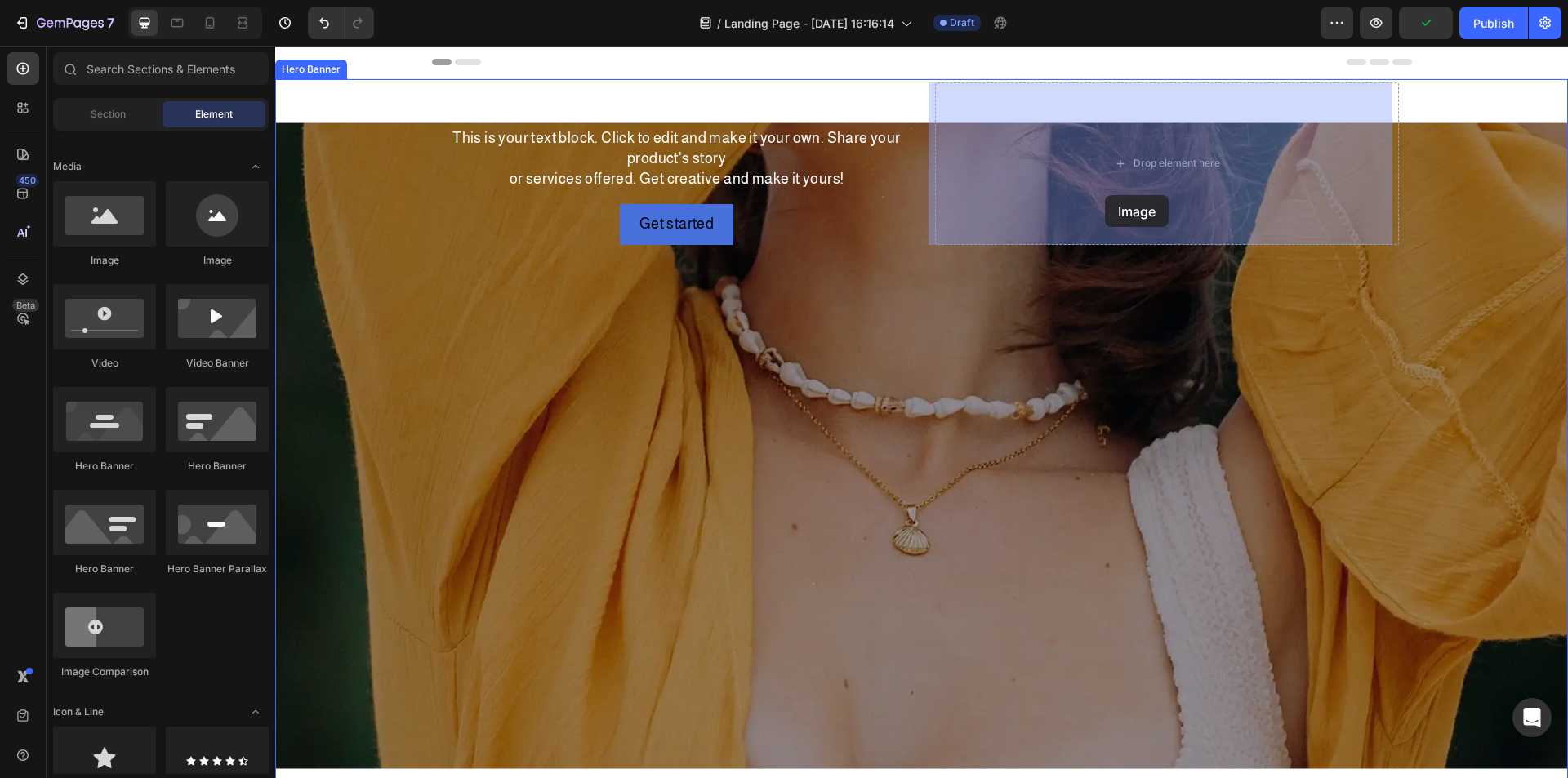
drag, startPoint x: 507, startPoint y: 273, endPoint x: 1146, endPoint y: 189, distance: 644.5
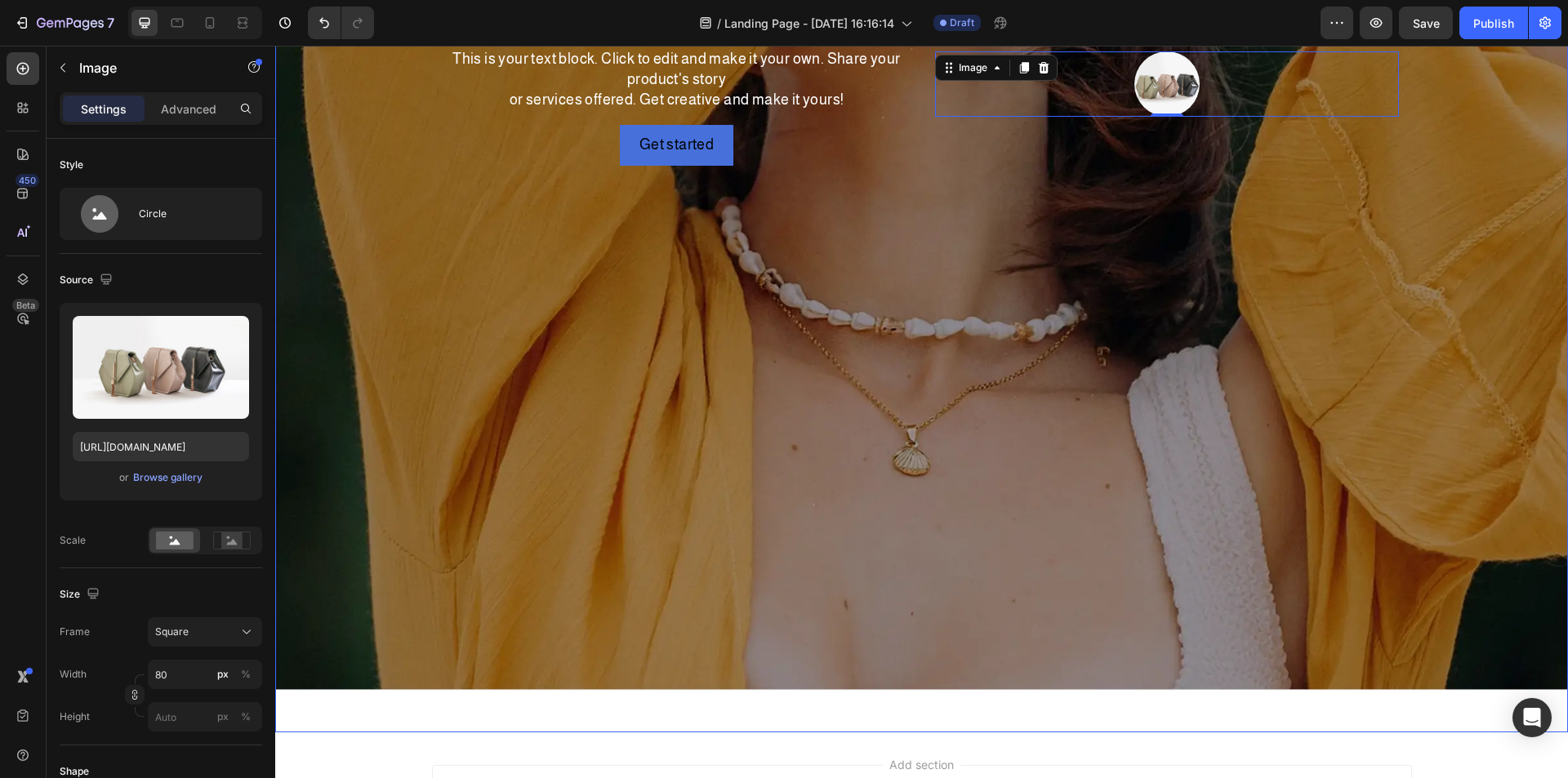
scroll to position [0, 0]
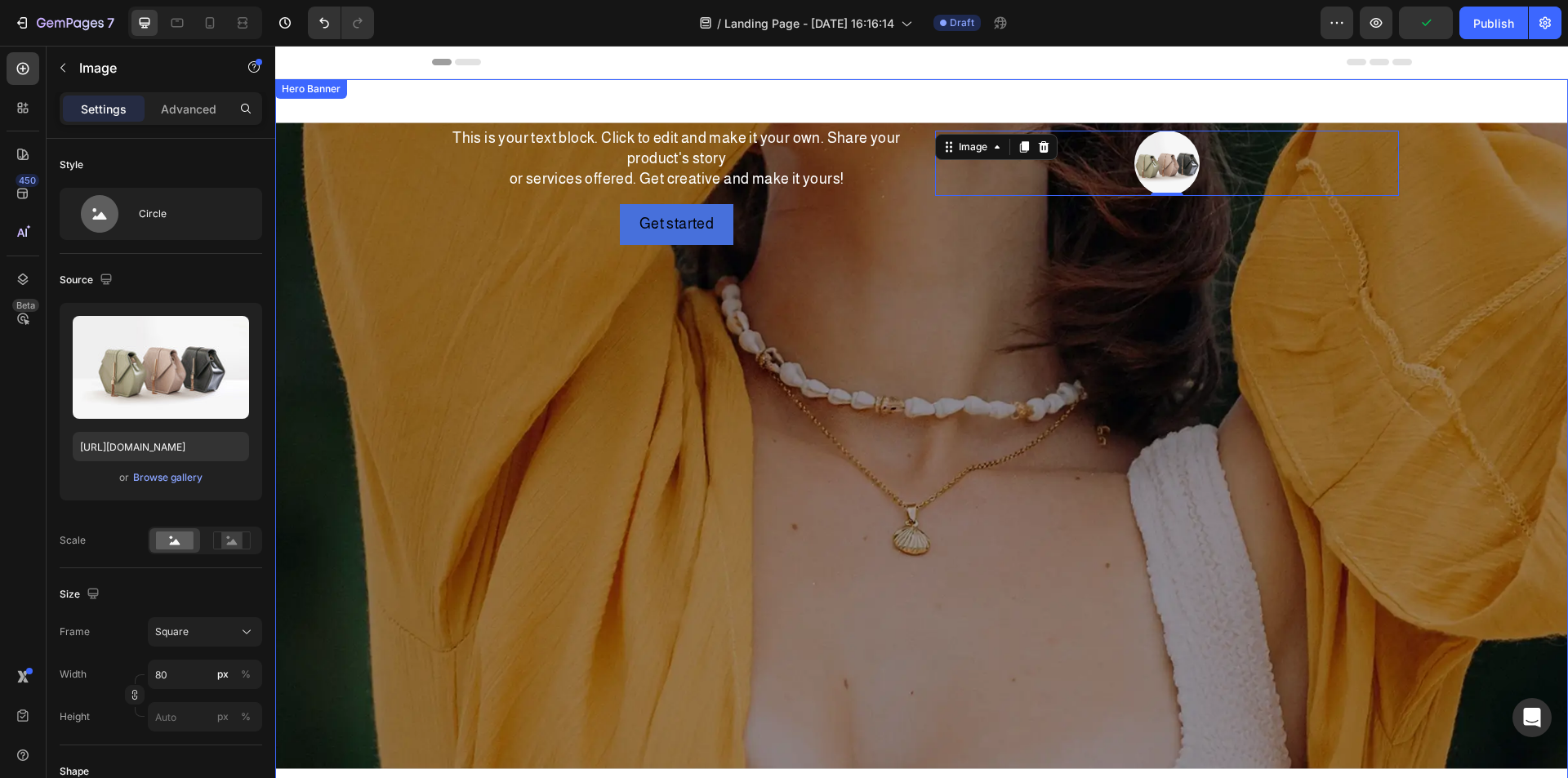
click at [910, 181] on div "Click here to edit heading Heading This is your text block. Click to edit and m…" at bounding box center [921, 164] width 980 height 169
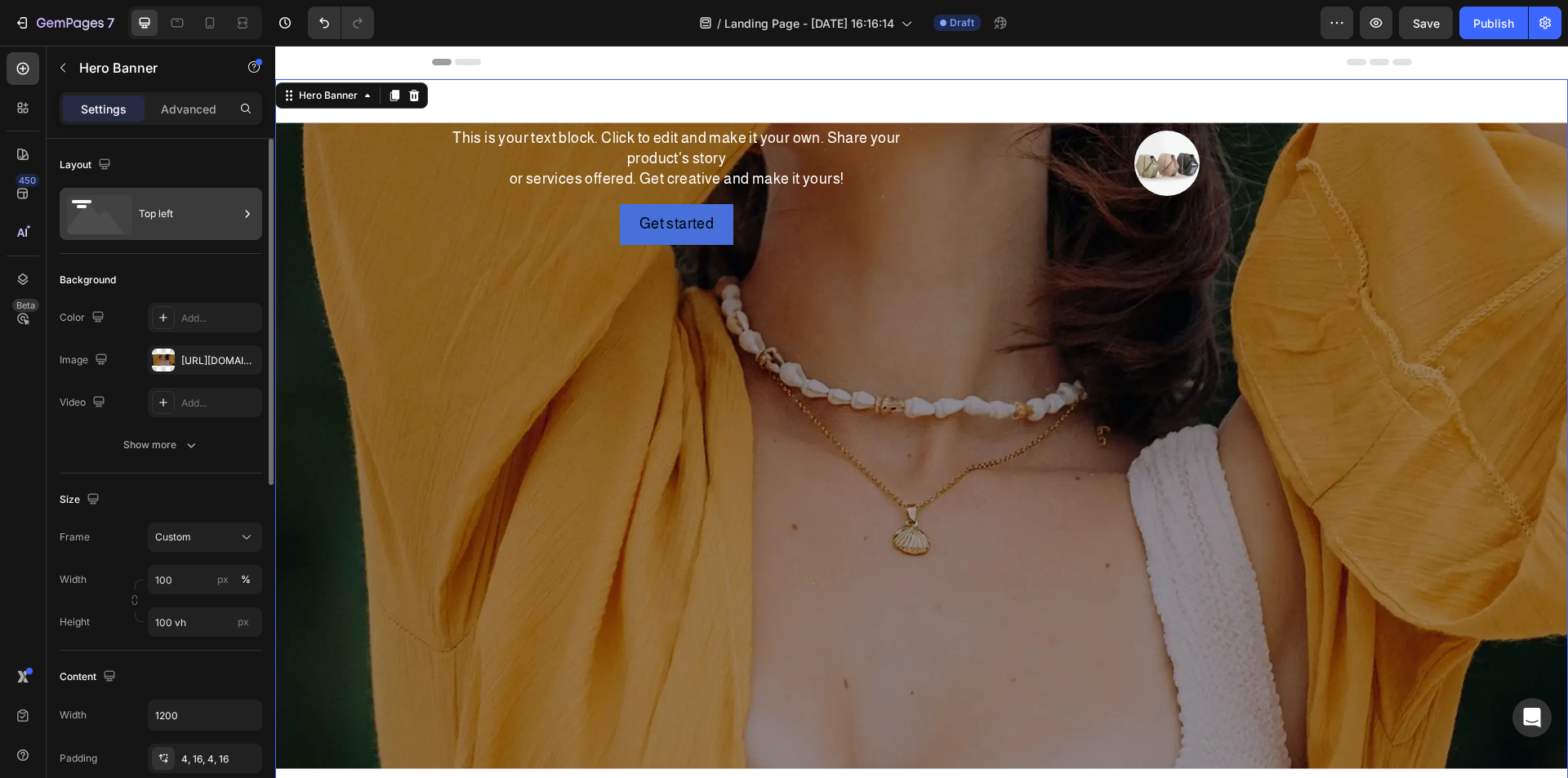
click at [180, 211] on div "Top left" at bounding box center [189, 213] width 99 height 37
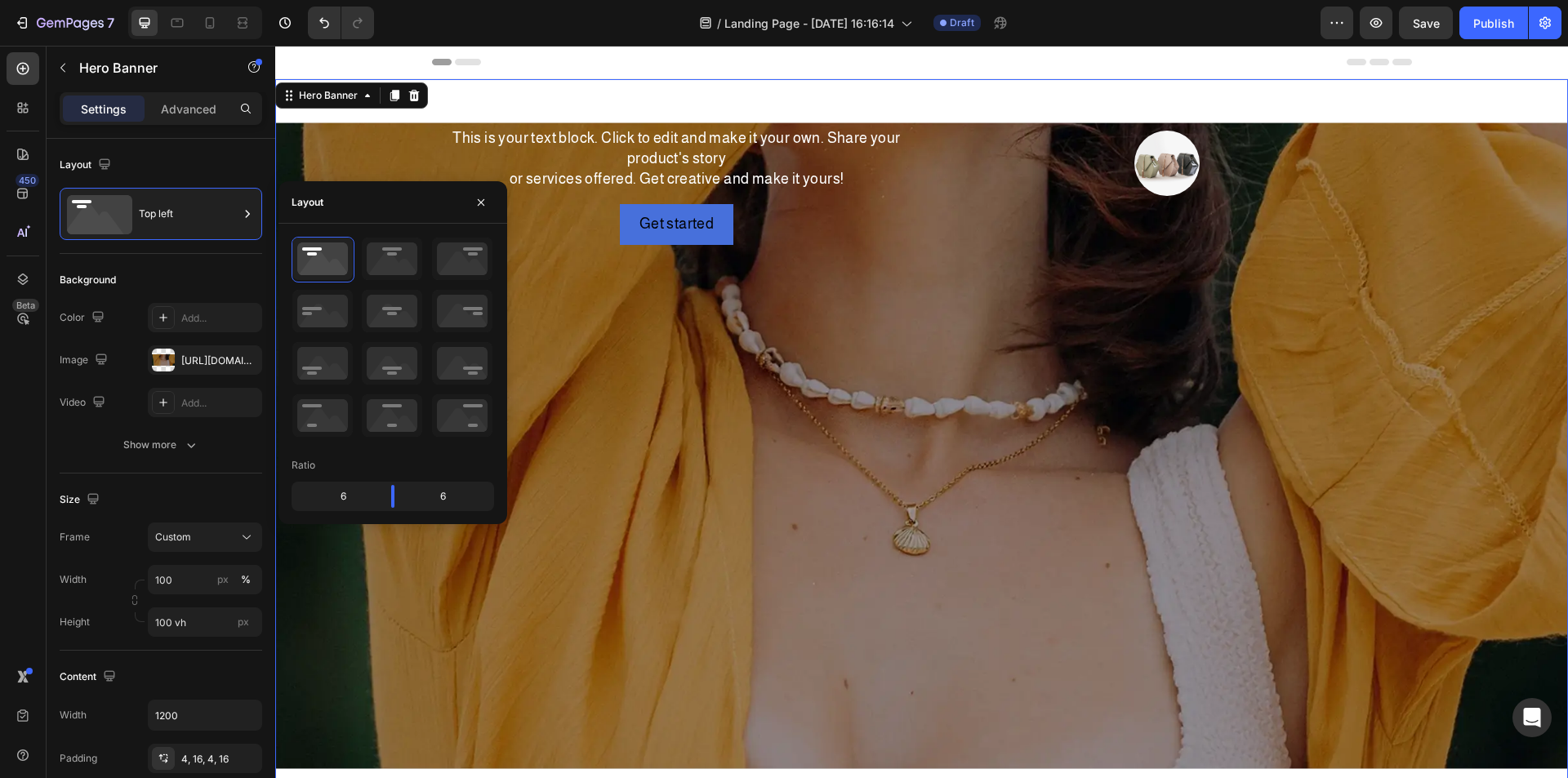
click at [1074, 362] on div "Background Image" at bounding box center [921, 446] width 1292 height 733
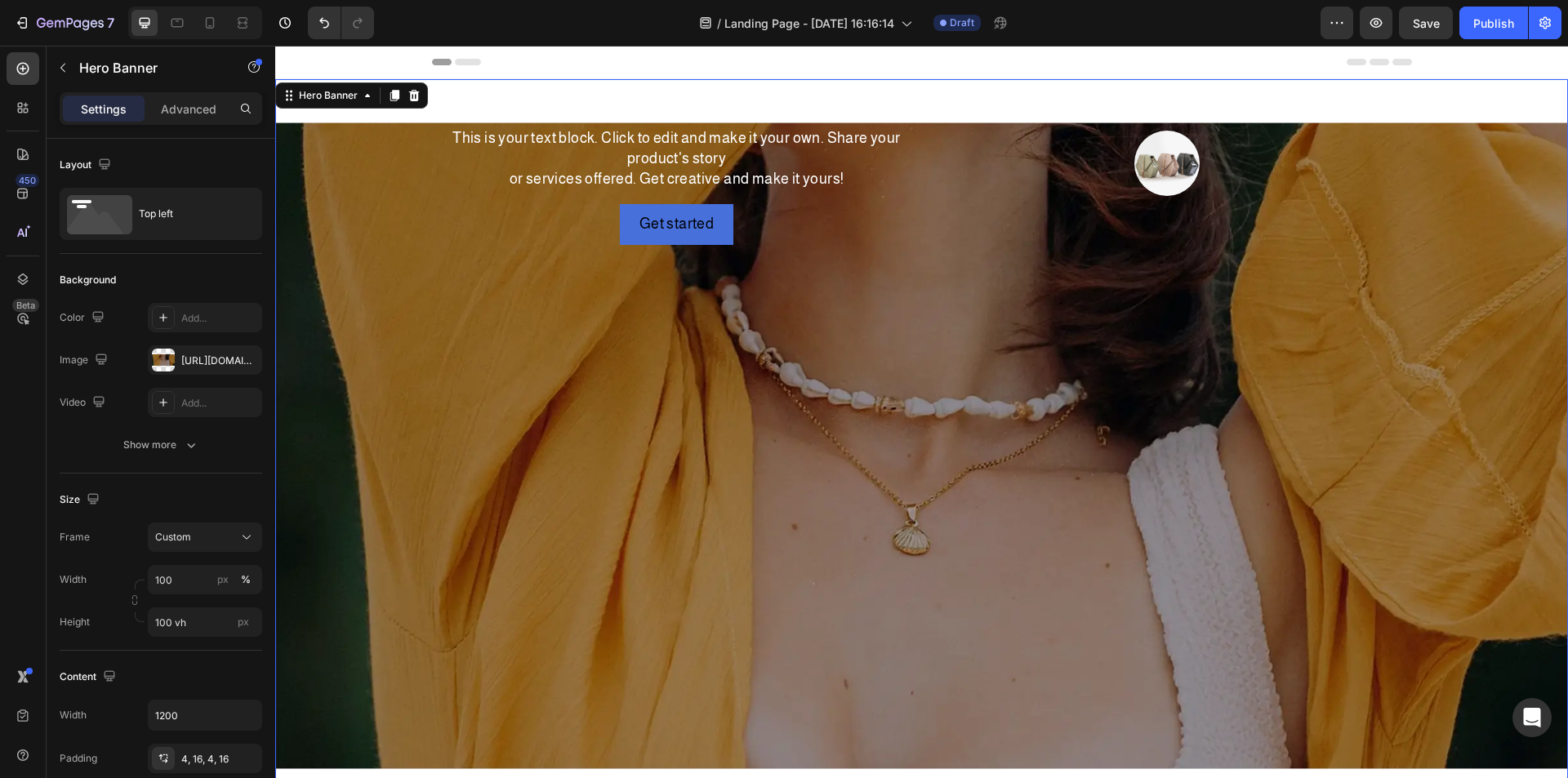
click at [787, 448] on div "Background Image" at bounding box center [921, 446] width 1292 height 733
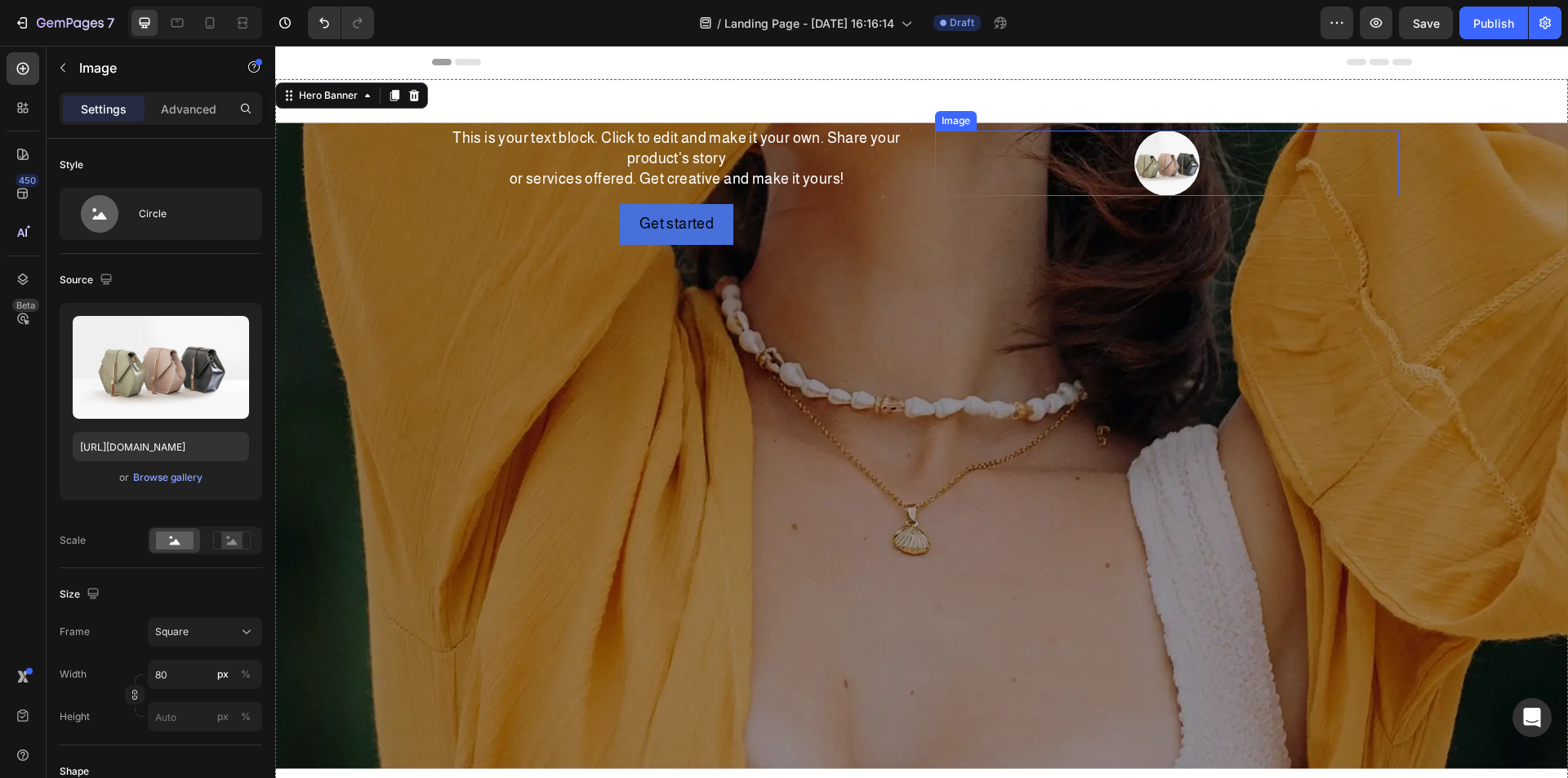
click at [1141, 161] on img at bounding box center [1166, 163] width 65 height 65
click at [1037, 150] on icon at bounding box center [1043, 146] width 13 height 13
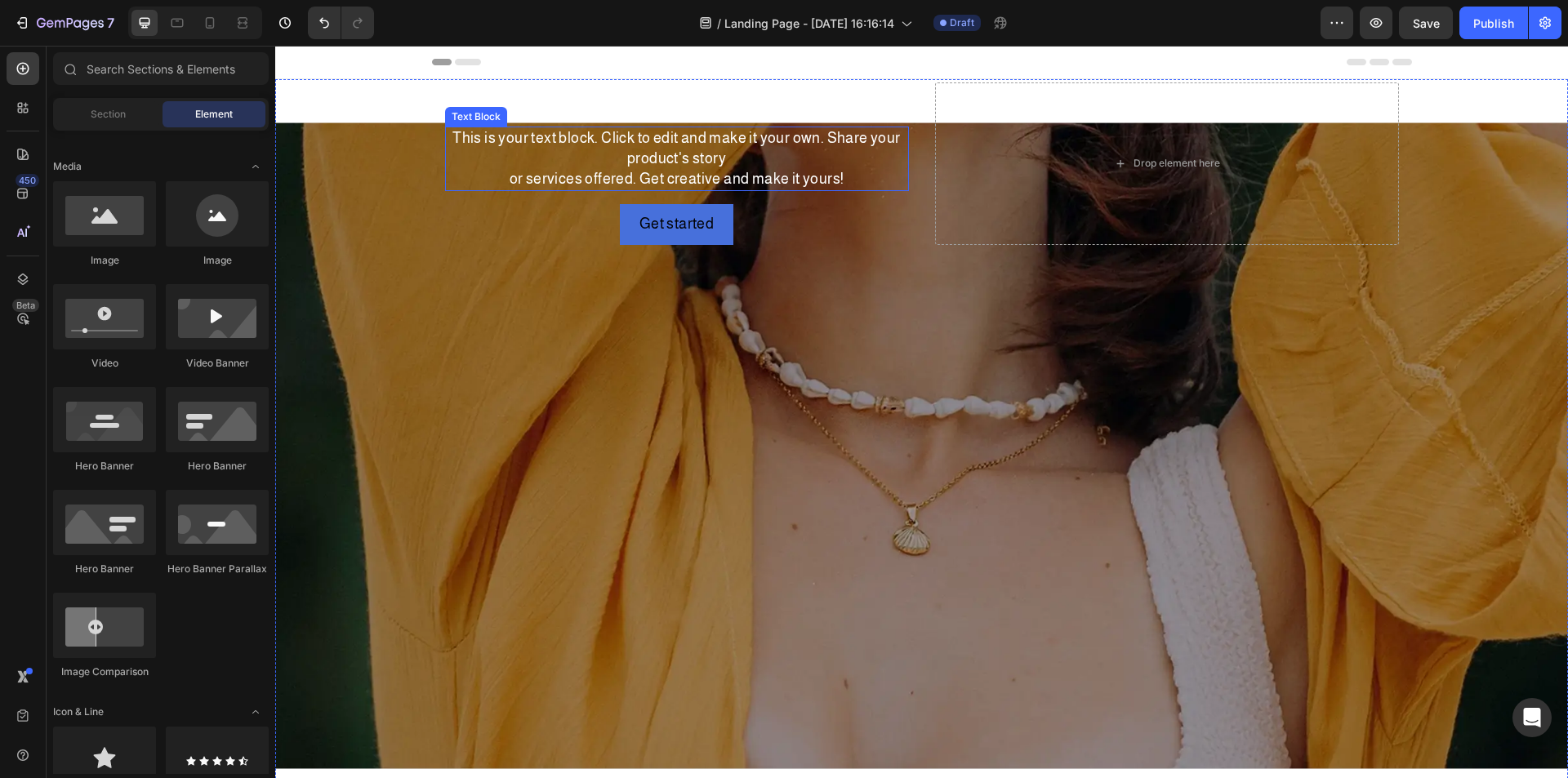
click at [786, 201] on div "Click here to edit heading Heading This is your text block. Click to edit and m…" at bounding box center [676, 164] width 464 height 163
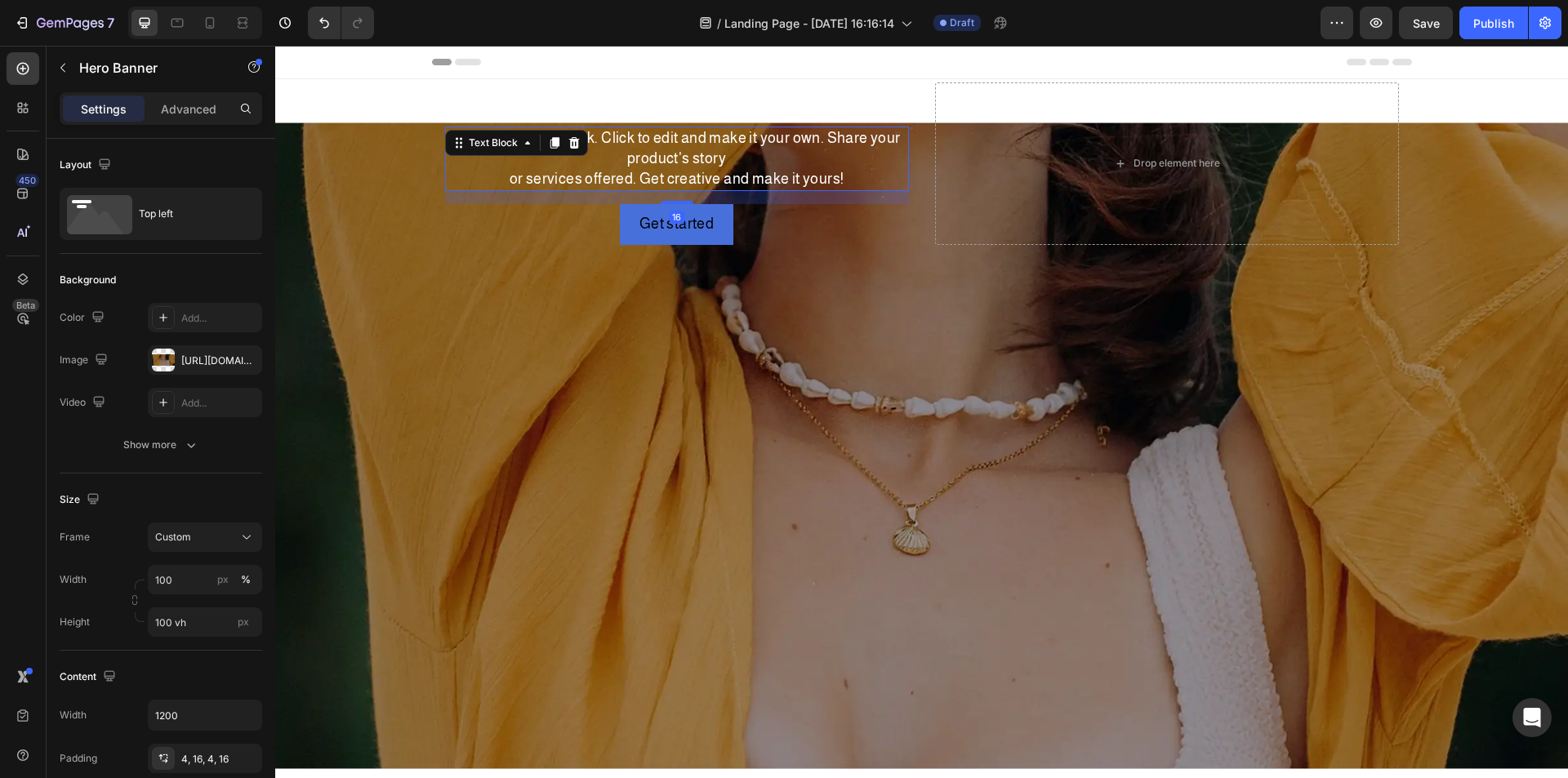
click at [801, 166] on div "This is your text block. Click to edit and make it your own. Share your product…" at bounding box center [676, 158] width 464 height 65
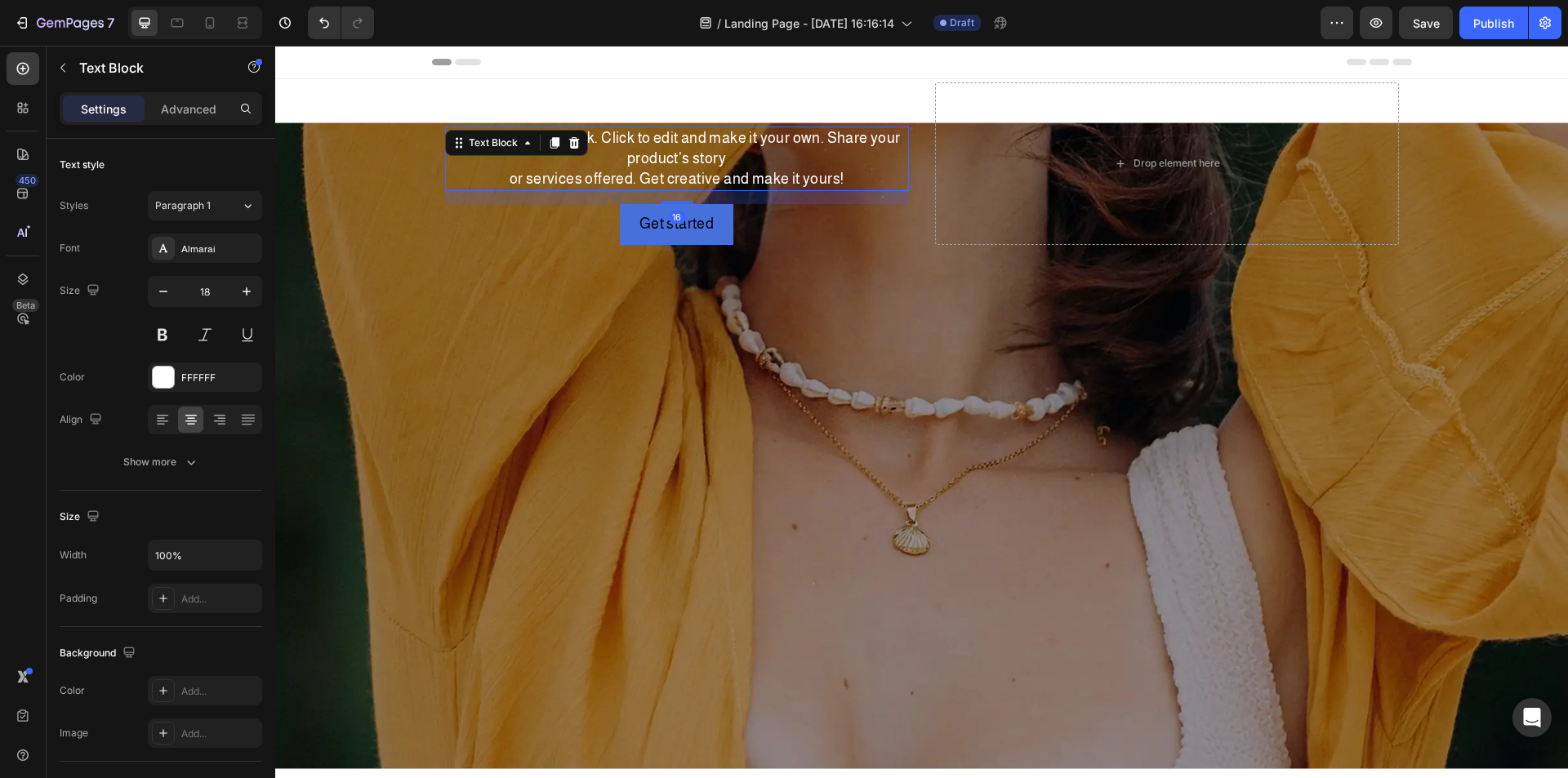
click at [561, 130] on div "Text Block" at bounding box center [516, 143] width 143 height 26
click at [568, 139] on icon at bounding box center [573, 143] width 10 height 11
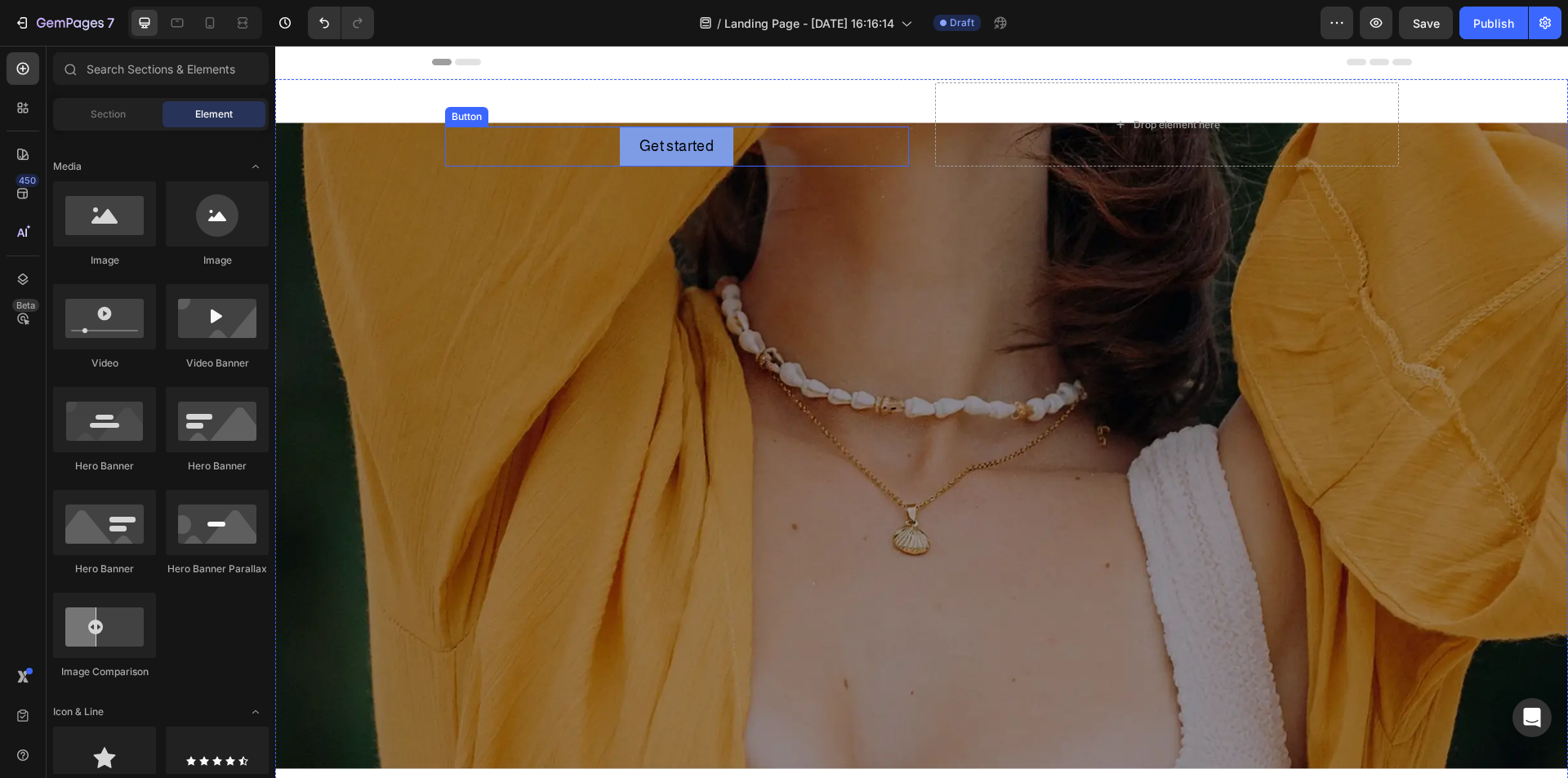
click at [710, 155] on button "Get started" at bounding box center [676, 146] width 113 height 40
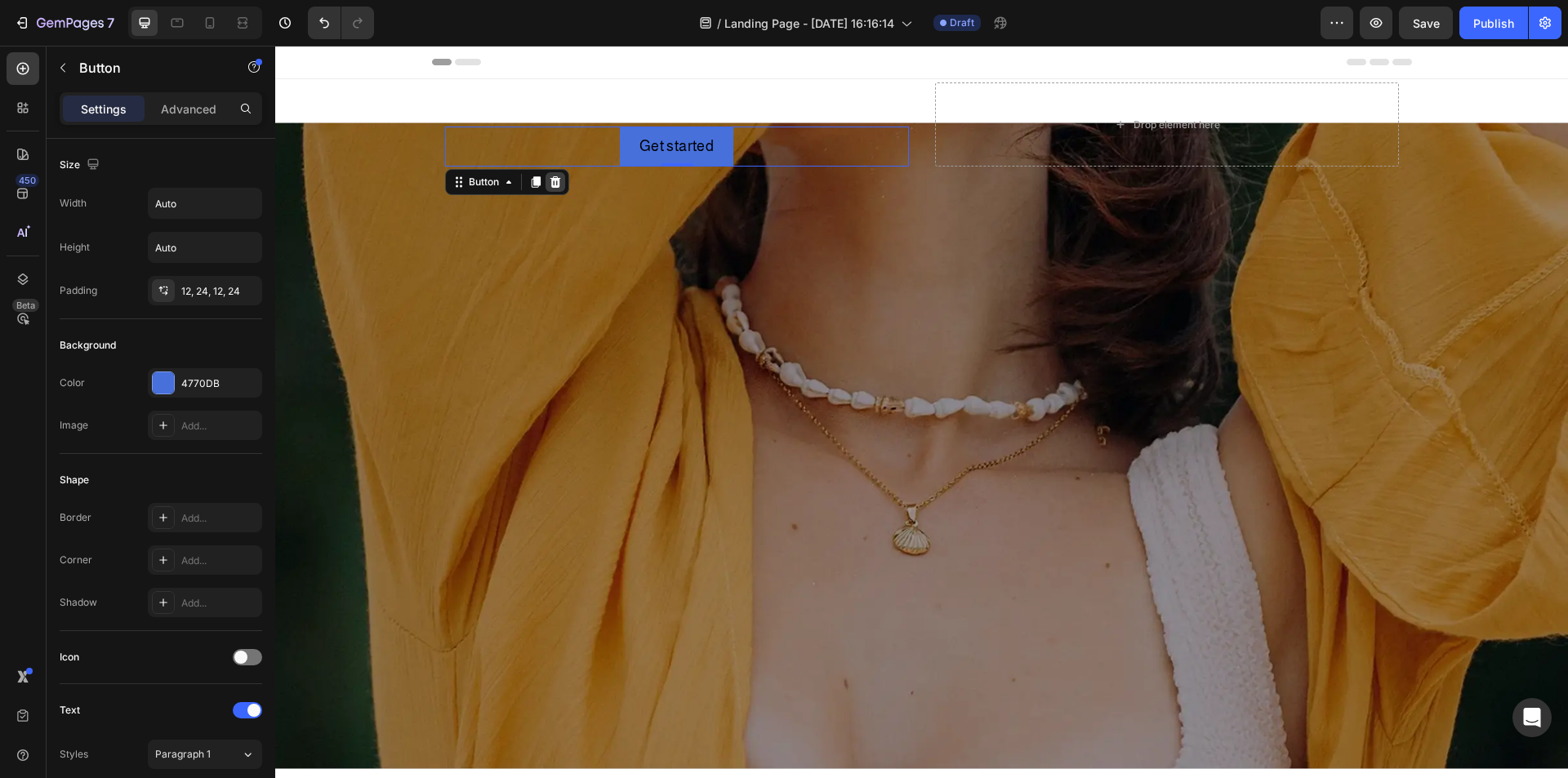
click at [550, 182] on icon at bounding box center [555, 182] width 13 height 13
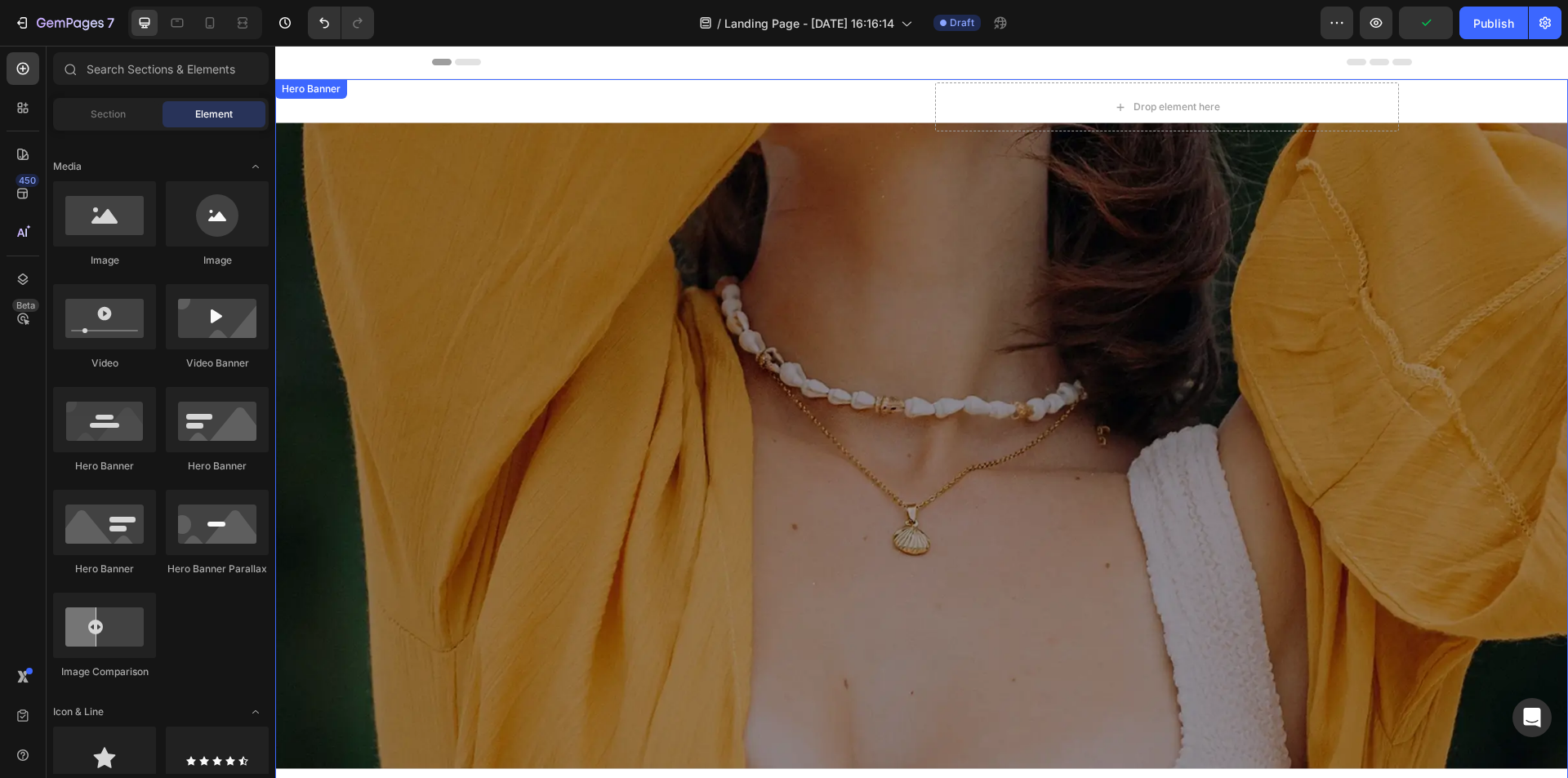
click at [378, 116] on div "Background Image" at bounding box center [921, 446] width 1292 height 733
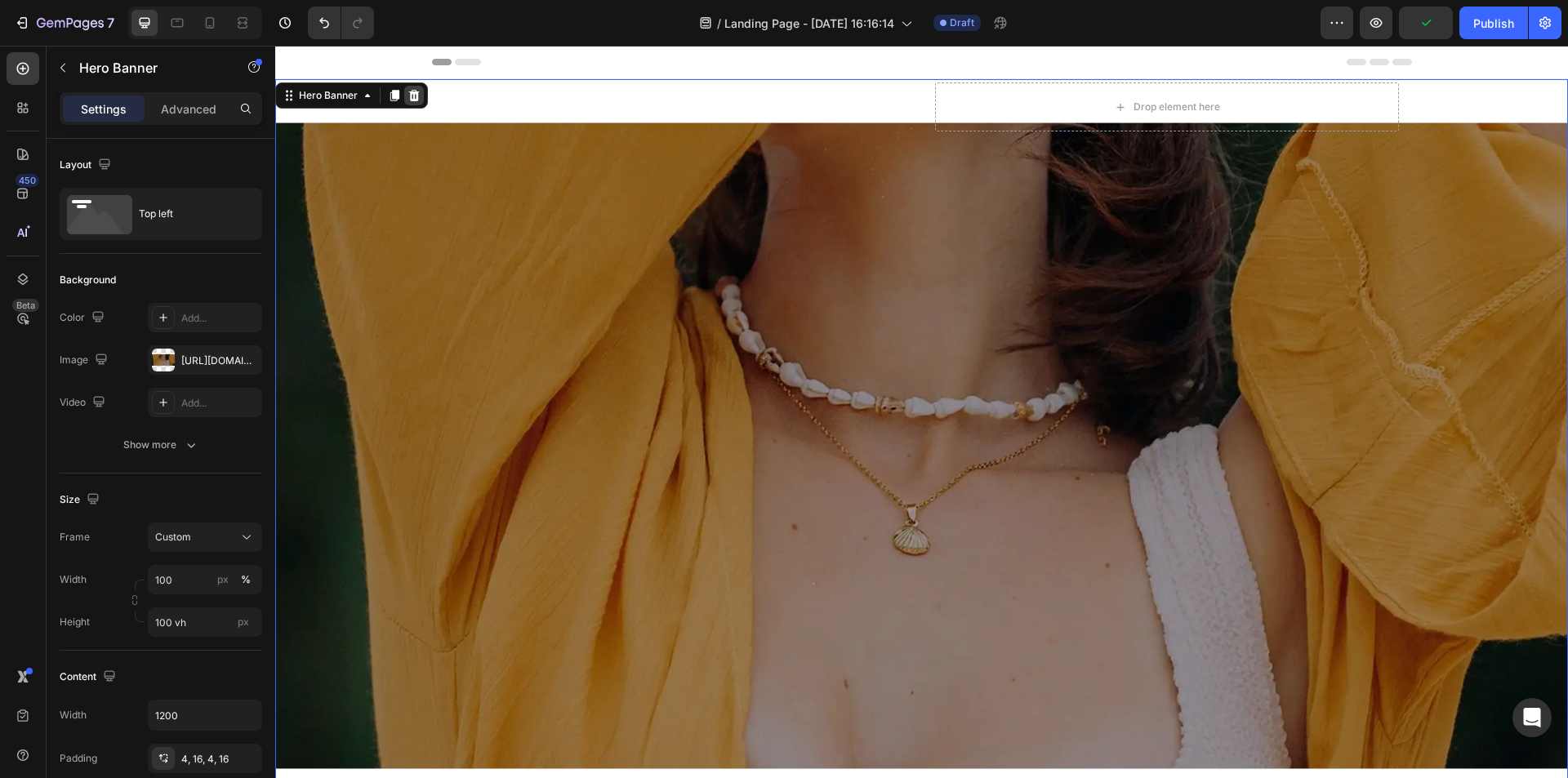
click at [407, 96] on icon at bounding box center [413, 95] width 13 height 13
